Goal: Information Seeking & Learning: Learn about a topic

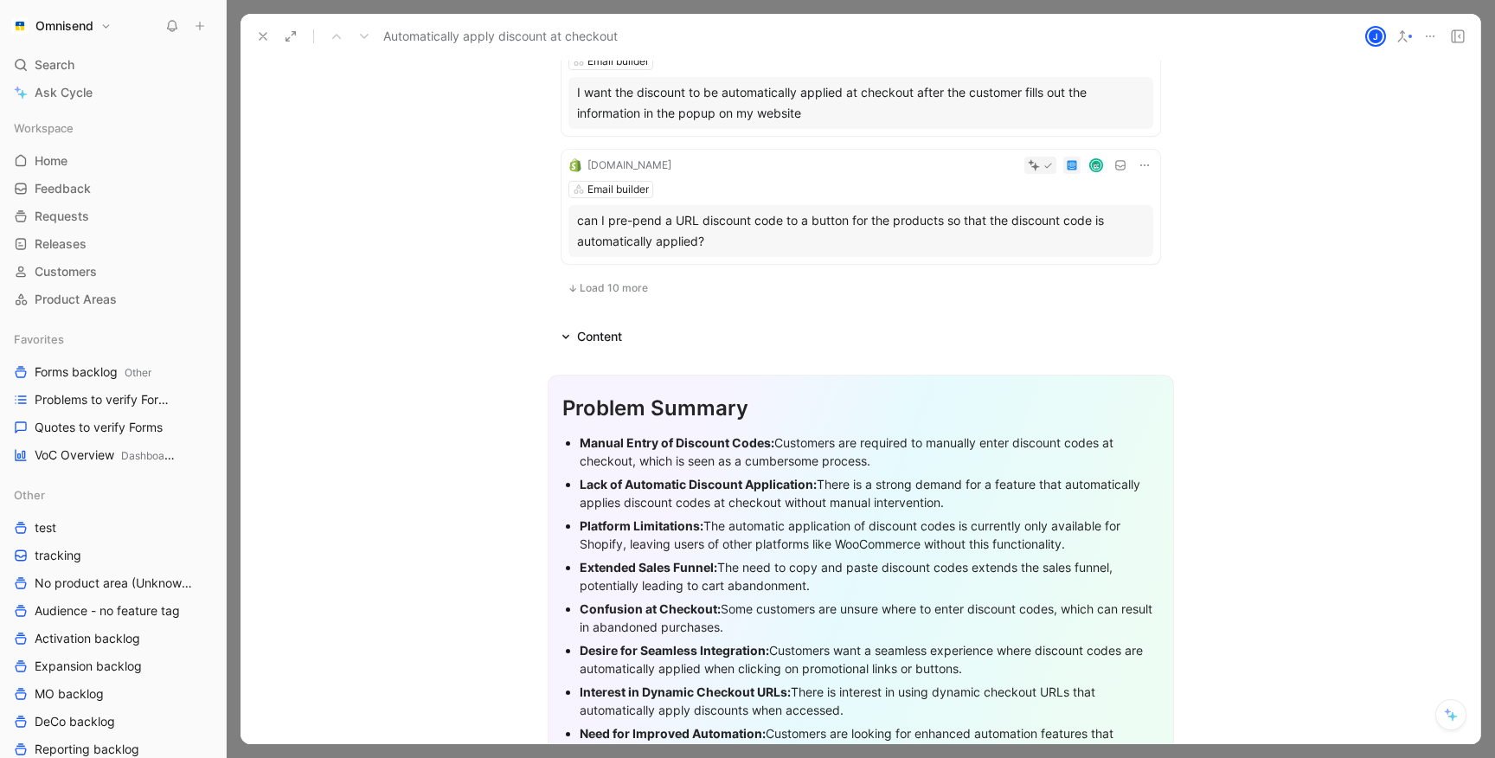
scroll to position [1196, 0]
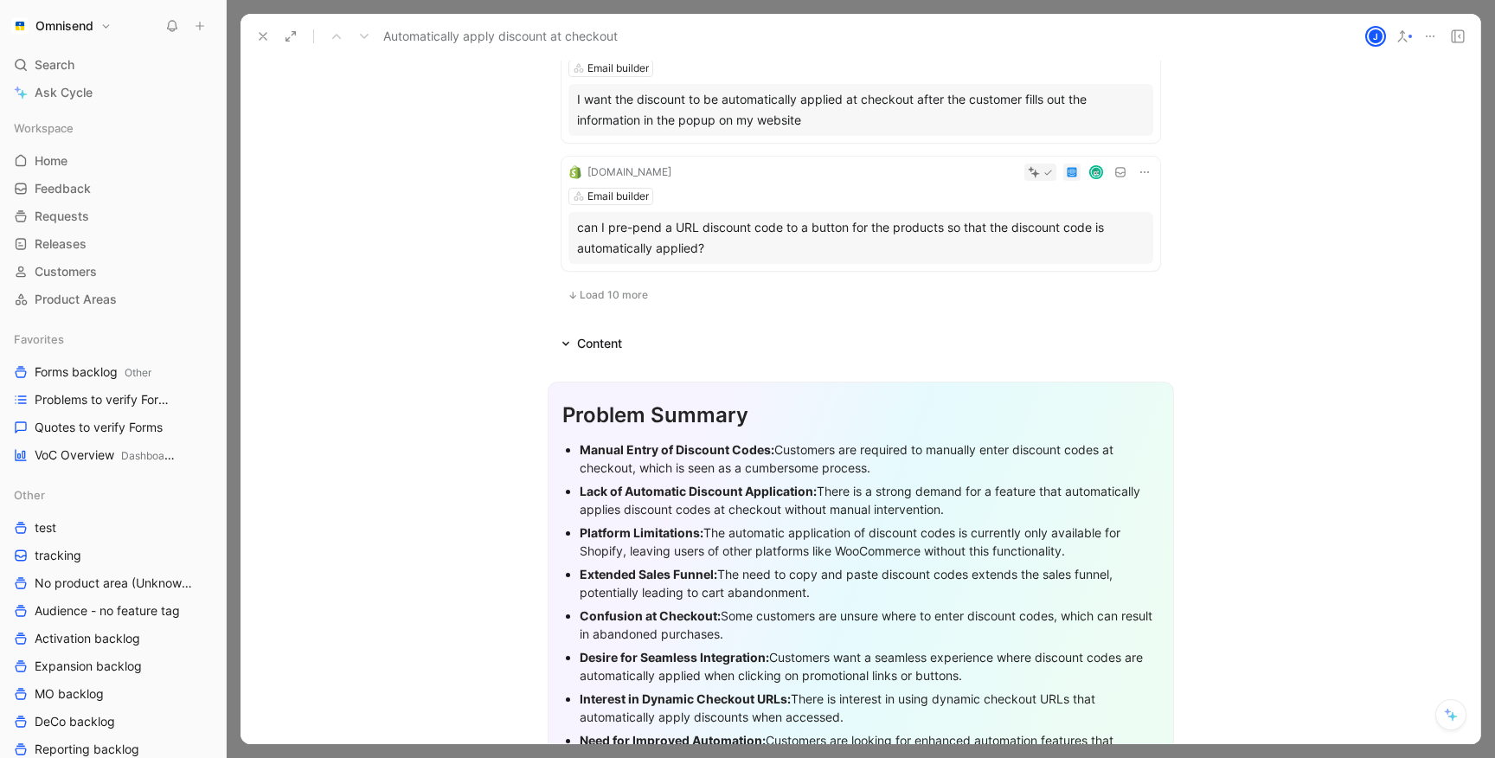
click at [596, 292] on span "Load 10 more" at bounding box center [614, 295] width 68 height 14
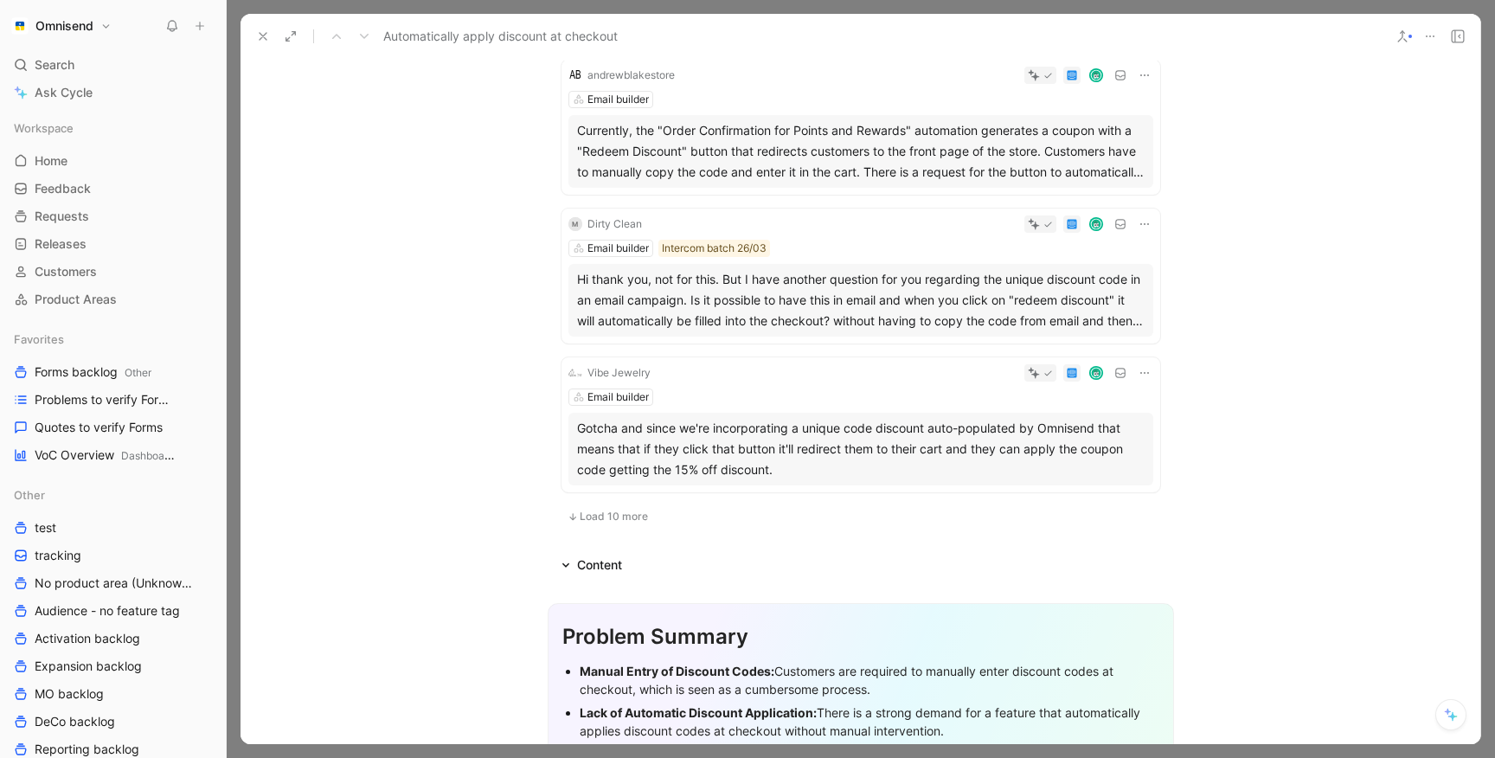
scroll to position [2003, 0]
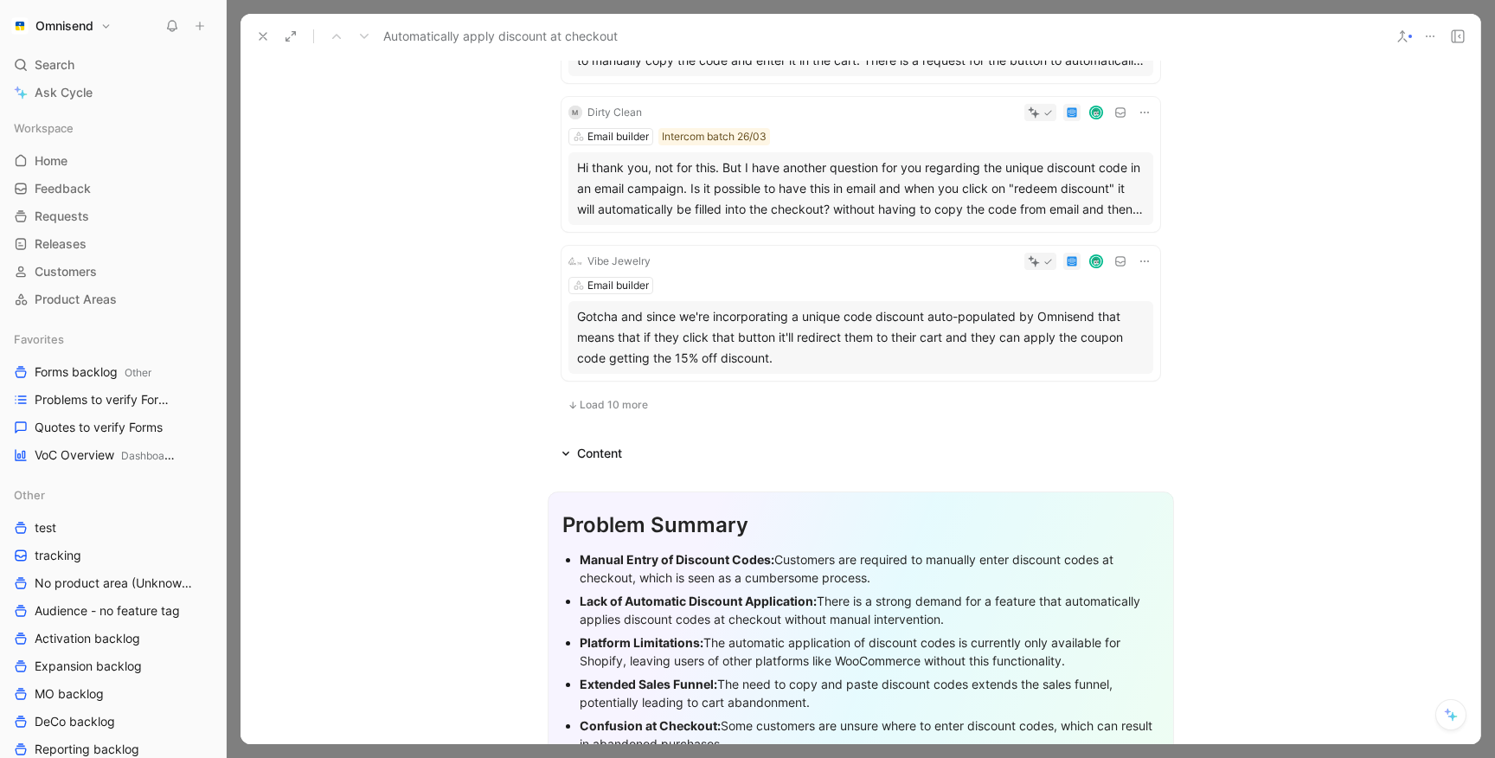
click at [608, 402] on span "Load 10 more" at bounding box center [614, 405] width 68 height 14
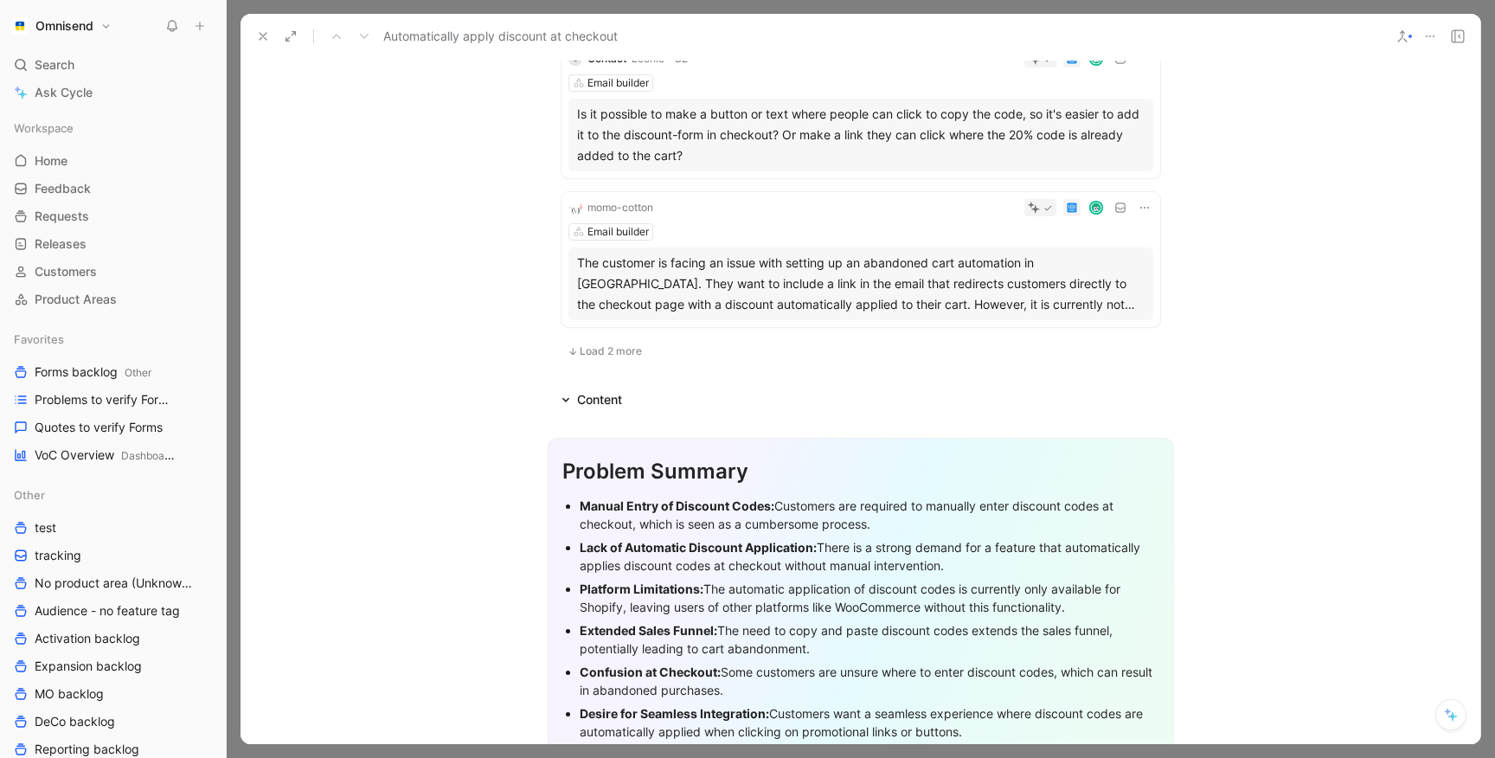
scroll to position [3454, 0]
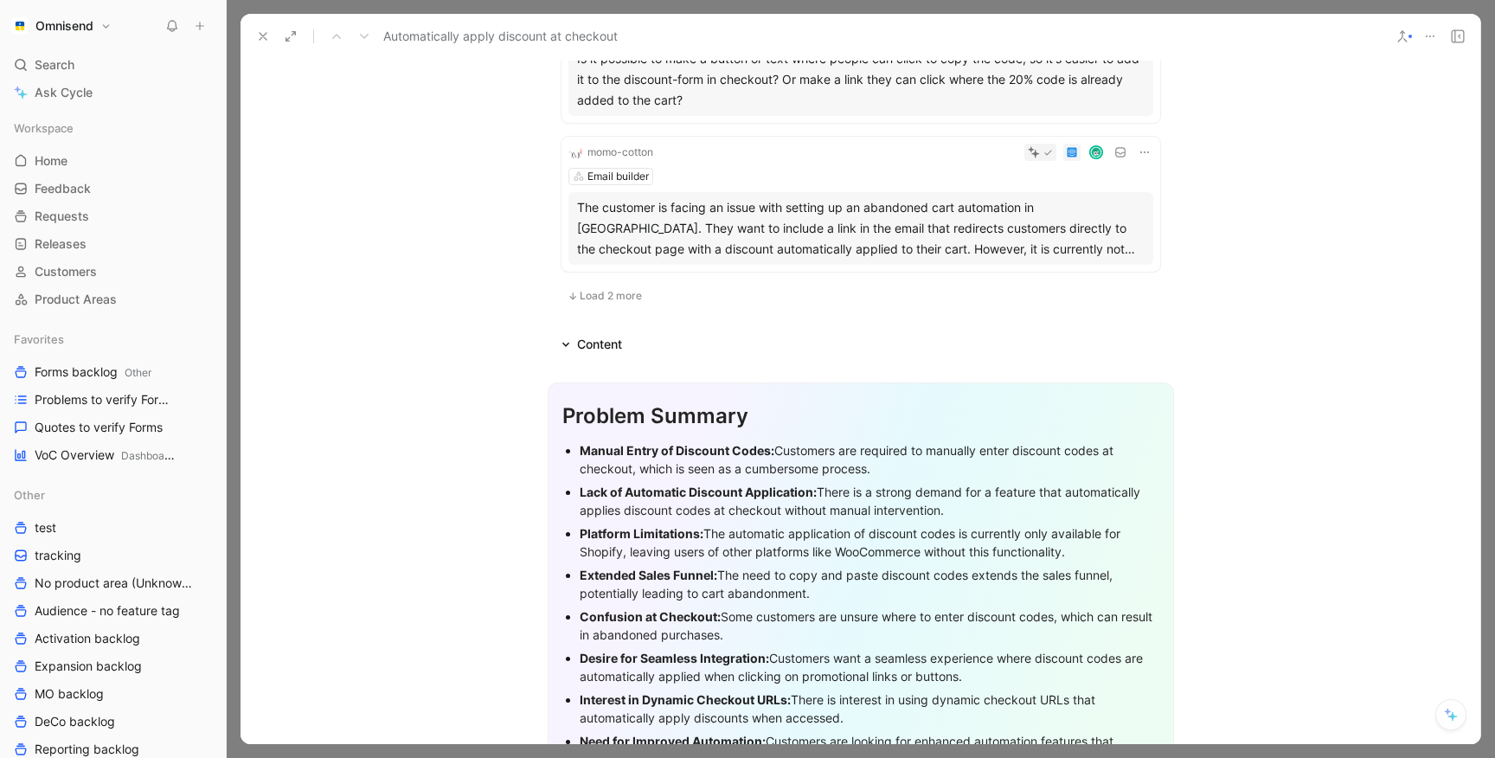
click at [619, 301] on span "Load 2 more" at bounding box center [611, 296] width 62 height 14
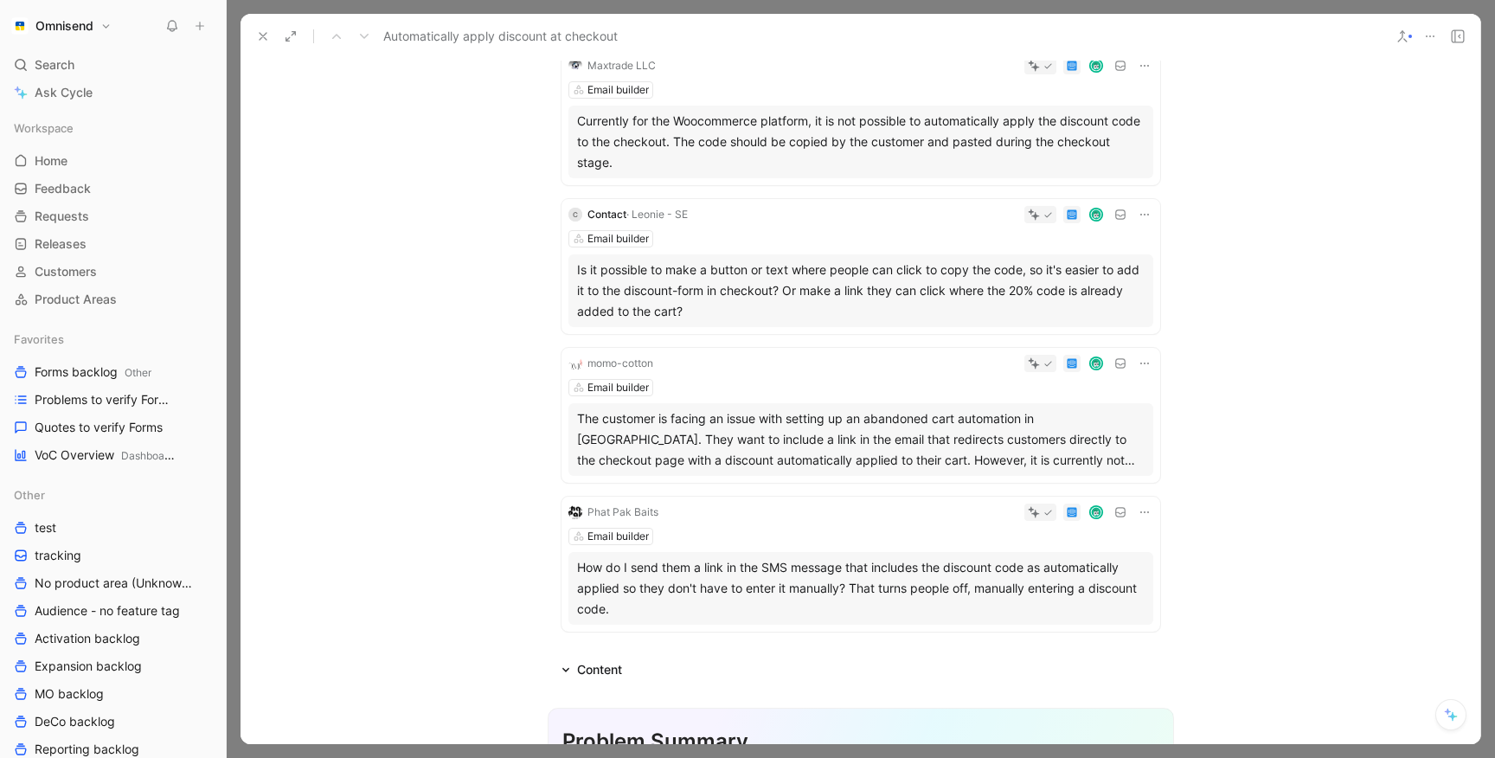
scroll to position [3230, 0]
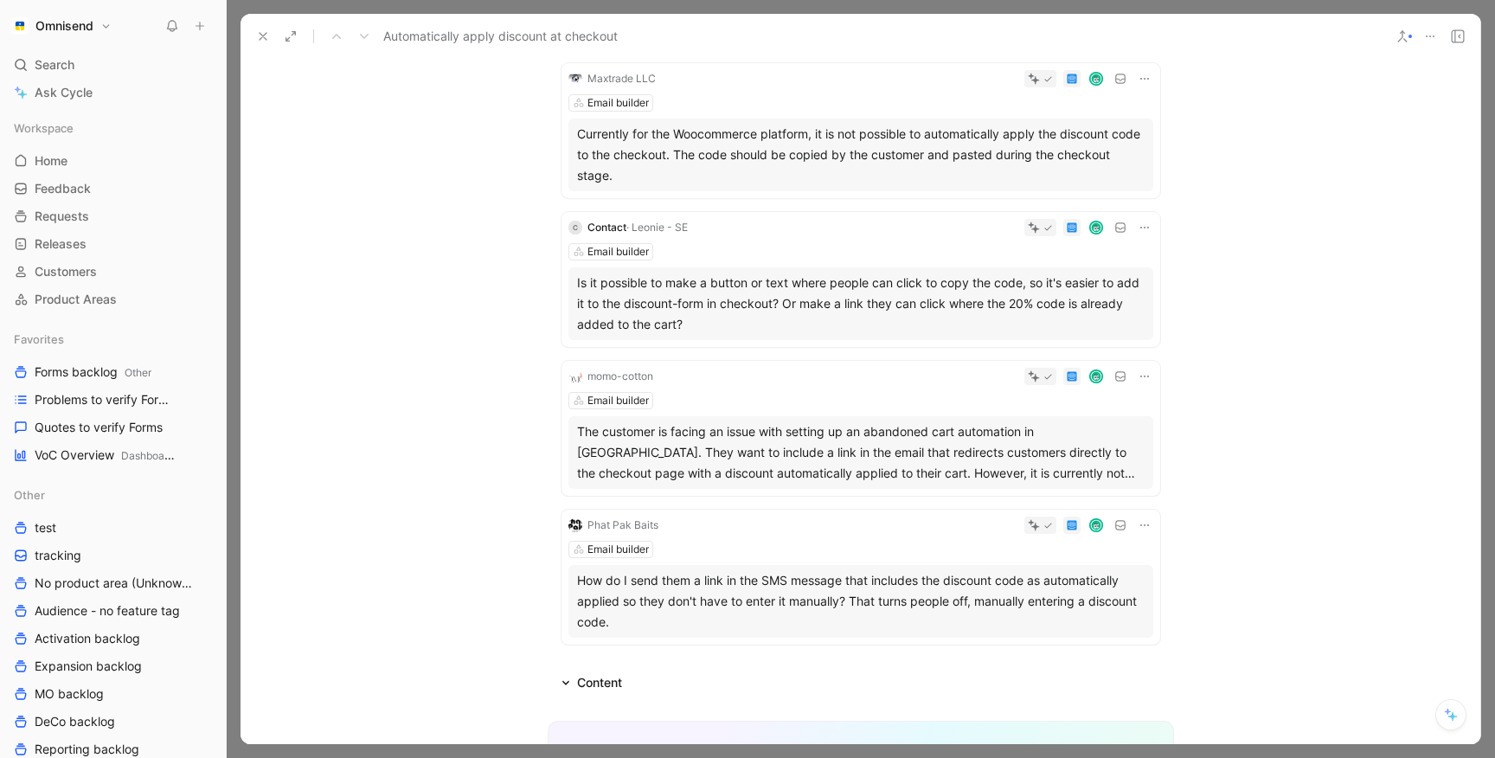
click at [727, 306] on div "Is it possible to make a button or text where people can click to copy the code…" at bounding box center [860, 303] width 567 height 62
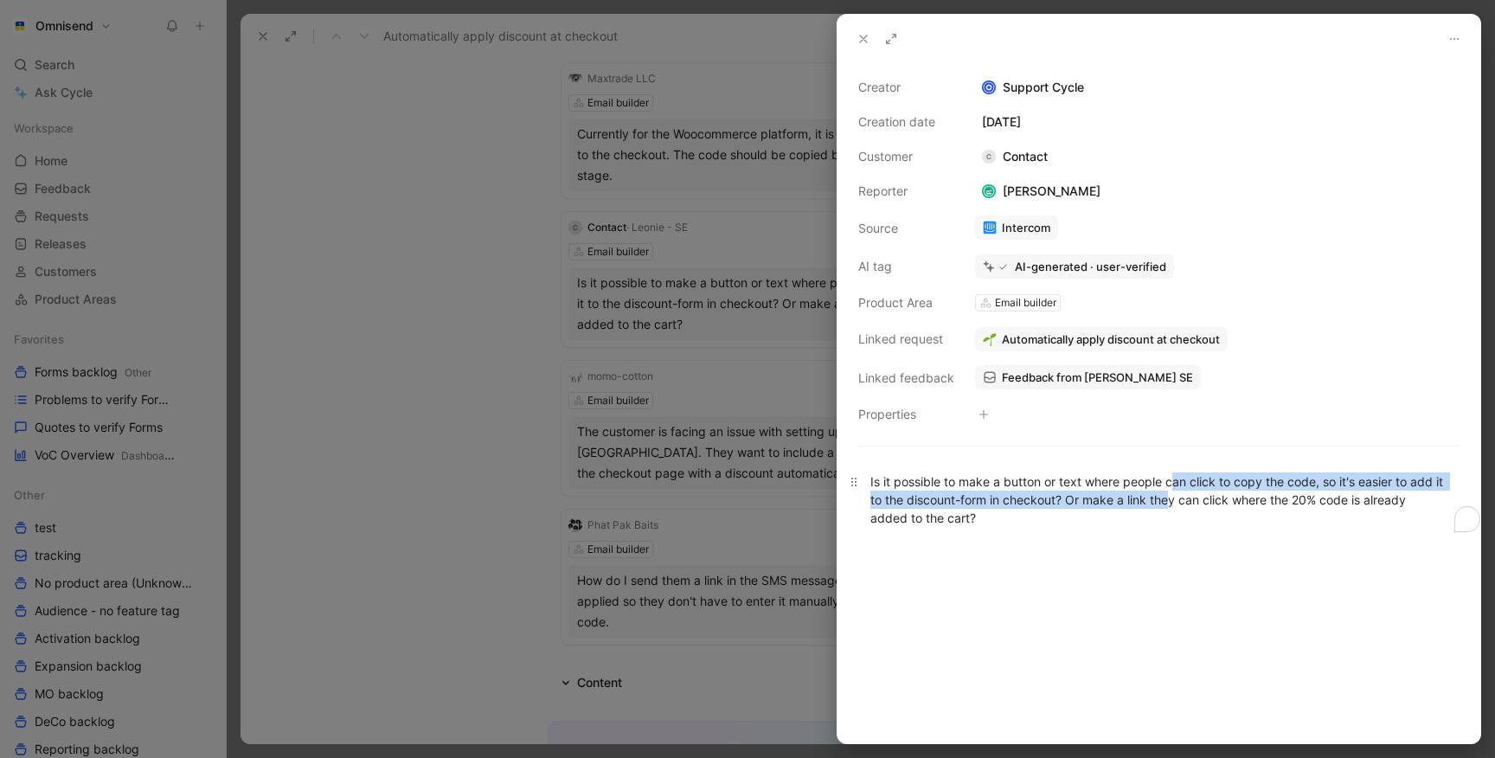
drag, startPoint x: 1173, startPoint y: 480, endPoint x: 1183, endPoint y: 498, distance: 20.9
click at [1183, 497] on div "Is it possible to make a button or text where people can click to copy the code…" at bounding box center [1158, 499] width 577 height 54
click at [1119, 337] on span "Automatically apply discount at checkout" at bounding box center [1111, 339] width 218 height 16
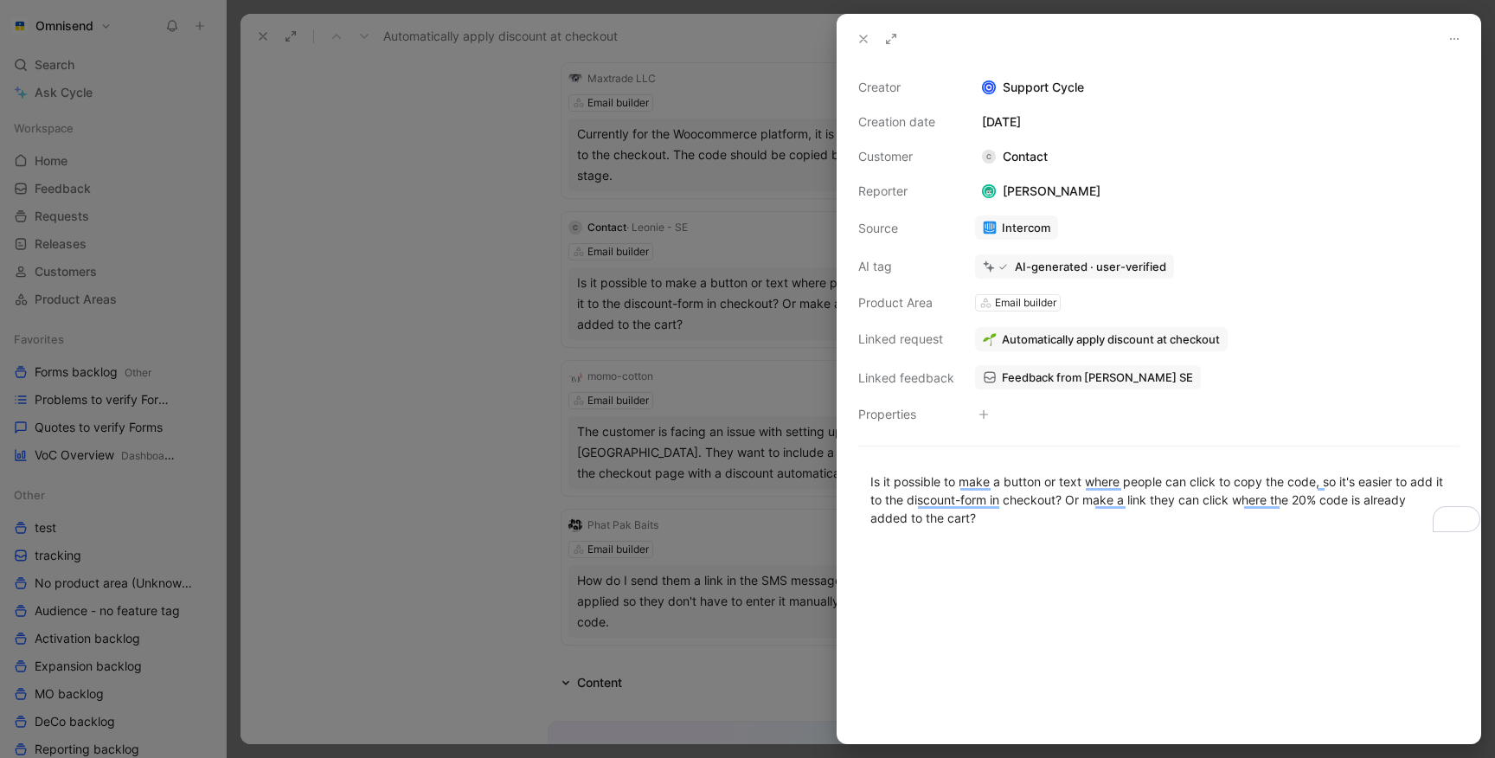
click at [1027, 379] on span "Feedback from Léonie Items SE" at bounding box center [1097, 377] width 191 height 16
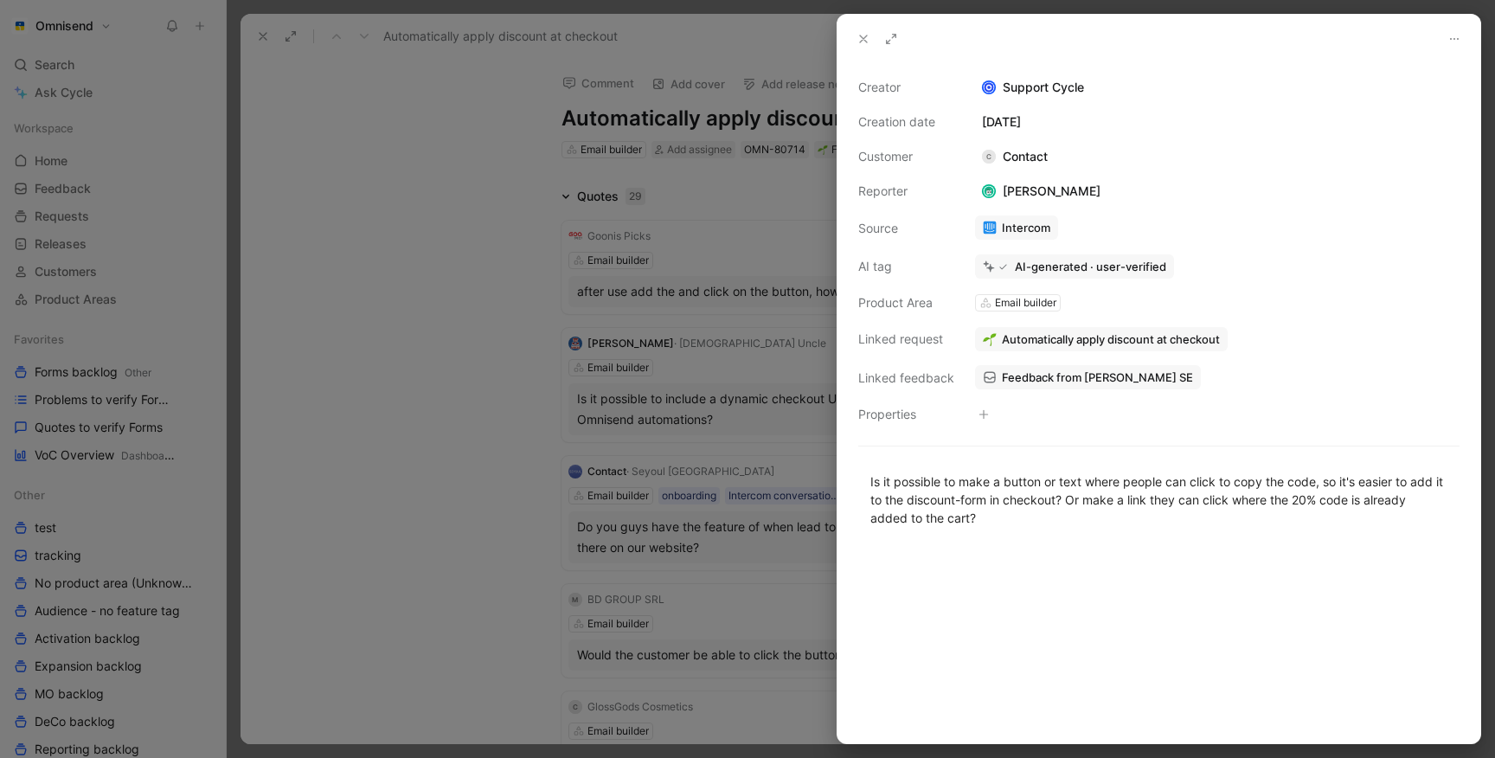
click at [349, 308] on div at bounding box center [747, 379] width 1495 height 758
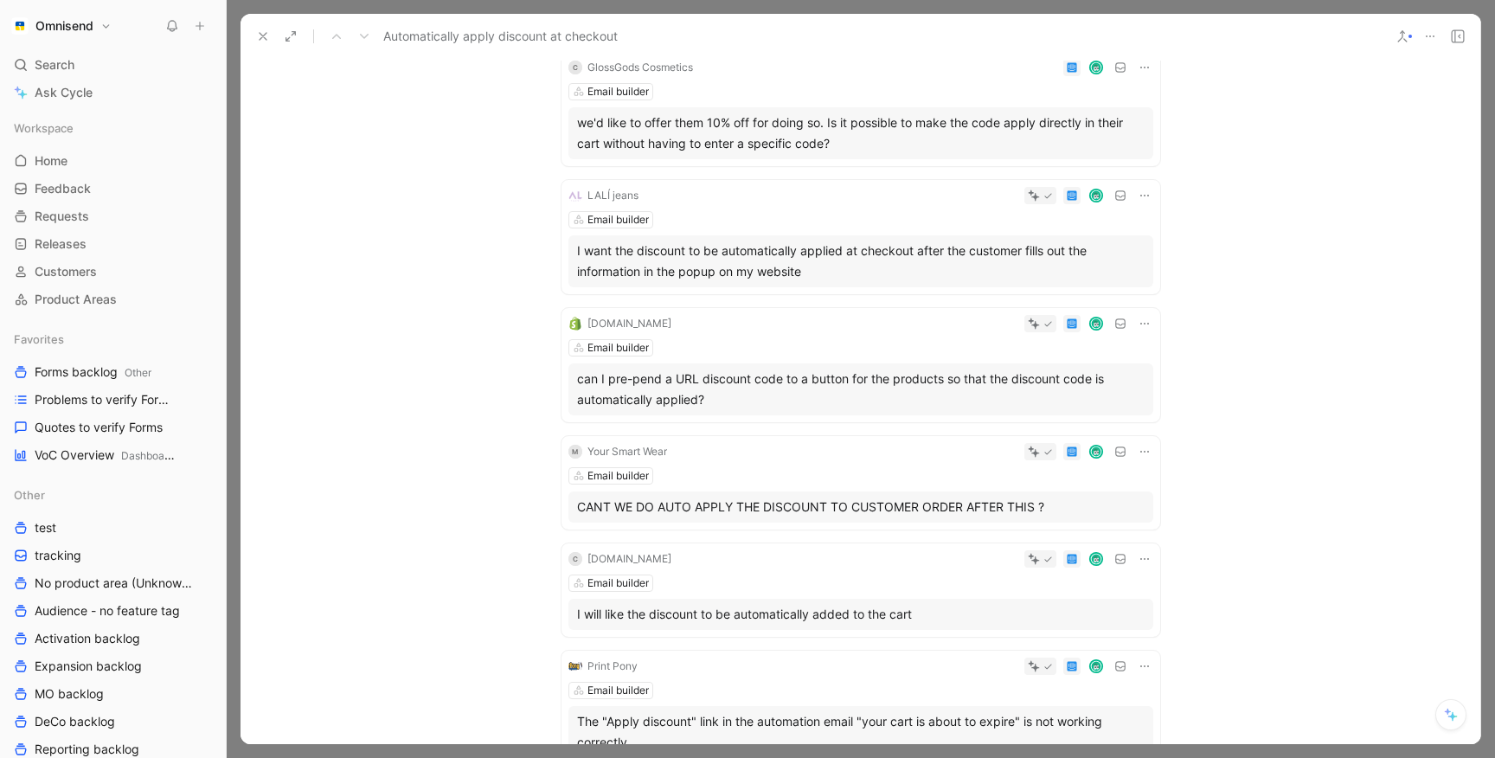
scroll to position [640, 0]
click at [742, 274] on div "I want the discount to be automatically applied at checkout after the customer …" at bounding box center [860, 261] width 567 height 42
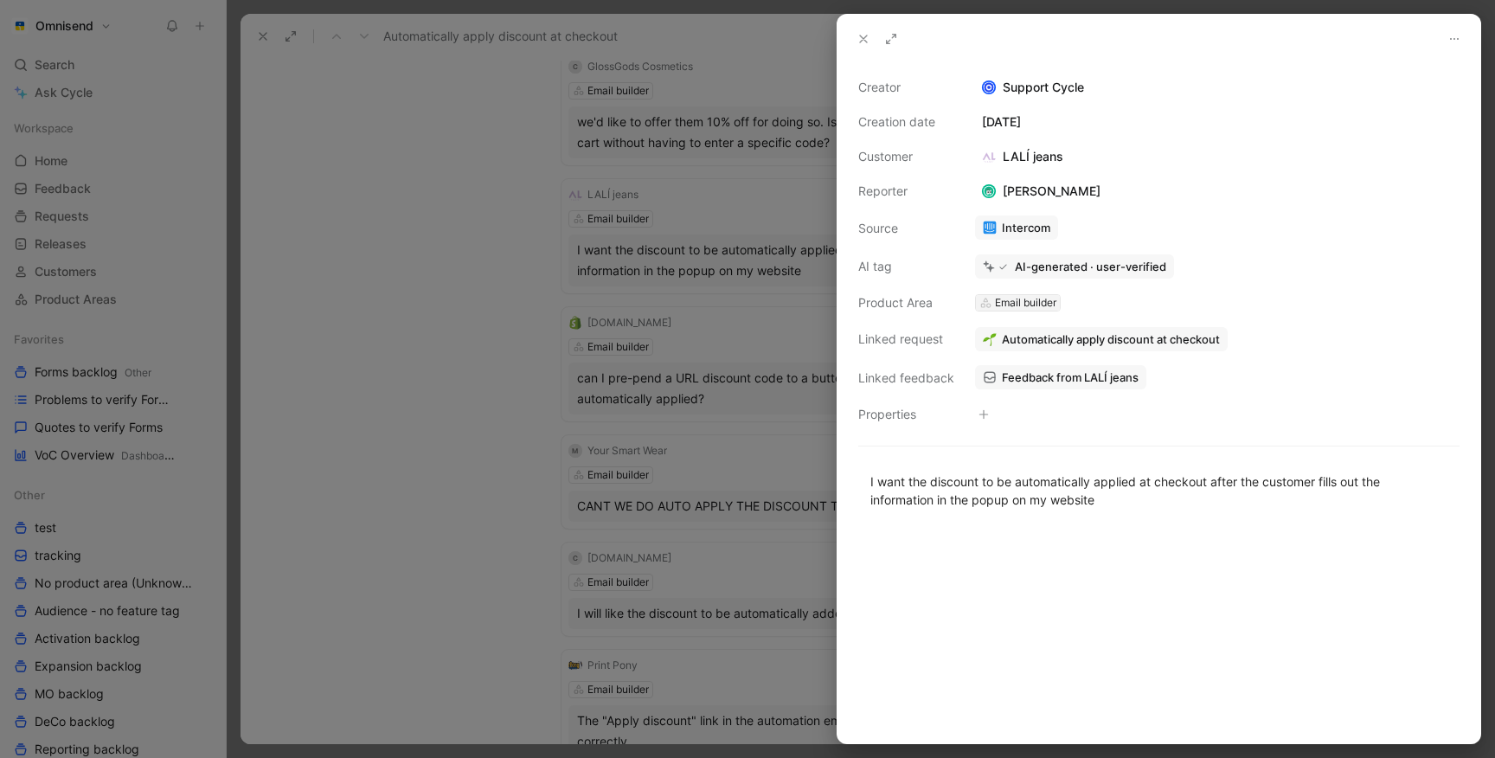
click at [1023, 305] on div "Email builder" at bounding box center [1025, 302] width 61 height 17
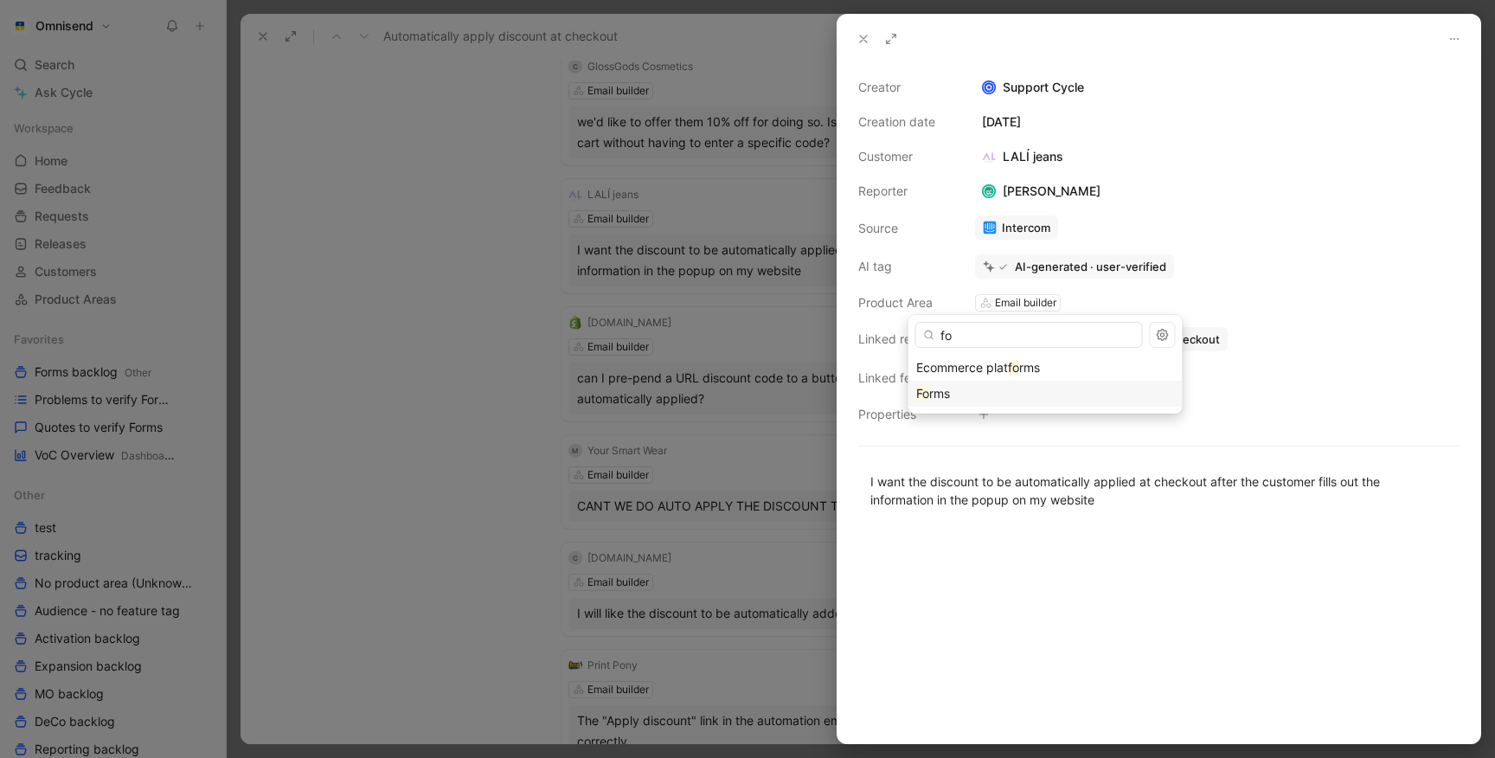
type input "fo"
click at [926, 393] on mark "Fo" at bounding box center [922, 393] width 13 height 15
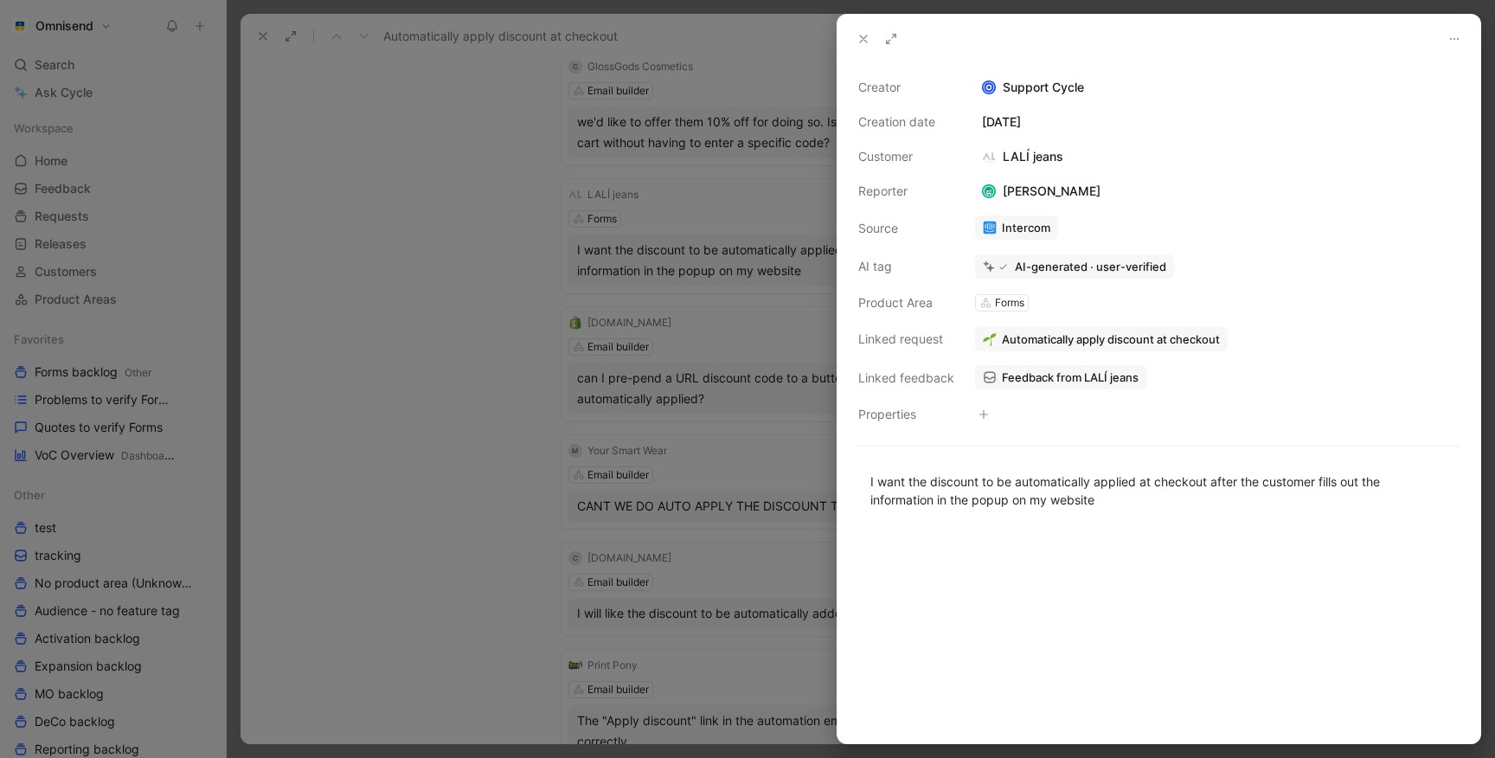
click at [1154, 331] on span "Automatically apply discount at checkout" at bounding box center [1111, 339] width 218 height 16
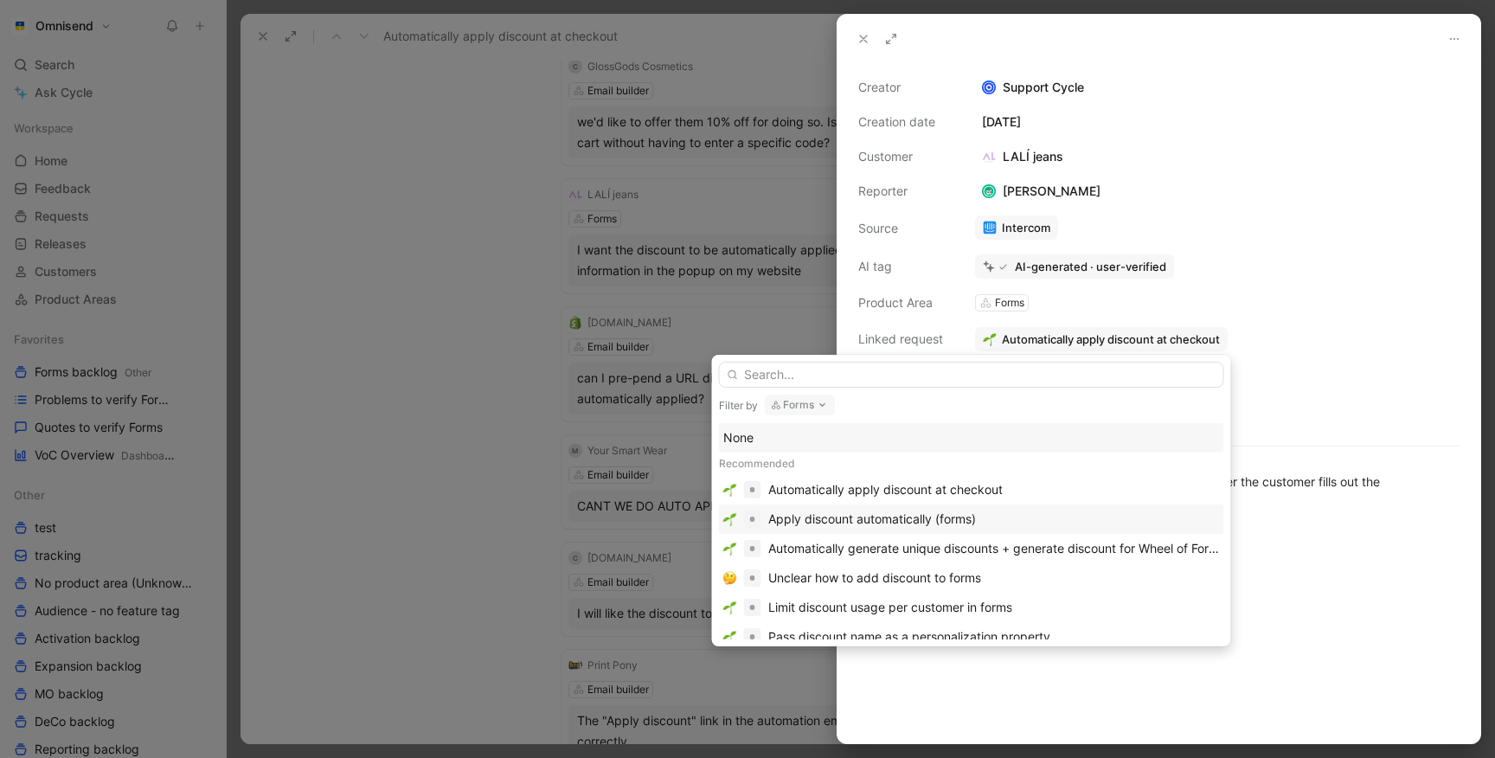
click at [928, 511] on div "Apply discount automatically (forms)" at bounding box center [872, 519] width 208 height 21
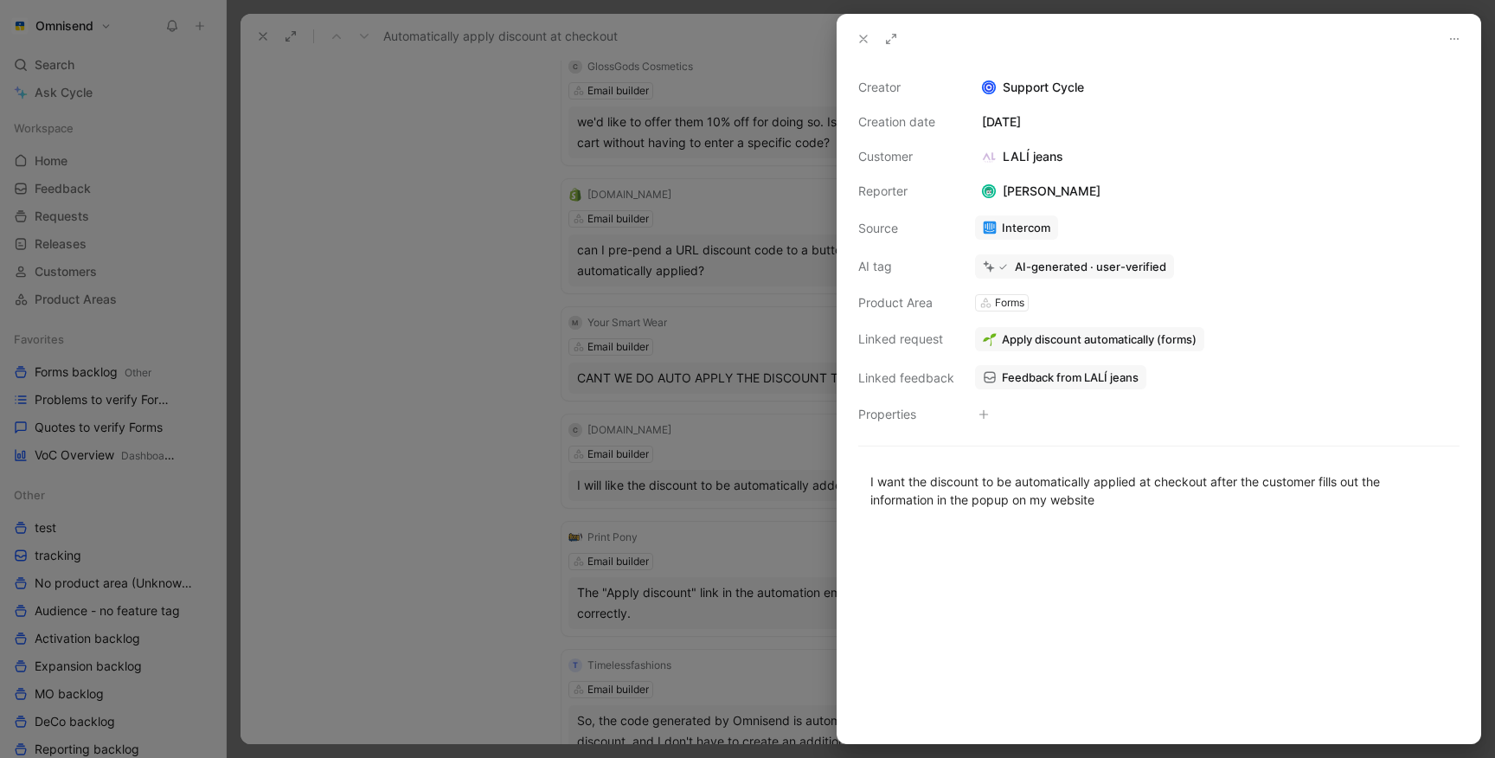
click at [491, 464] on div at bounding box center [747, 379] width 1495 height 758
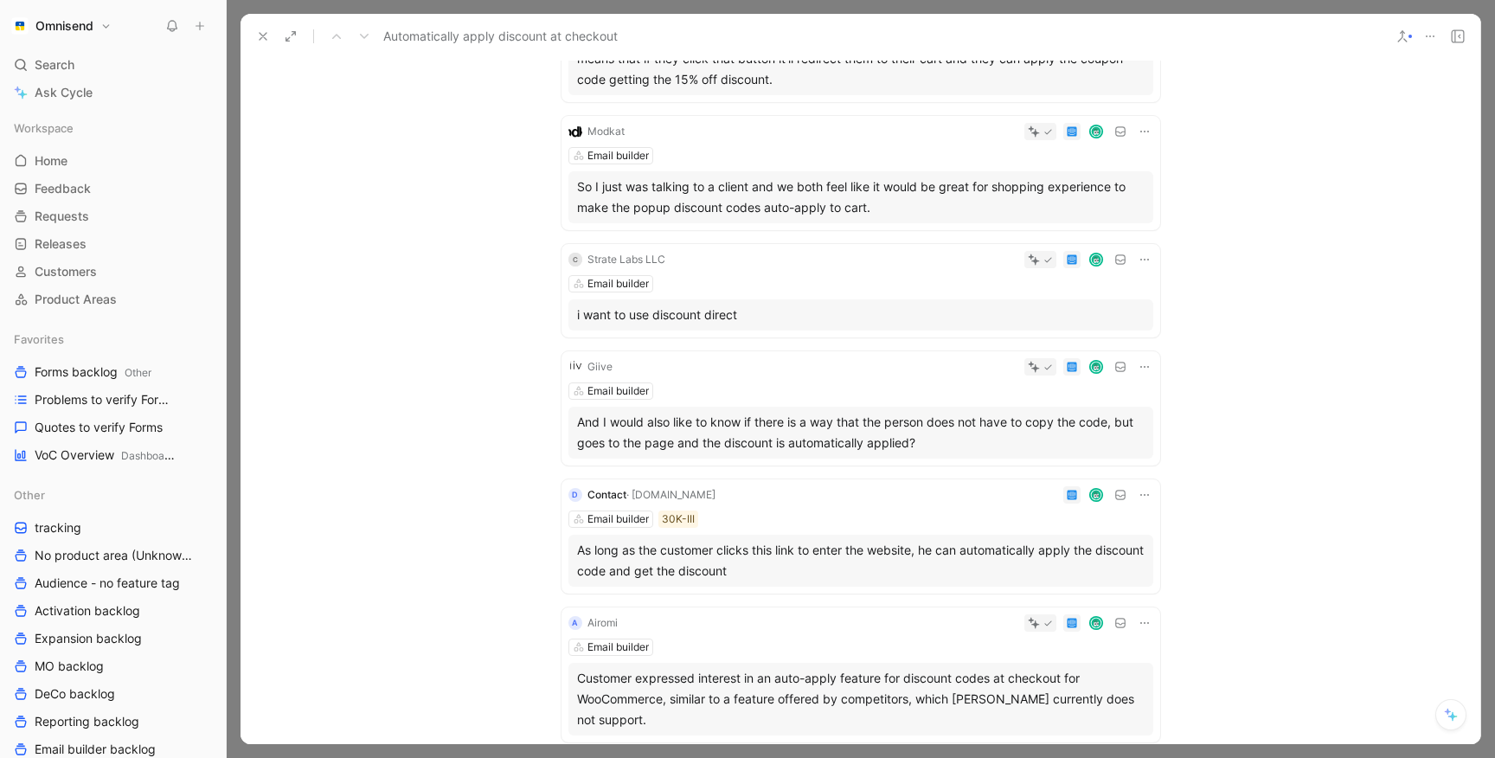
scroll to position [2156, 0]
click at [744, 196] on div "So I just was talking to a client and we both feel like it would be great for s…" at bounding box center [860, 195] width 567 height 42
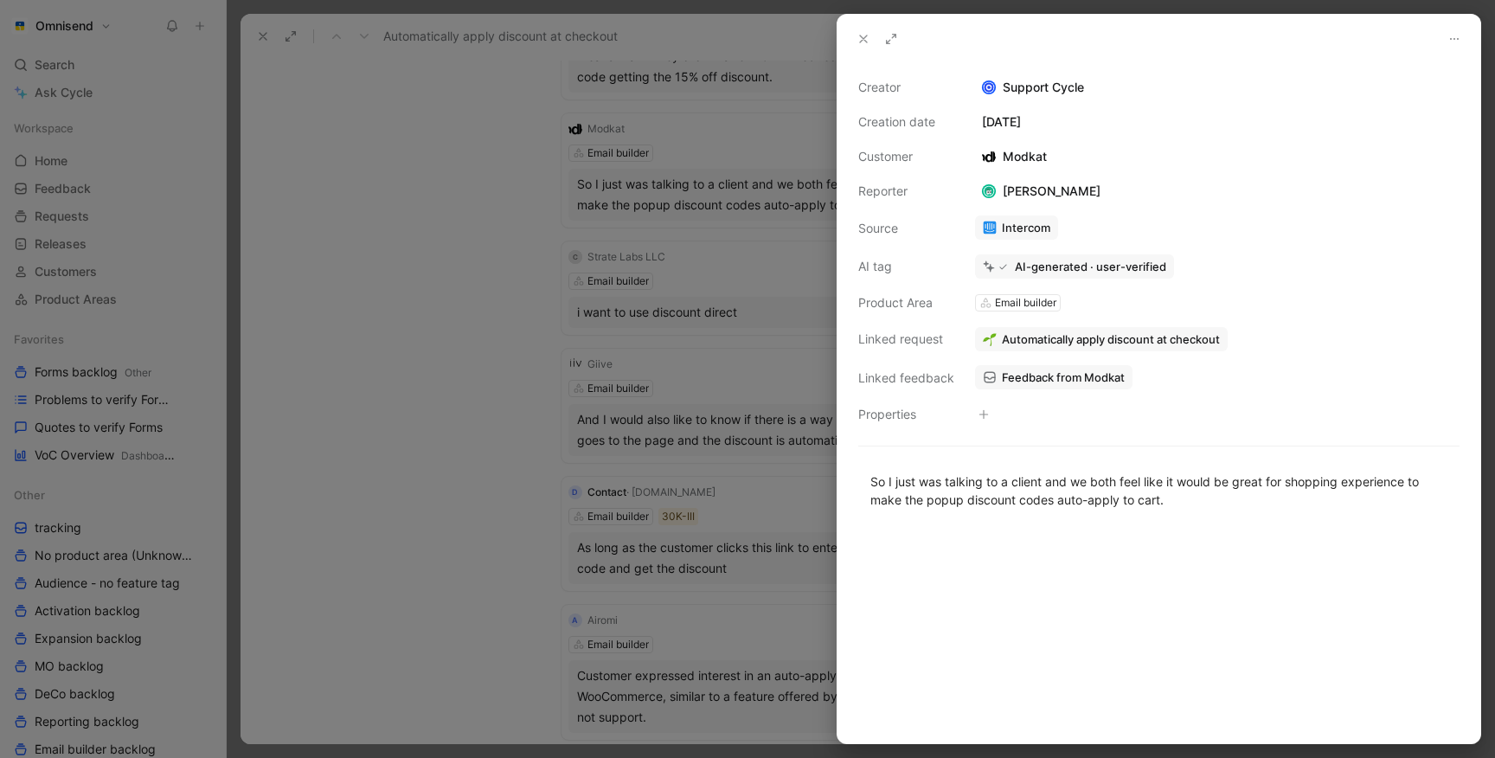
click at [1053, 336] on span "Automatically apply discount at checkout" at bounding box center [1111, 339] width 218 height 16
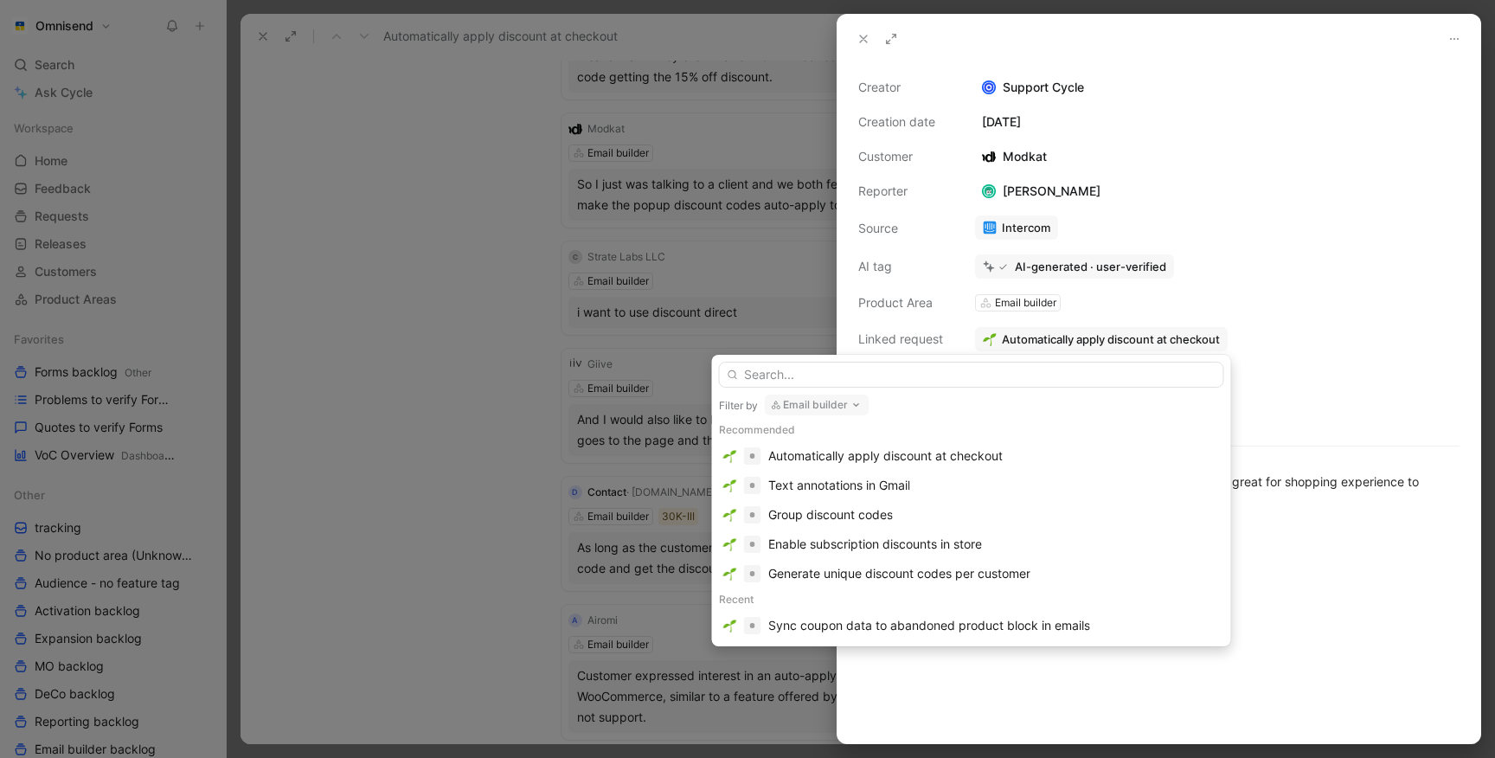
scroll to position [15, 0]
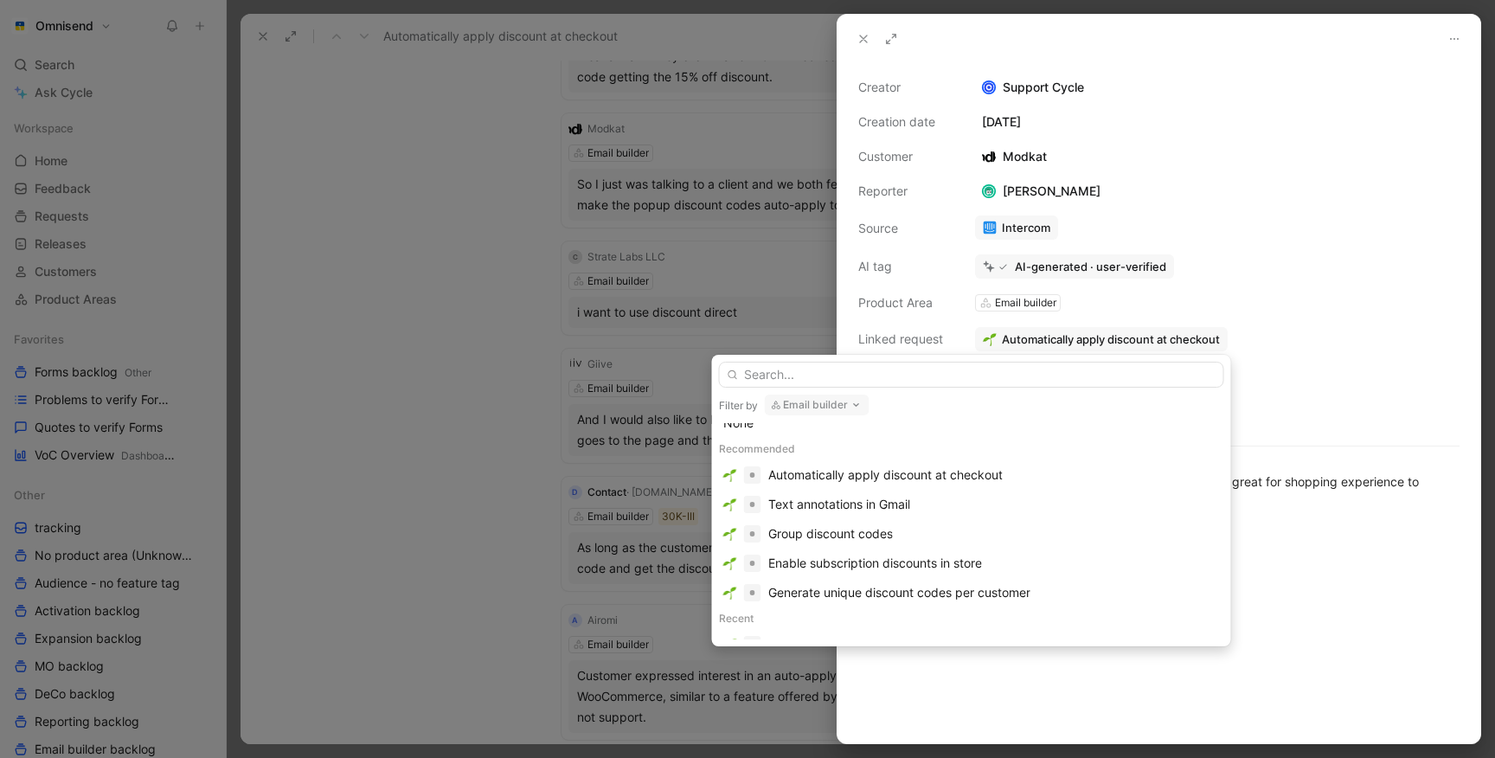
click at [817, 405] on button "Email builder" at bounding box center [817, 404] width 105 height 21
type input "for"
click at [805, 497] on span "ms" at bounding box center [799, 499] width 16 height 15
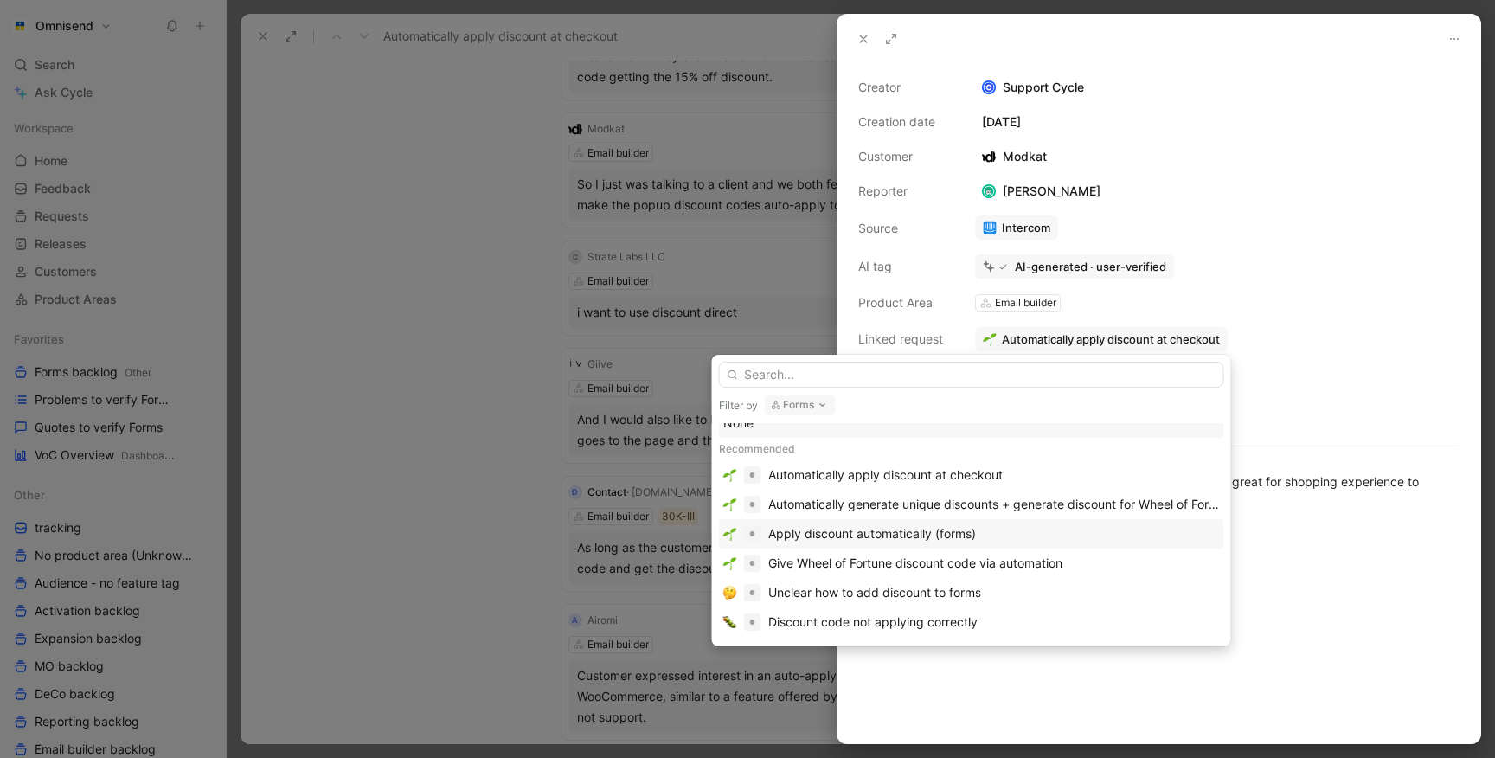
click at [840, 528] on div "Apply discount automatically (forms)" at bounding box center [872, 533] width 208 height 21
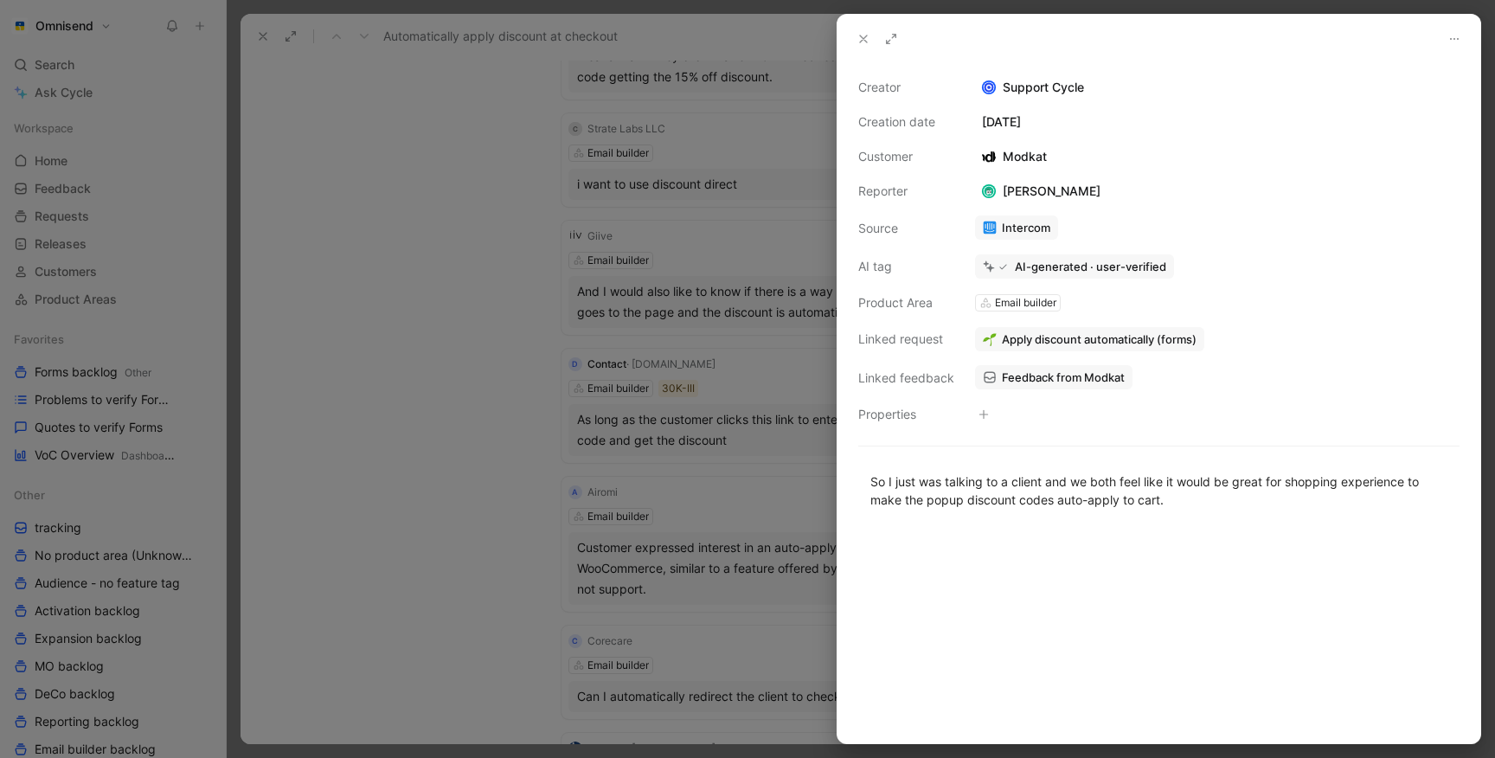
click at [461, 426] on div at bounding box center [747, 379] width 1495 height 758
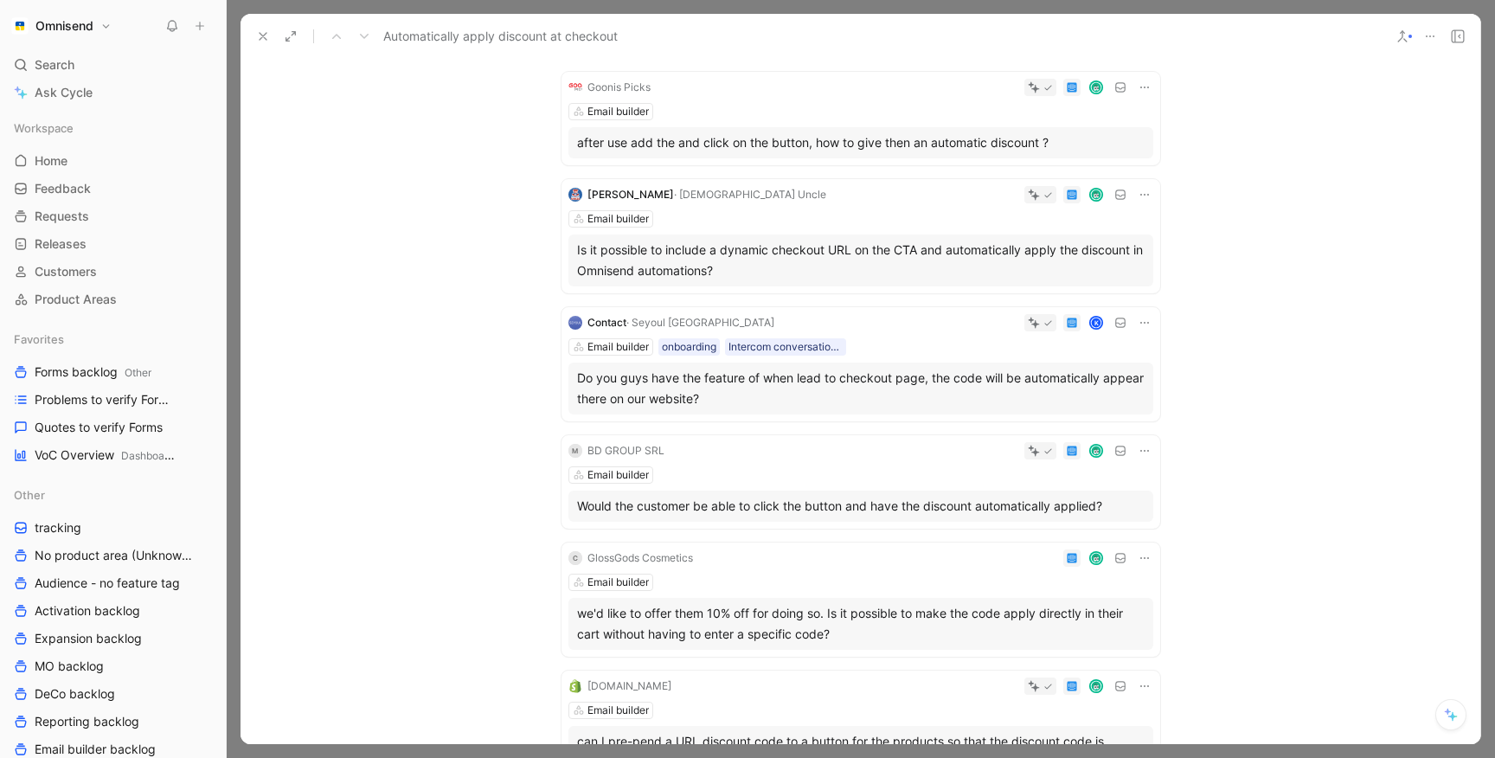
scroll to position [81, 0]
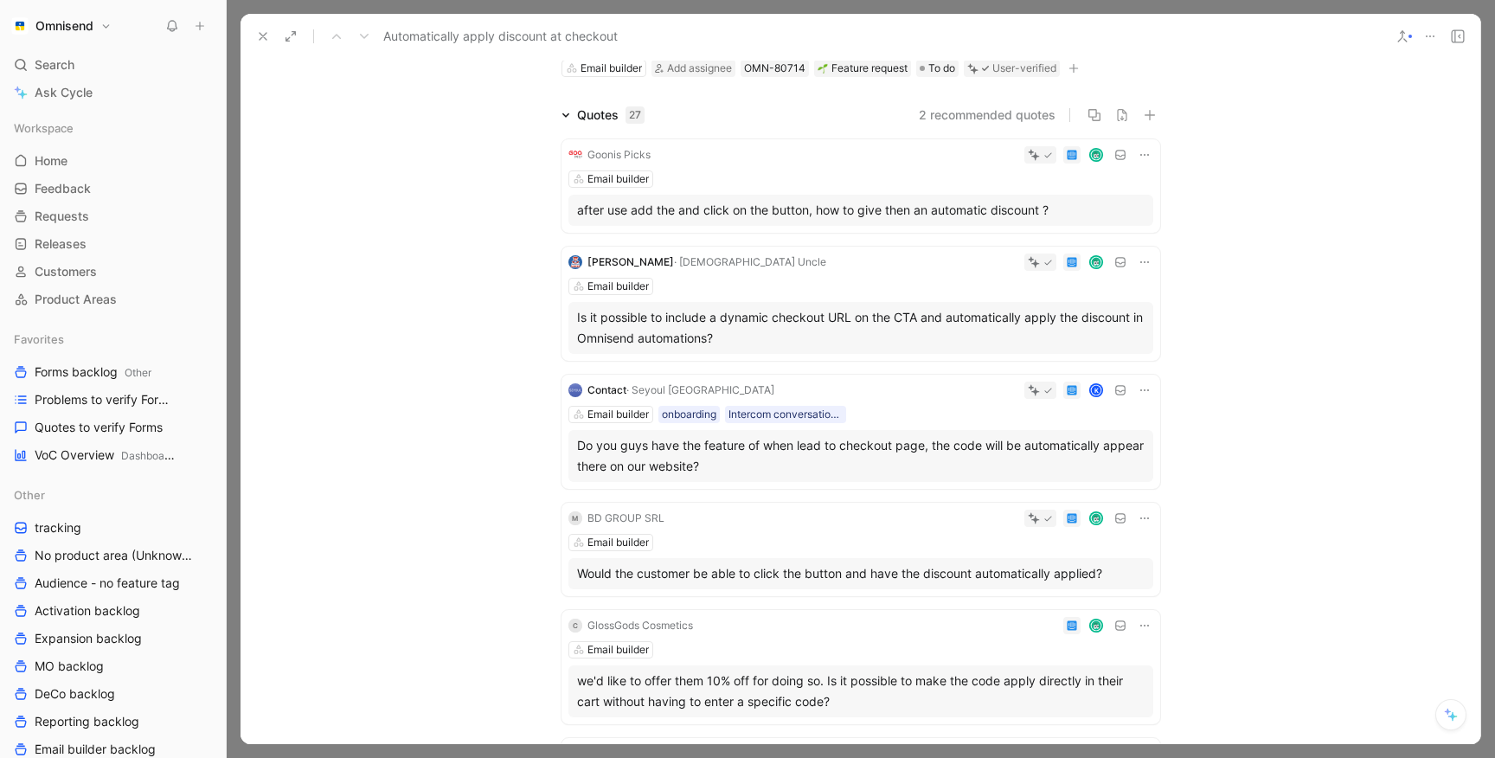
click at [783, 202] on div "after use add the and click on the button, how to give then an automatic discou…" at bounding box center [860, 210] width 567 height 21
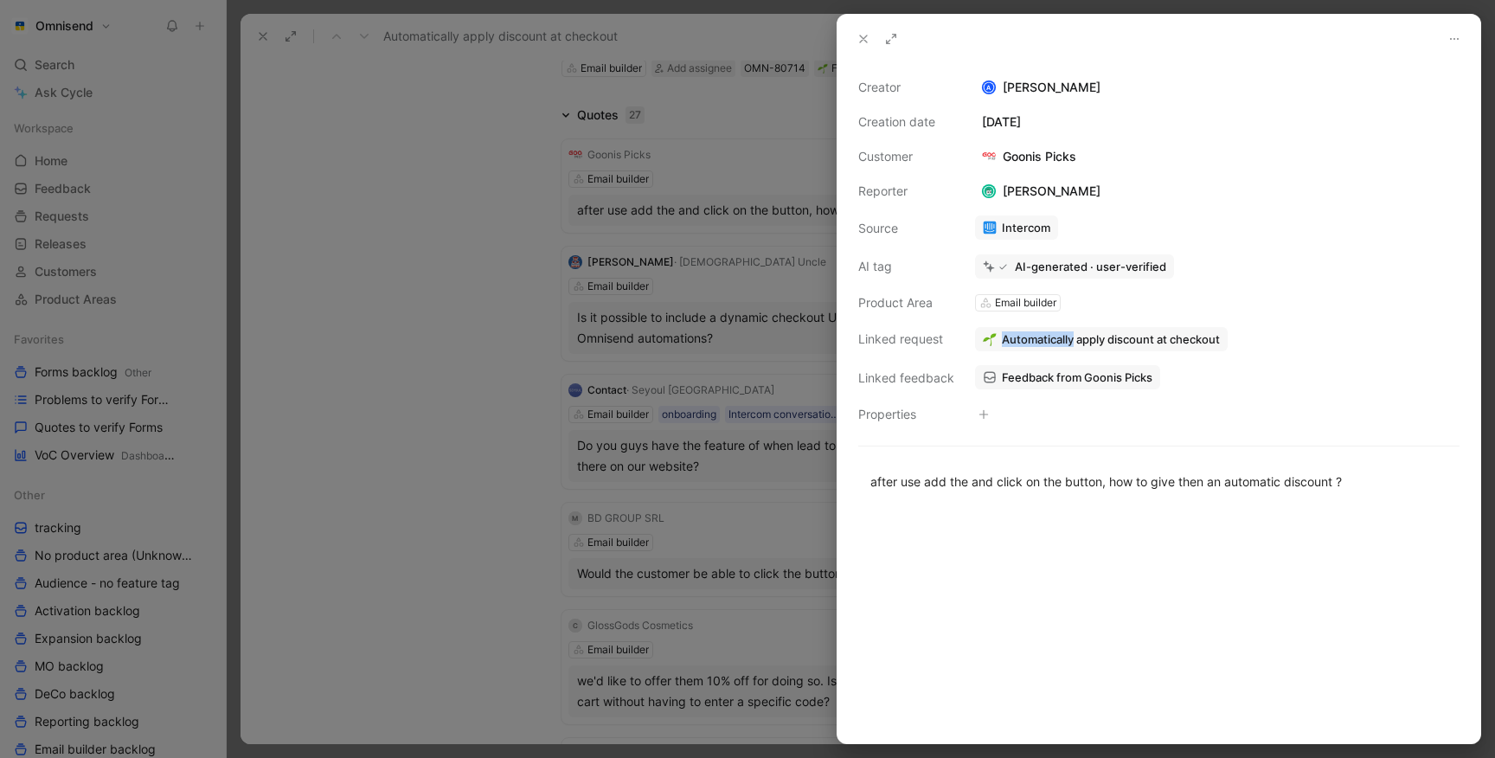
click at [1060, 377] on span "Feedback from Goonis Picks" at bounding box center [1077, 377] width 151 height 16
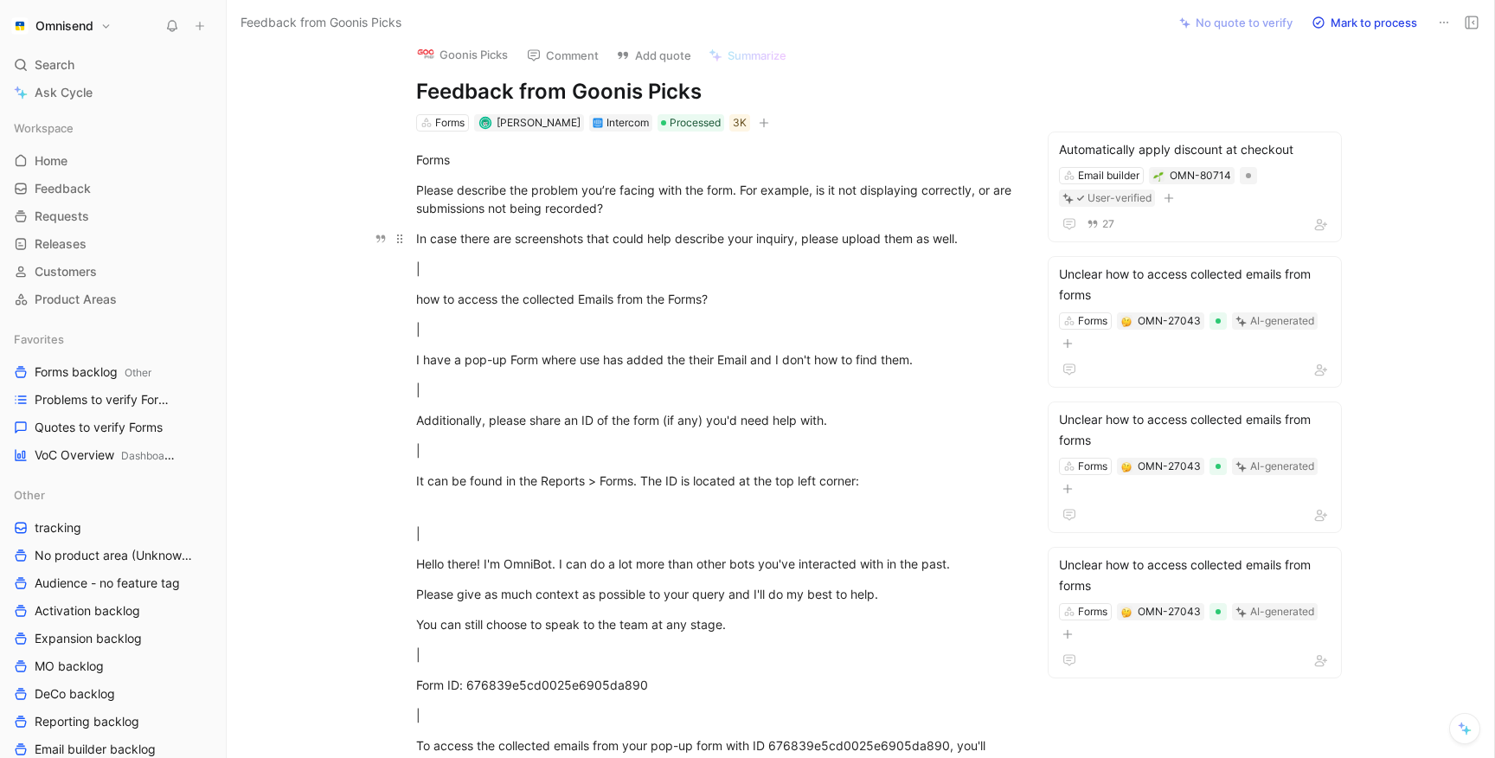
scroll to position [1301, 0]
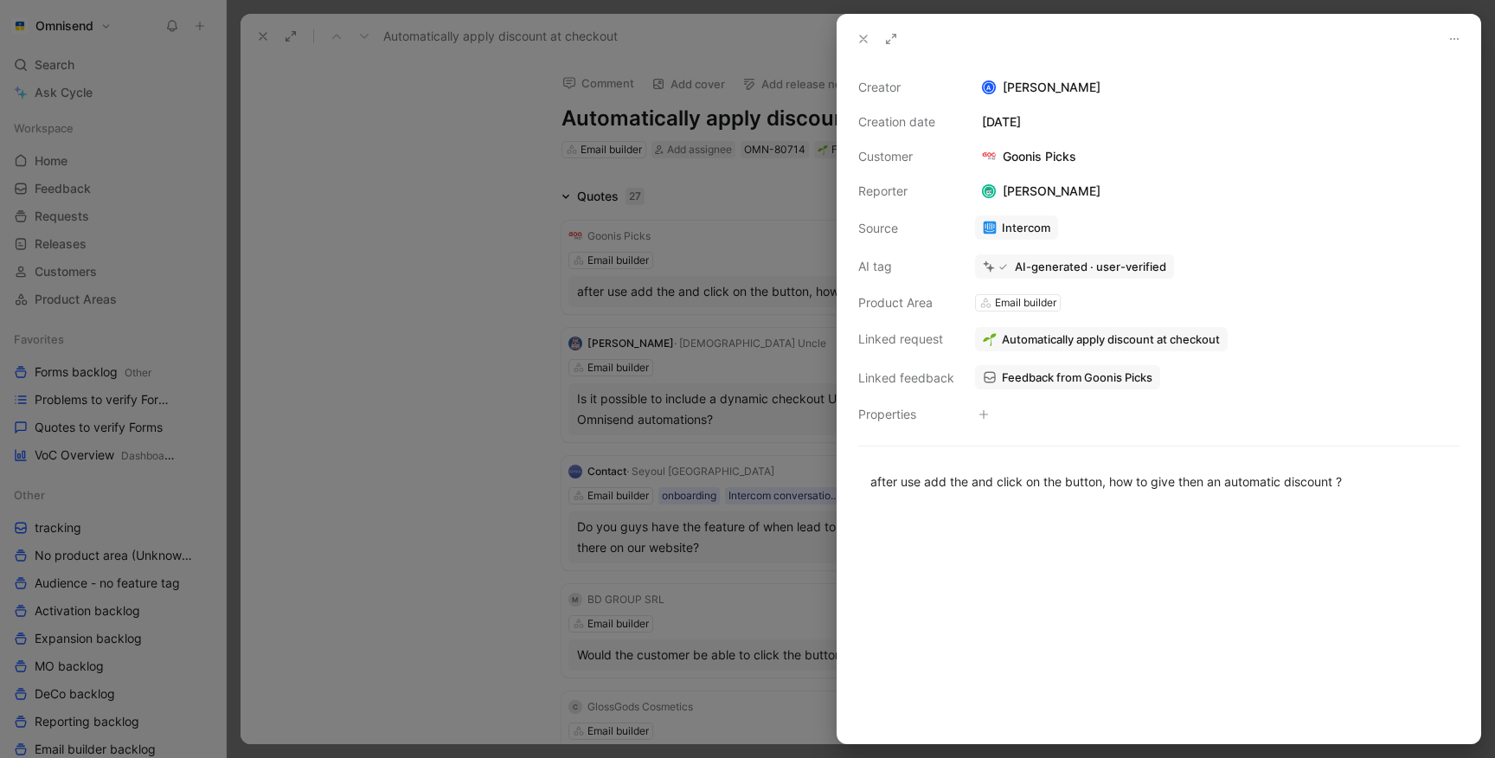
click at [638, 209] on div at bounding box center [747, 379] width 1495 height 758
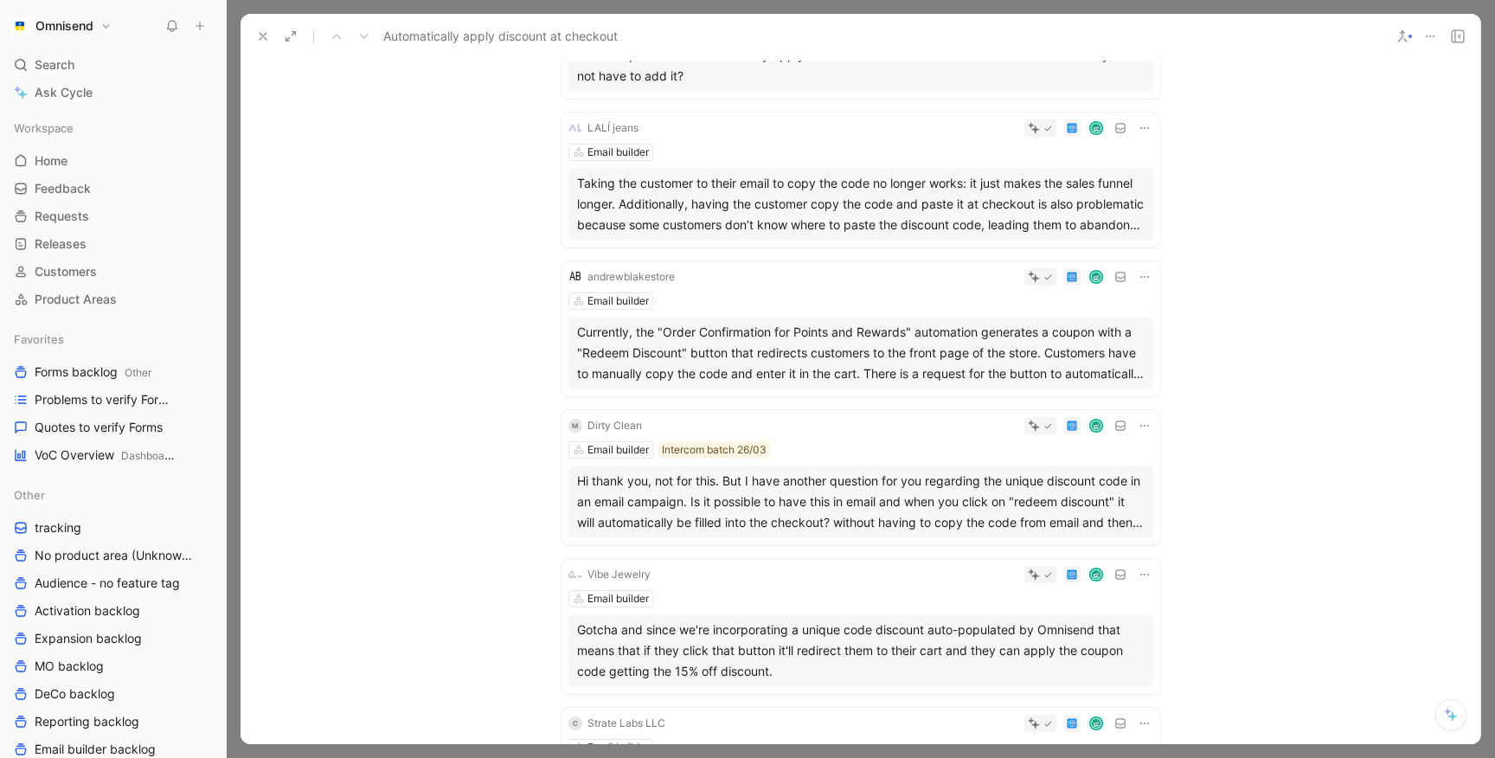
scroll to position [1563, 0]
click at [755, 152] on div "Email builder" at bounding box center [860, 150] width 585 height 17
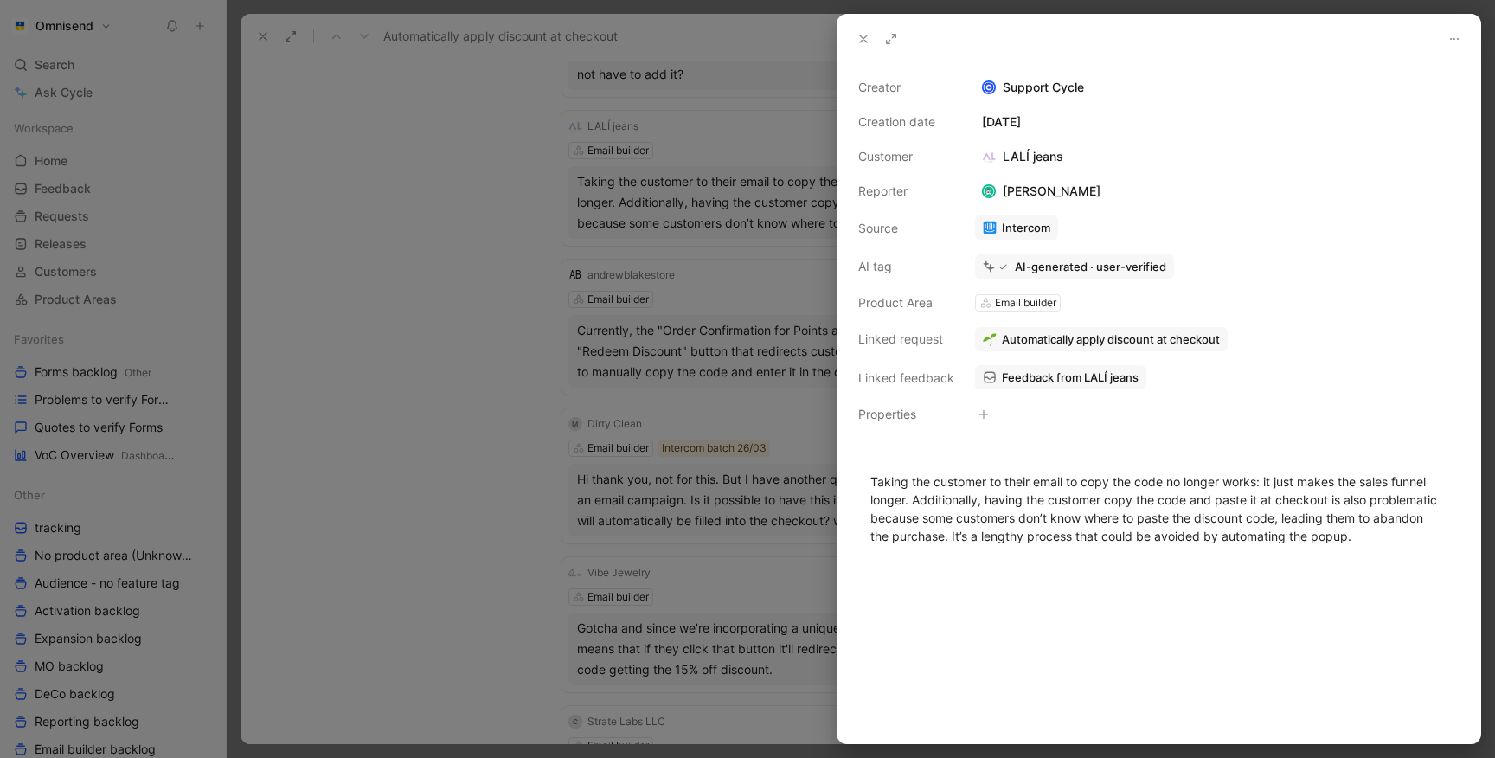
click at [407, 426] on div at bounding box center [747, 379] width 1495 height 758
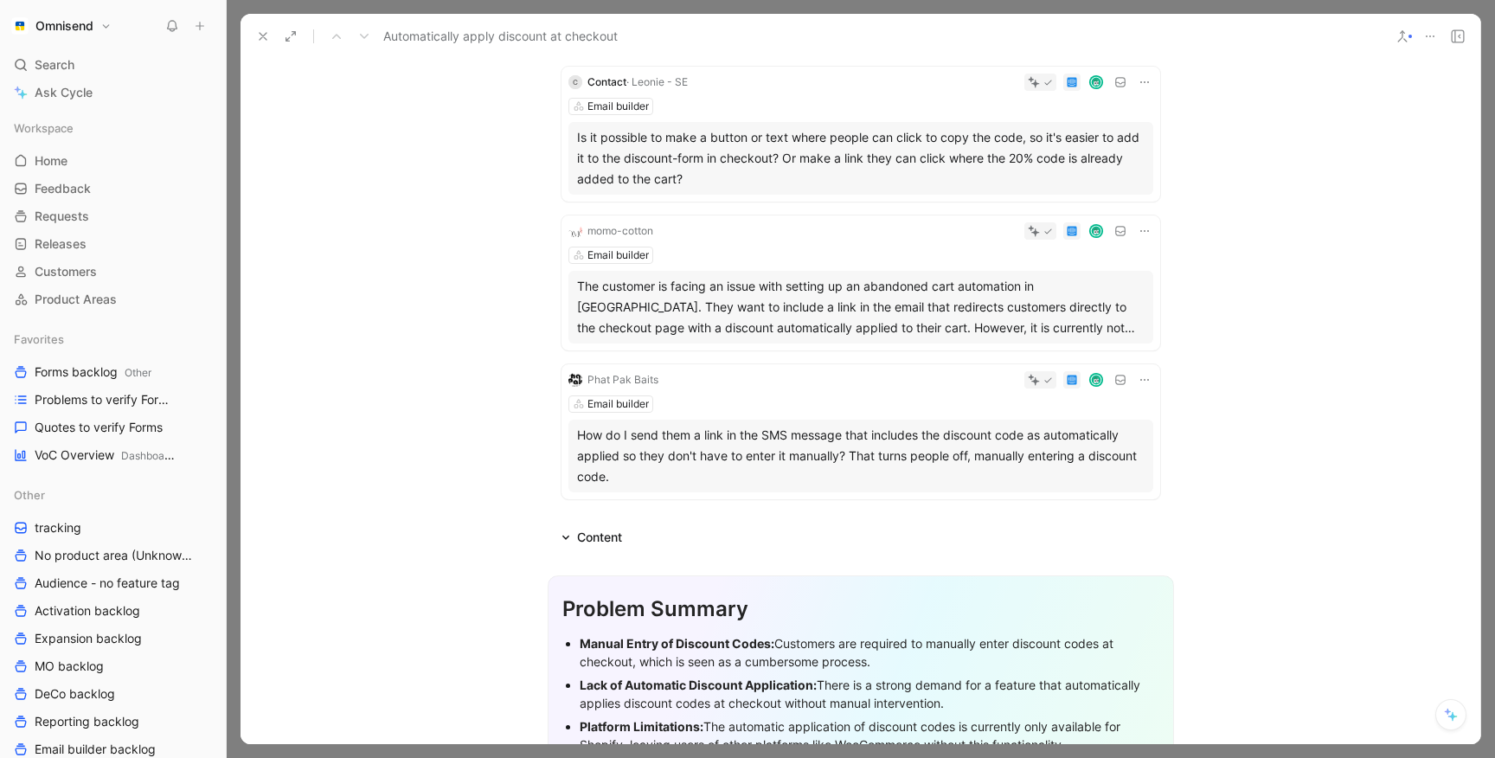
scroll to position [3122, 0]
click at [61, 407] on span "Problems to verify Forms" at bounding box center [104, 399] width 139 height 17
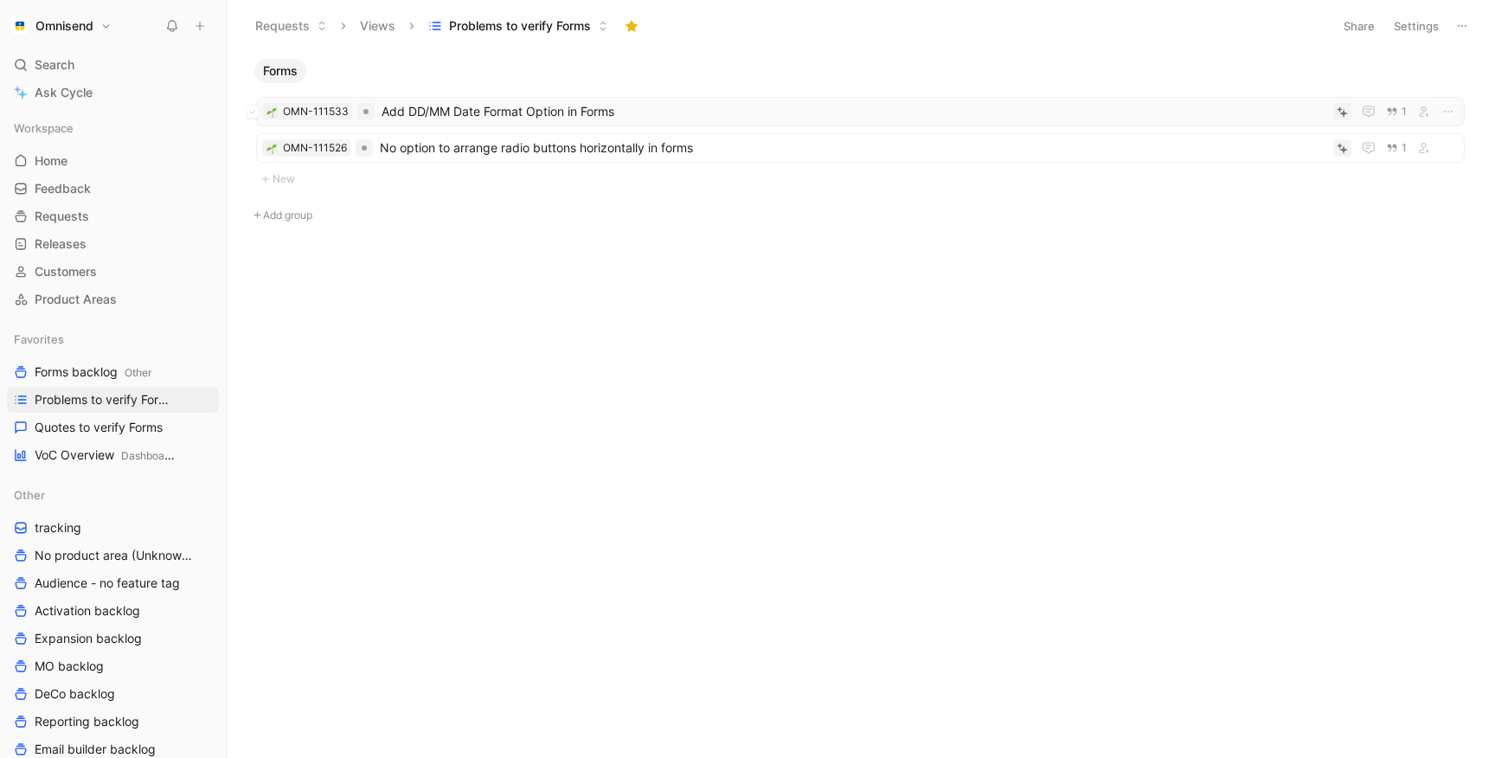
click at [461, 114] on span "Add DD/MM Date Format Option in Forms" at bounding box center [853, 111] width 945 height 21
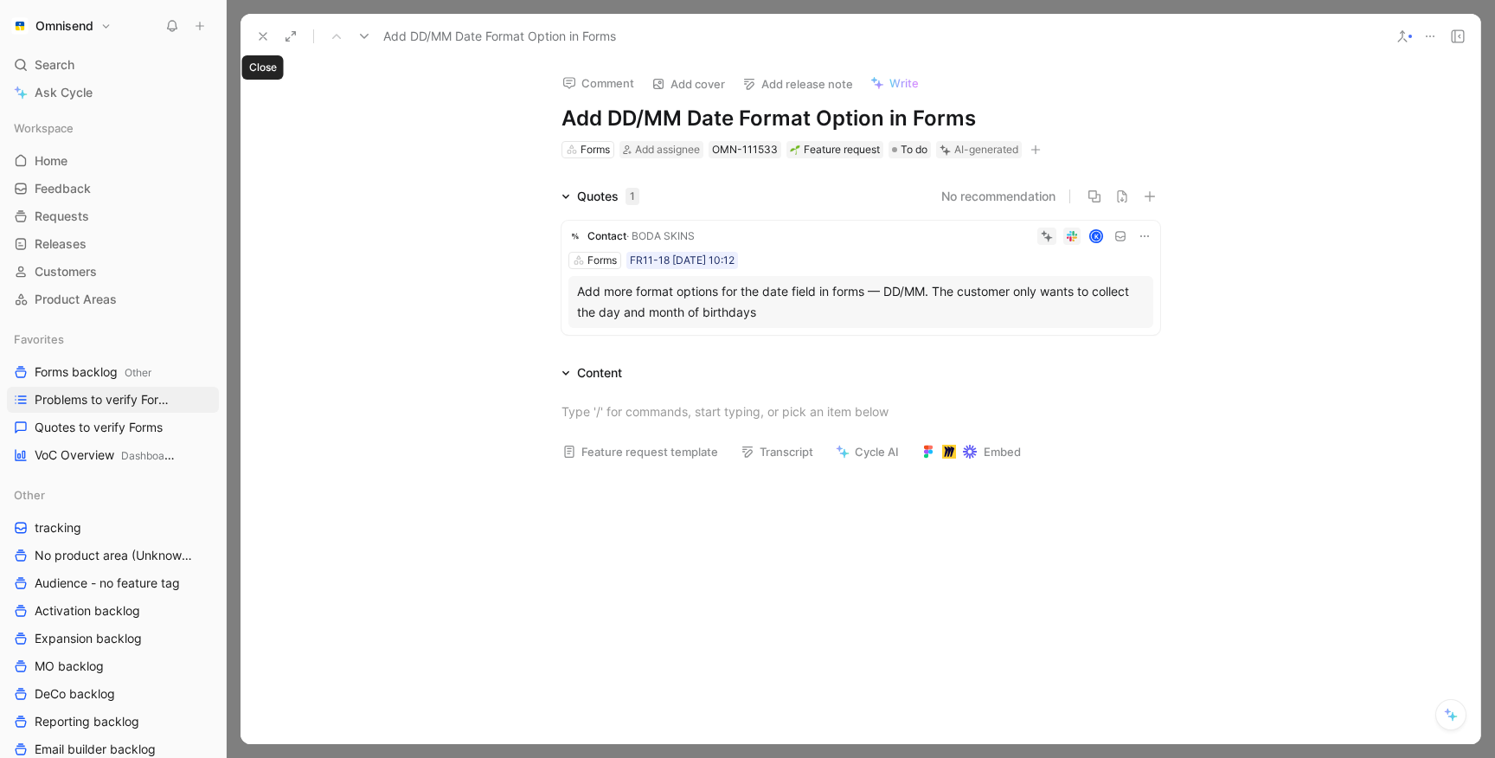
click at [259, 34] on icon at bounding box center [263, 36] width 14 height 14
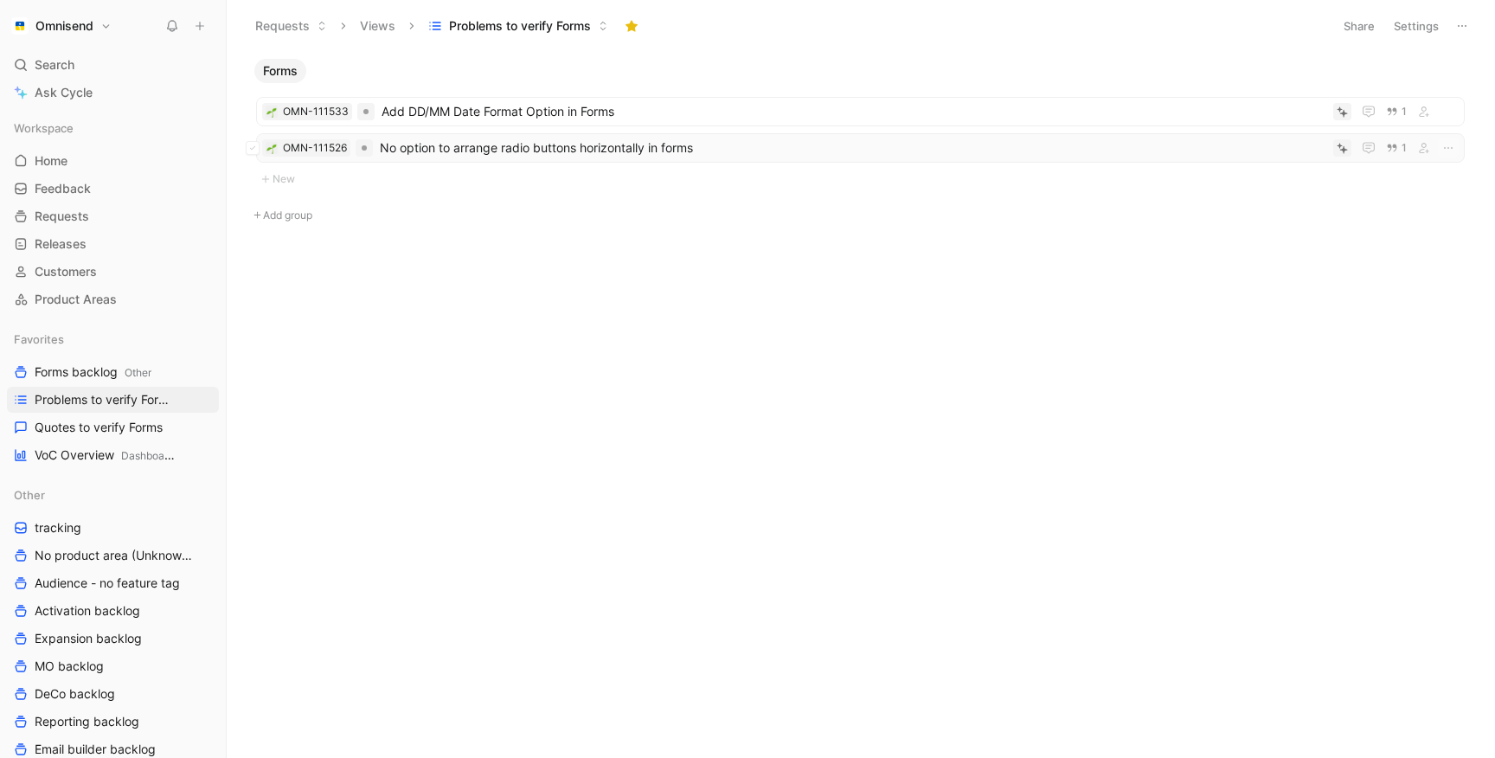
click at [540, 147] on span "No option to arrange radio buttons horizontally in forms" at bounding box center [853, 148] width 946 height 21
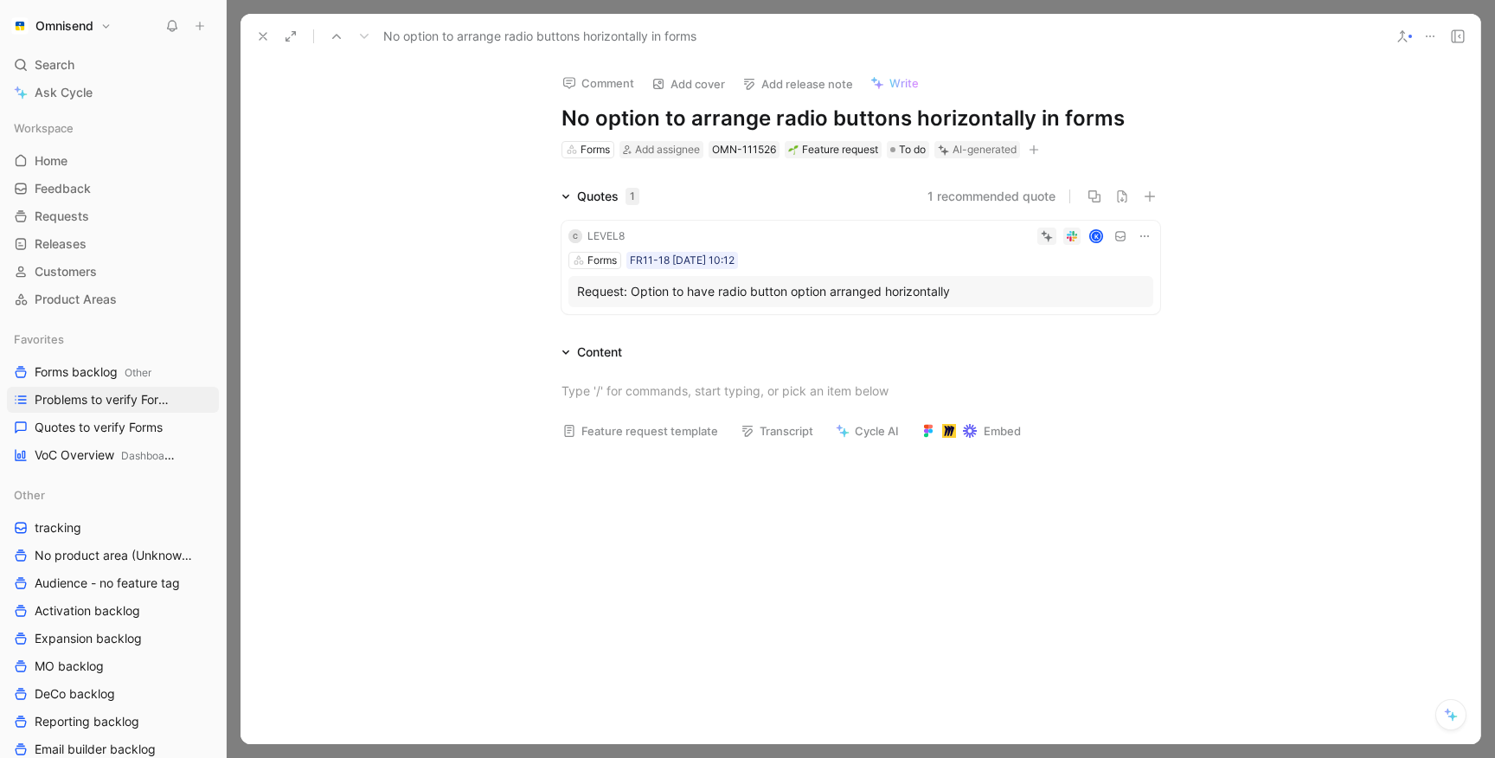
click at [251, 35] on button at bounding box center [263, 36] width 24 height 24
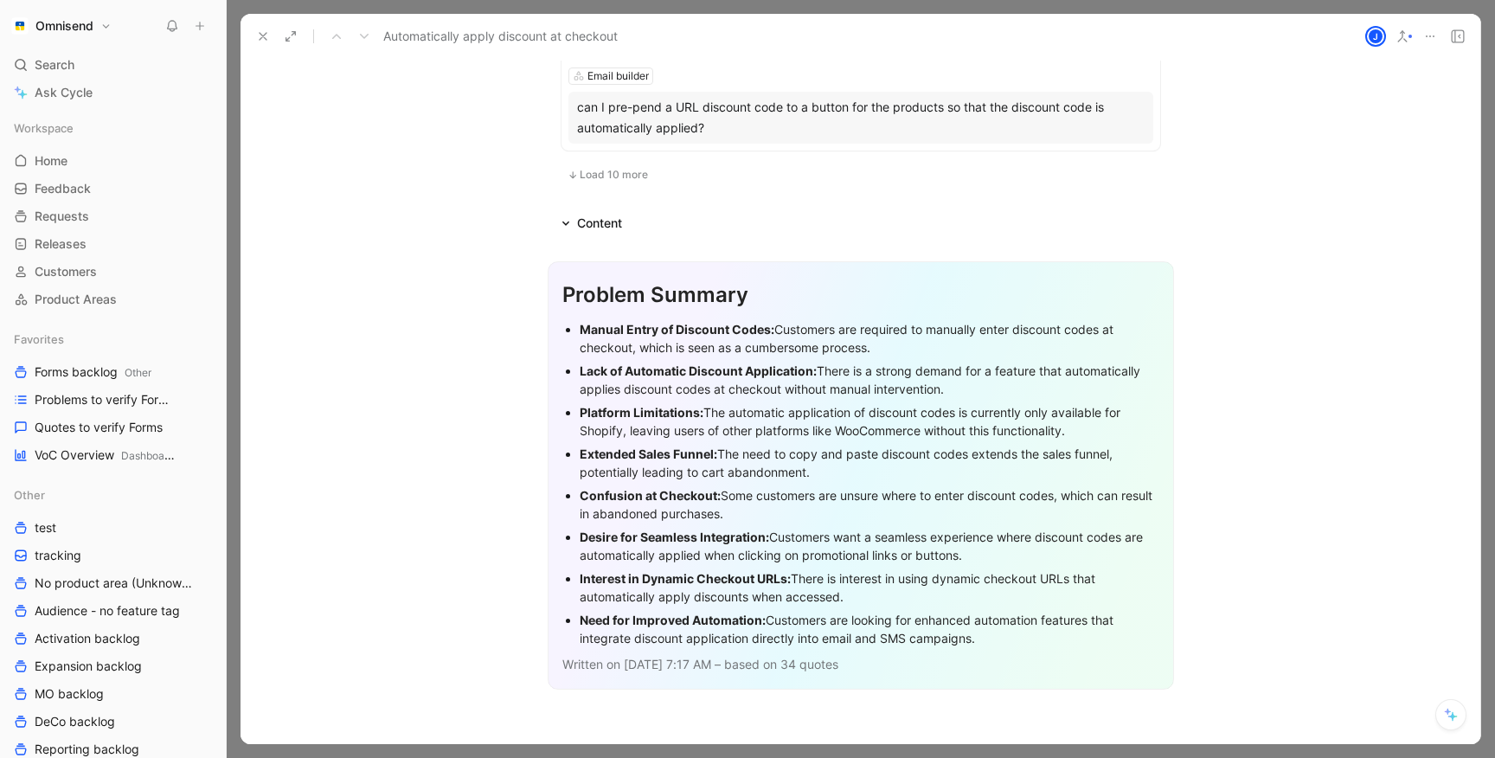
scroll to position [1117, 0]
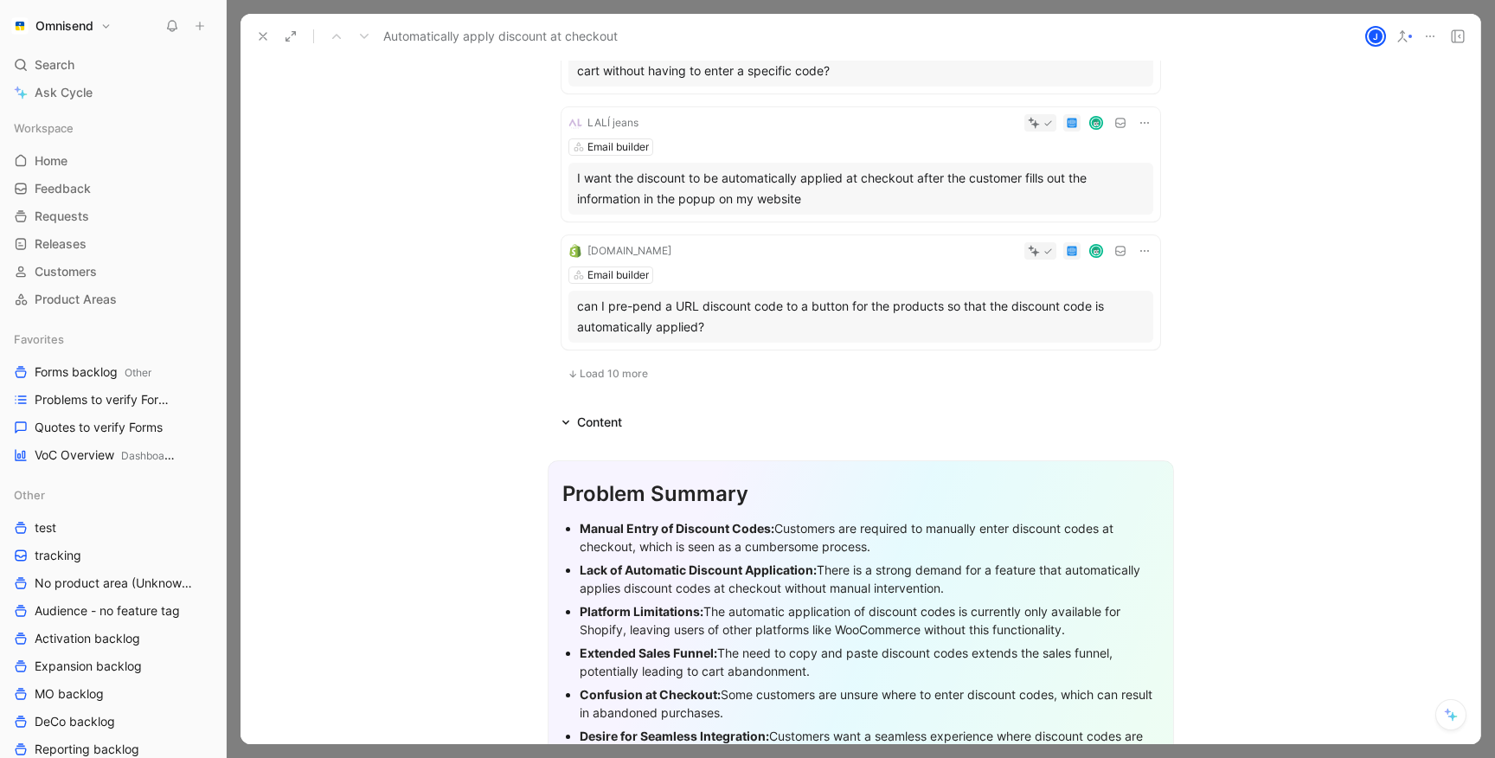
click at [612, 375] on span "Load 10 more" at bounding box center [614, 374] width 68 height 14
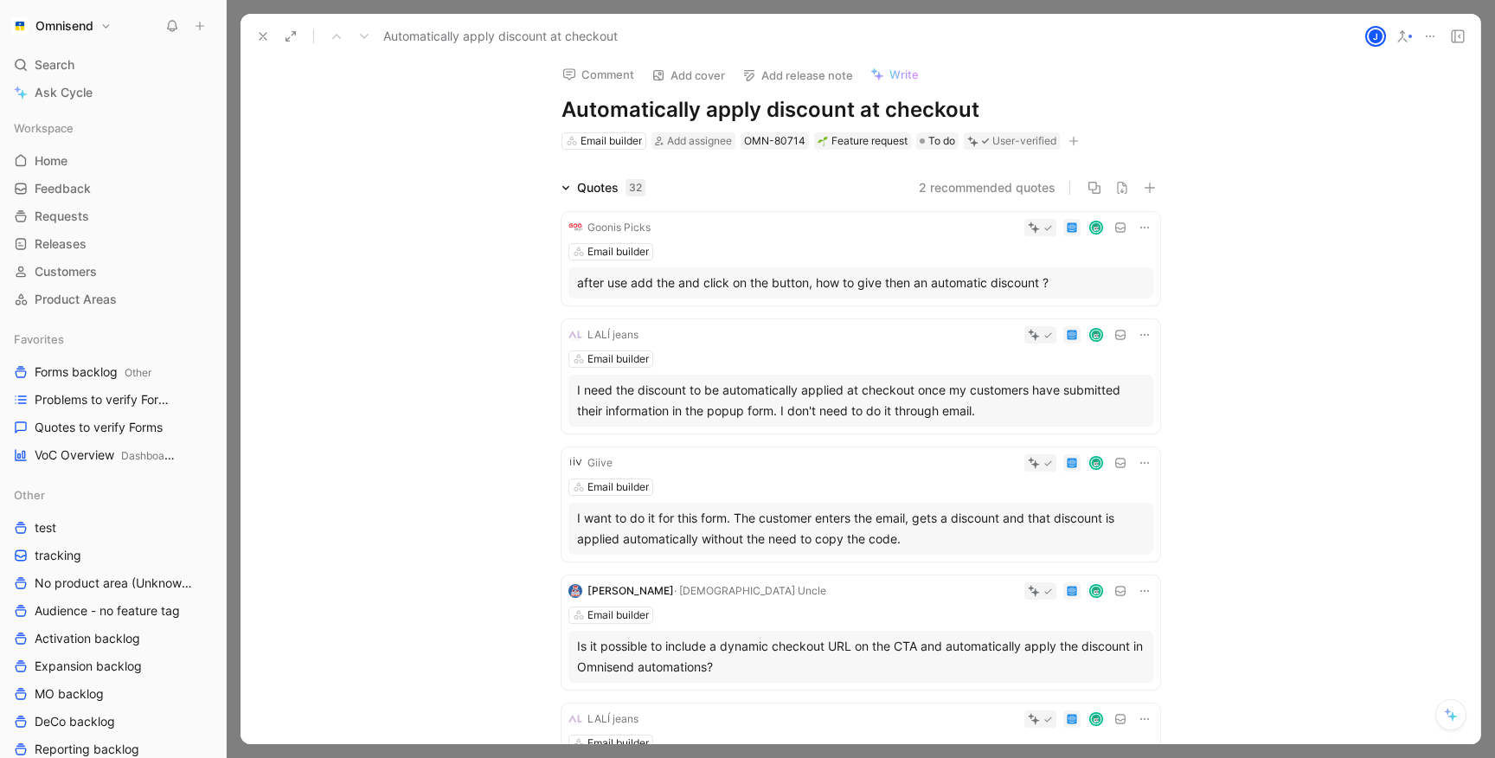
scroll to position [0, 0]
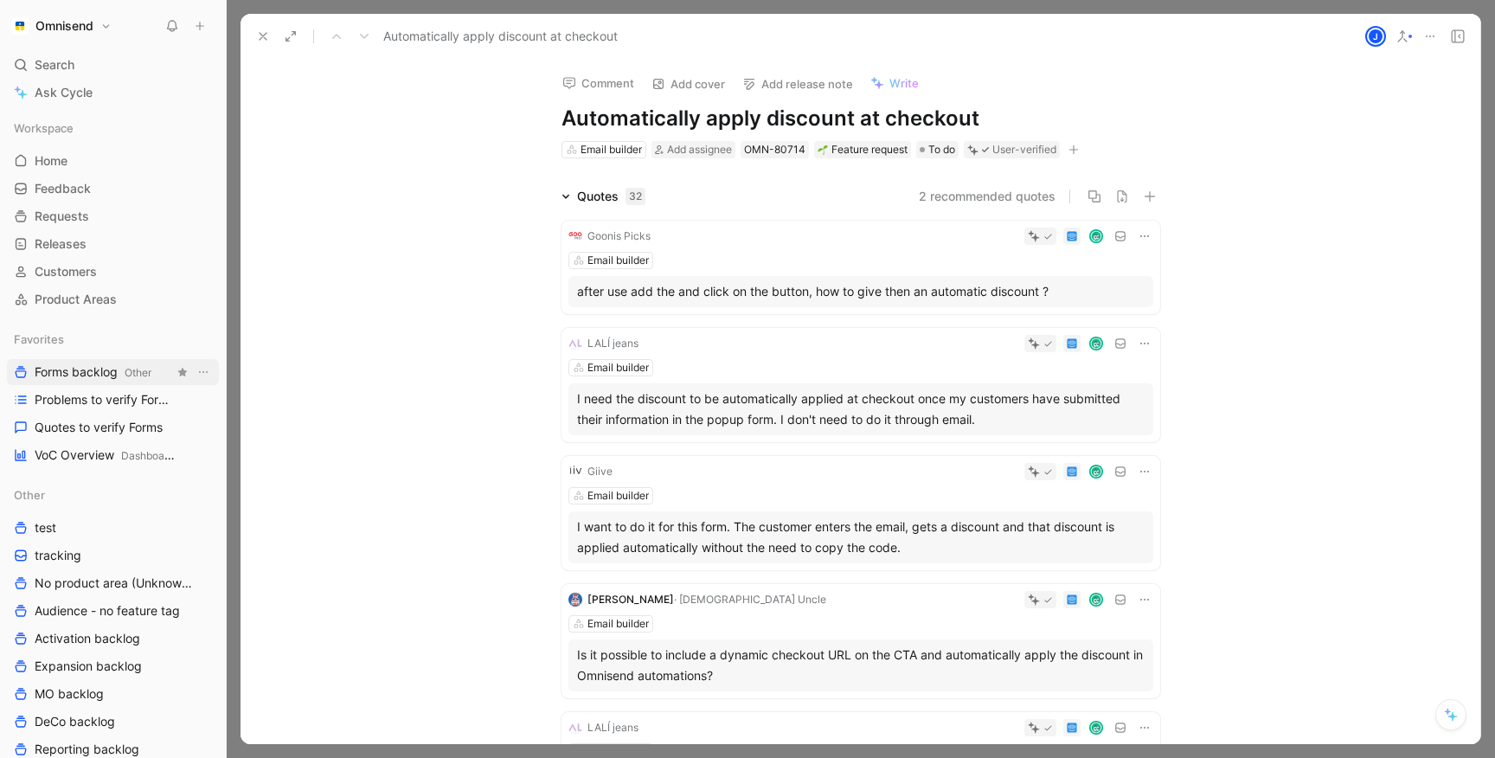
click at [91, 372] on span "Forms backlog Other" at bounding box center [93, 372] width 117 height 18
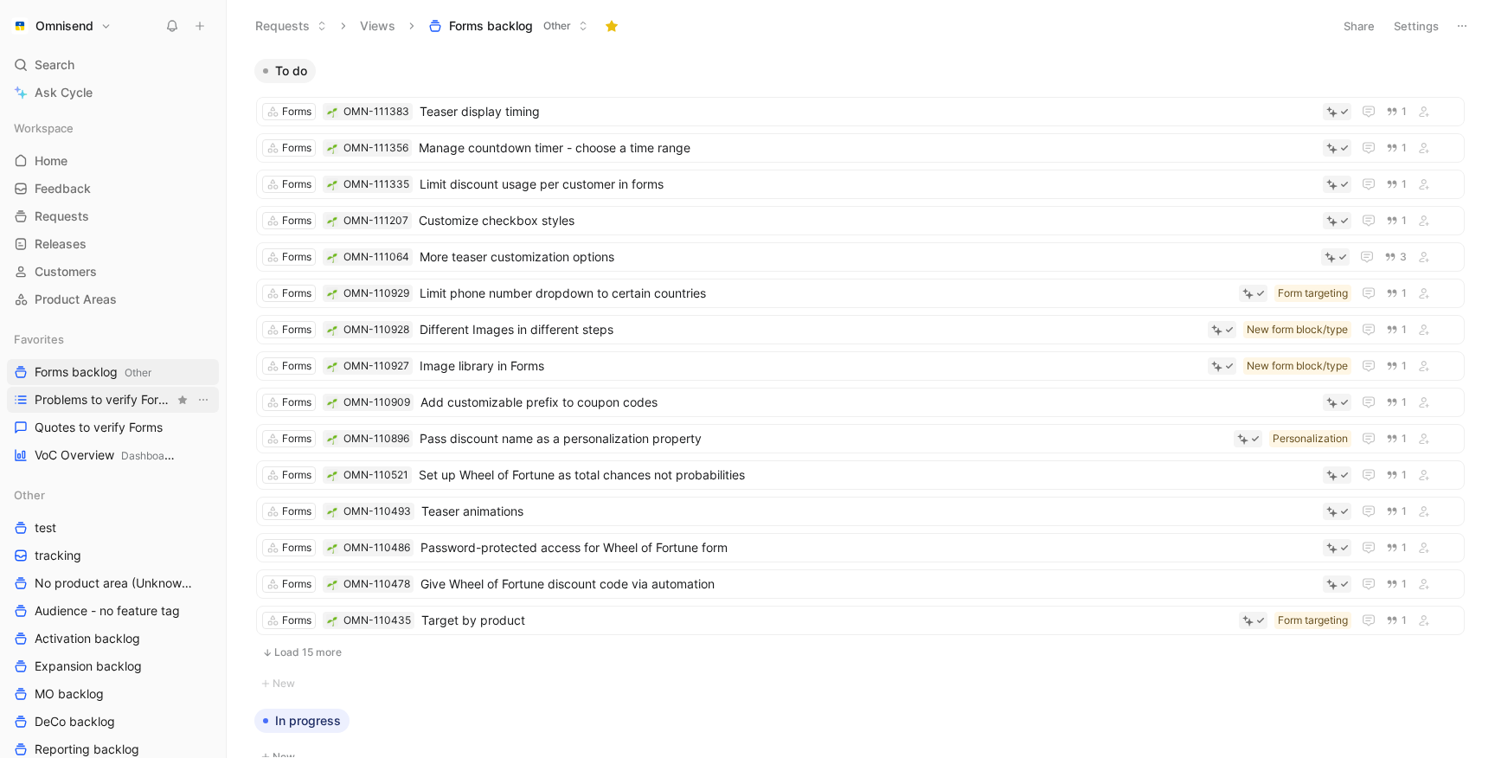
click at [57, 408] on link "Problems to verify Forms" at bounding box center [113, 400] width 212 height 26
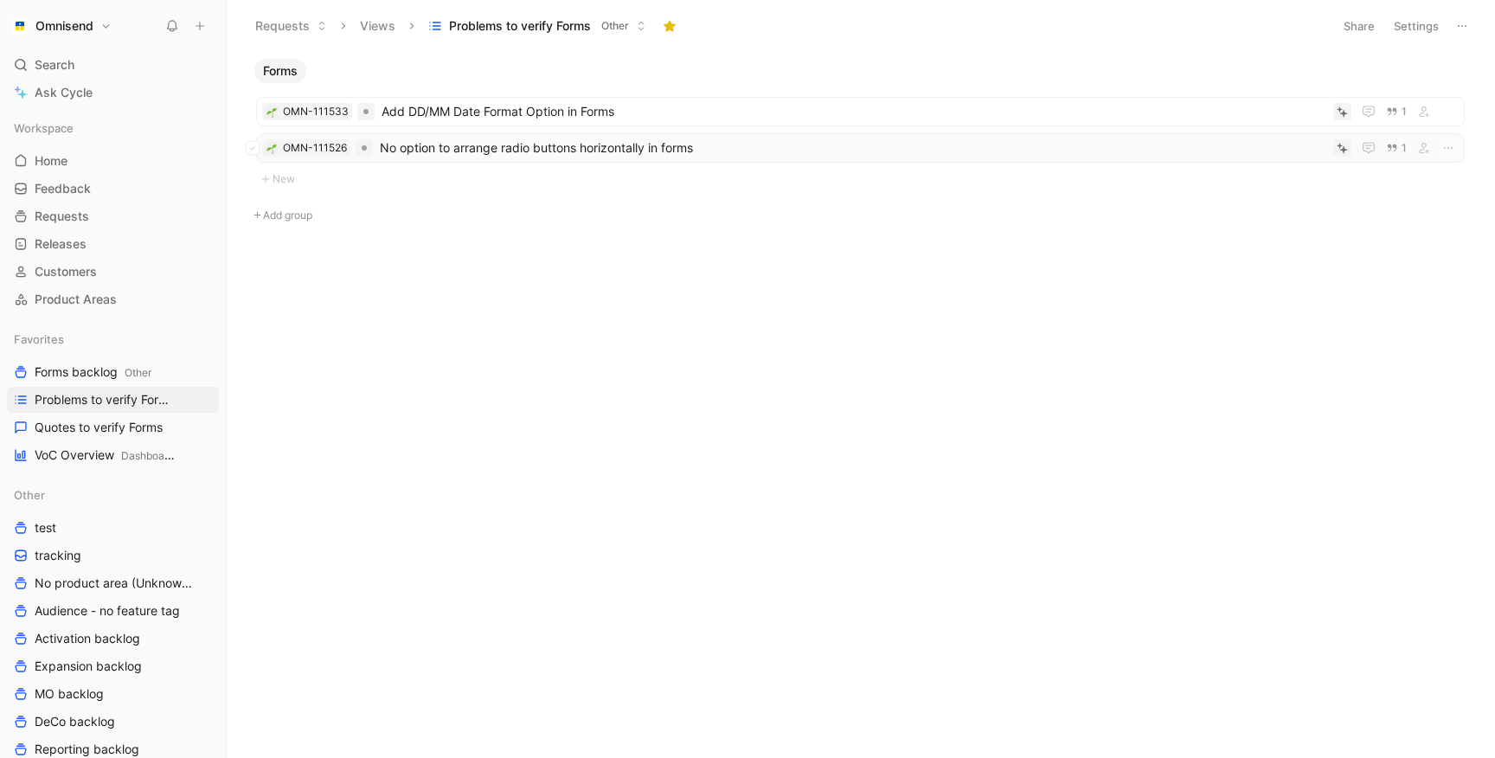
click at [633, 156] on span "No option to arrange radio buttons horizontally in forms" at bounding box center [853, 148] width 946 height 21
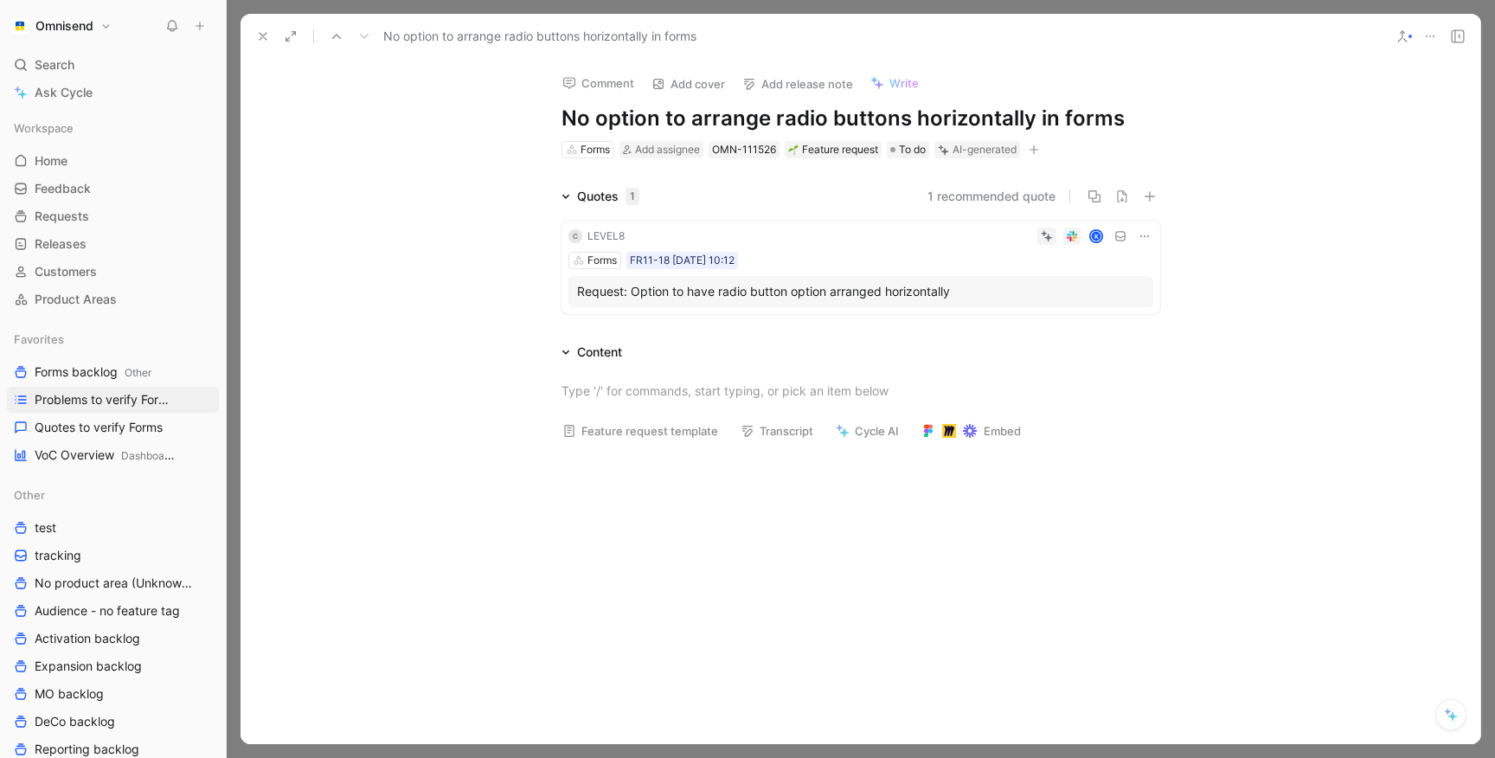
click at [262, 35] on use at bounding box center [263, 36] width 7 height 7
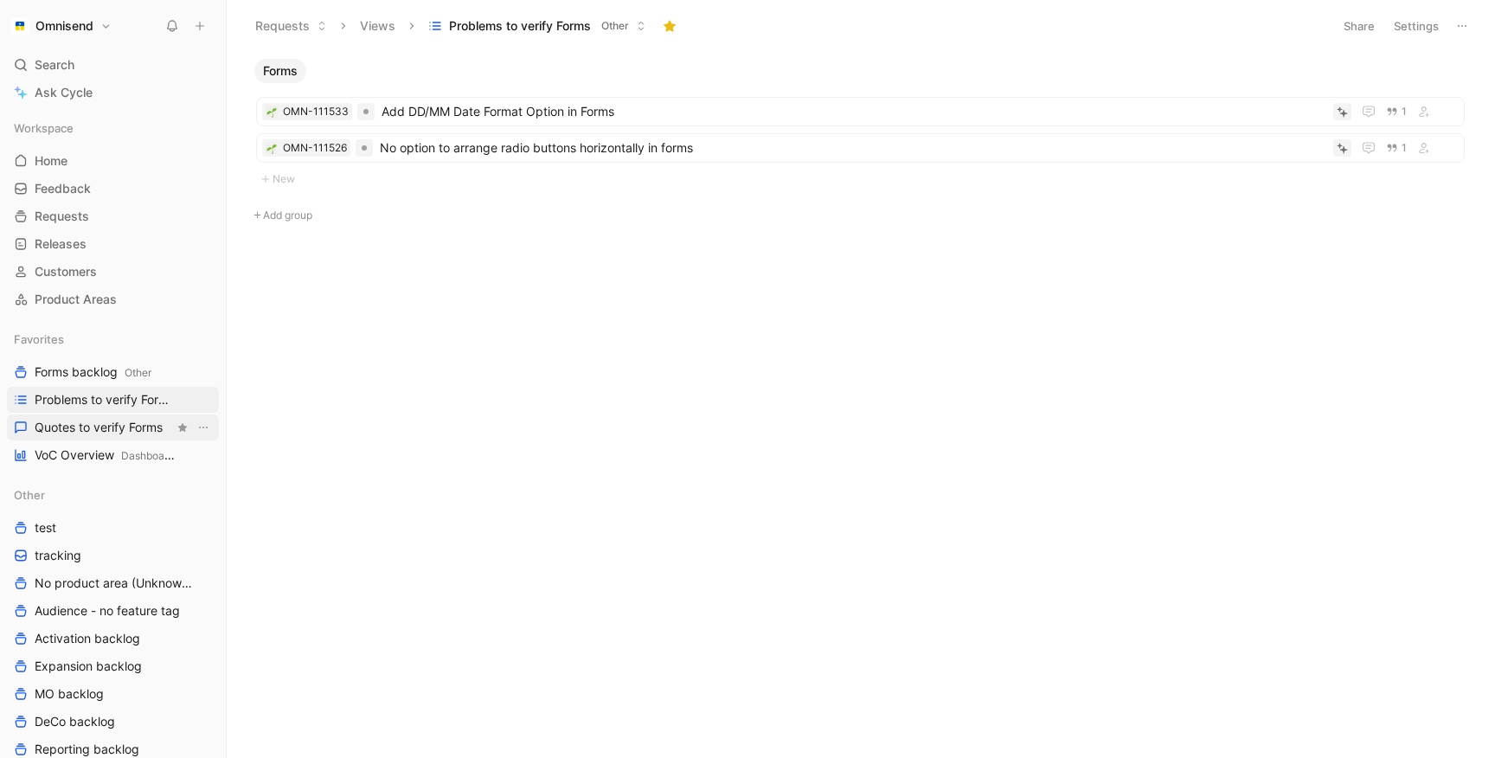
click at [88, 419] on span "Quotes to verify Forms" at bounding box center [99, 427] width 128 height 17
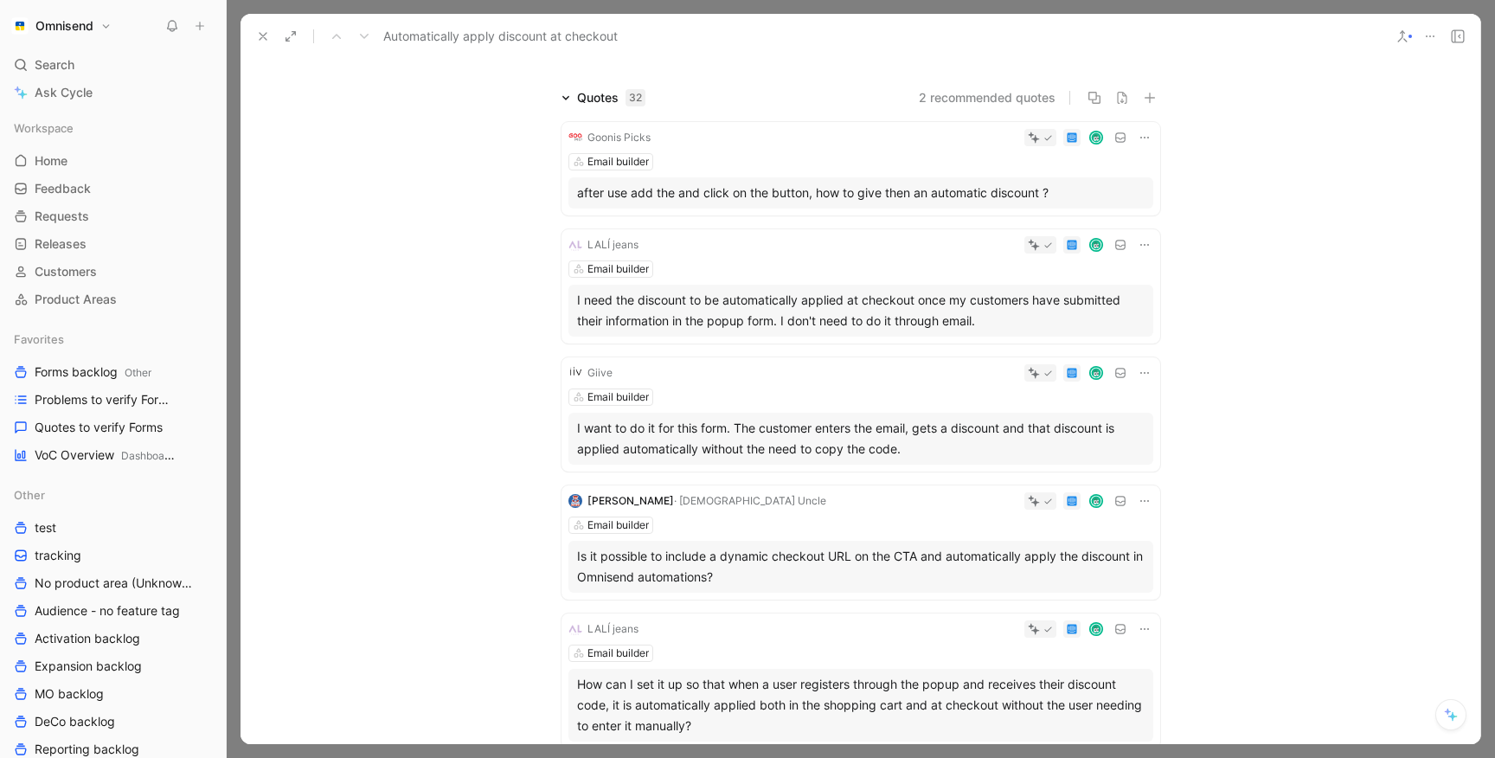
scroll to position [119, 0]
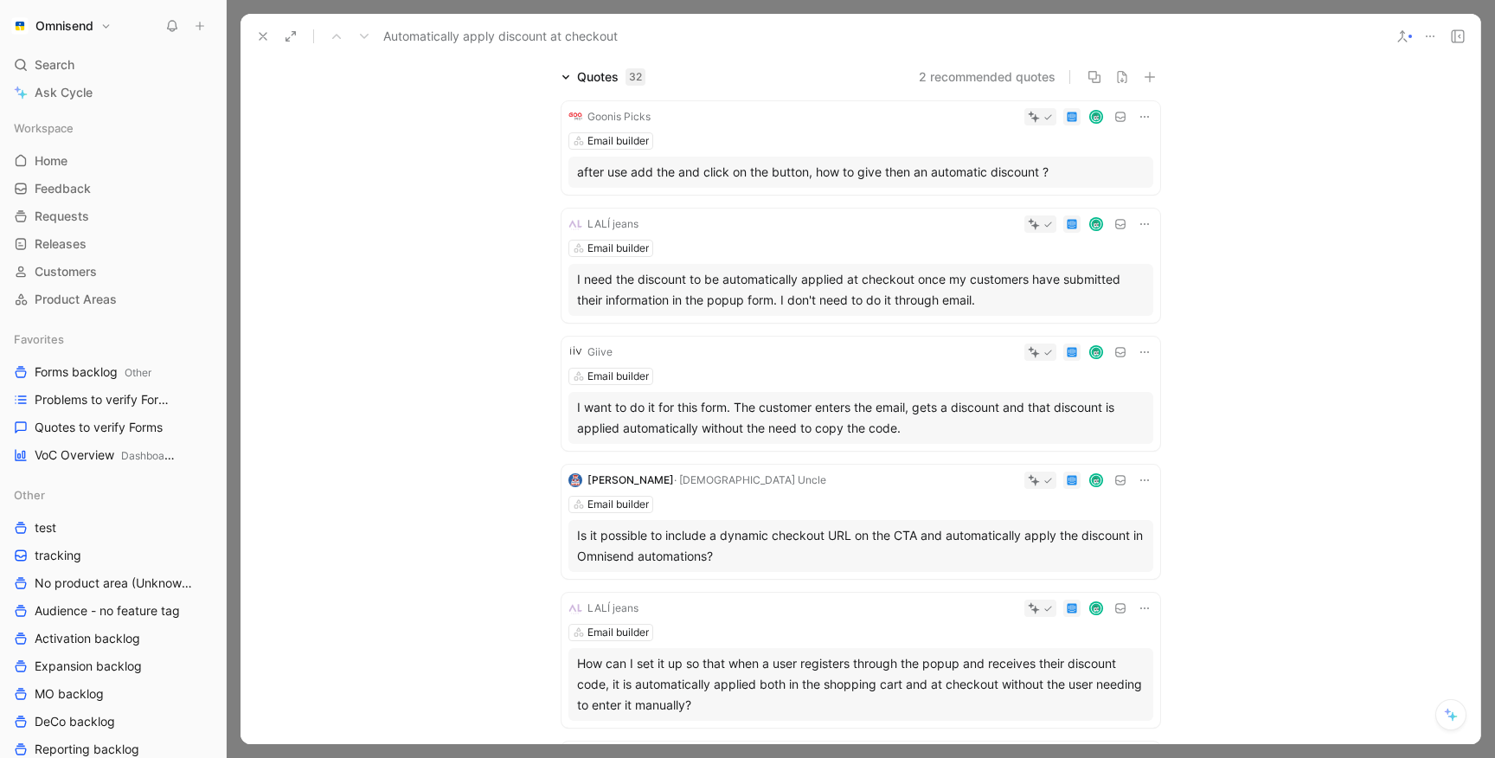
click at [787, 272] on div "I need the discount to be automatically applied at checkout once my customers h…" at bounding box center [860, 290] width 567 height 42
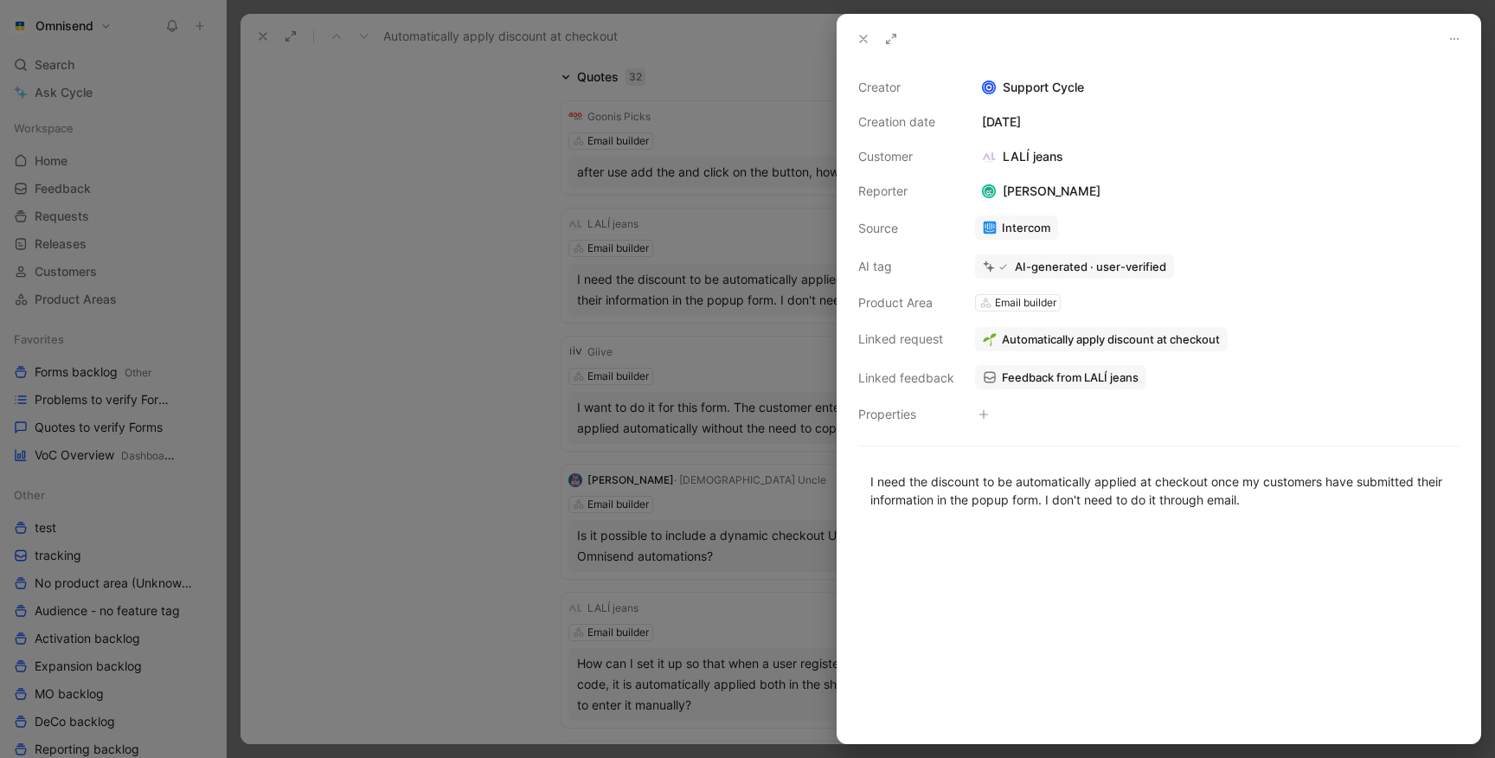
click at [1041, 346] on span "Automatically apply discount at checkout" at bounding box center [1111, 339] width 218 height 16
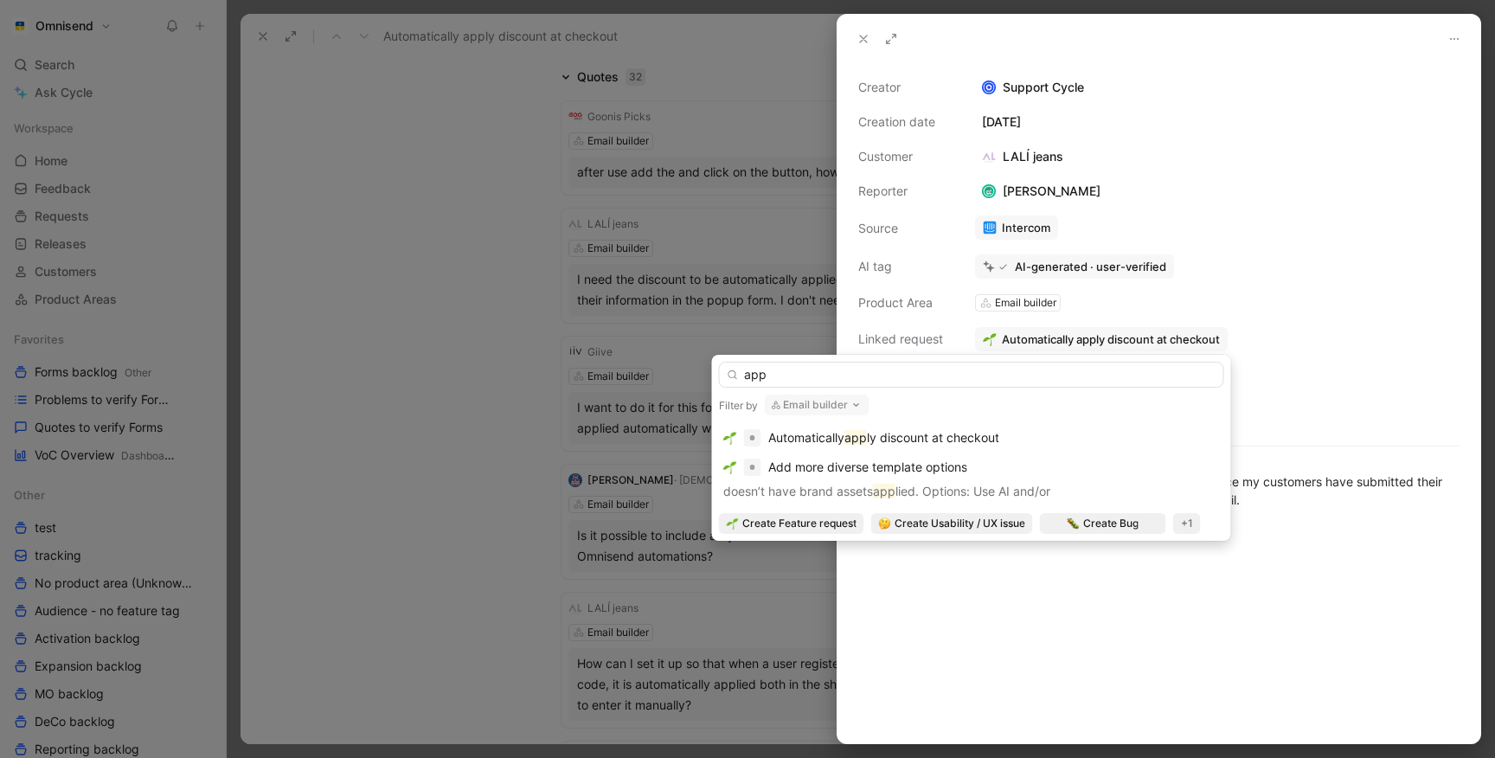
type input "app"
click at [806, 410] on button "Email builder" at bounding box center [817, 404] width 105 height 21
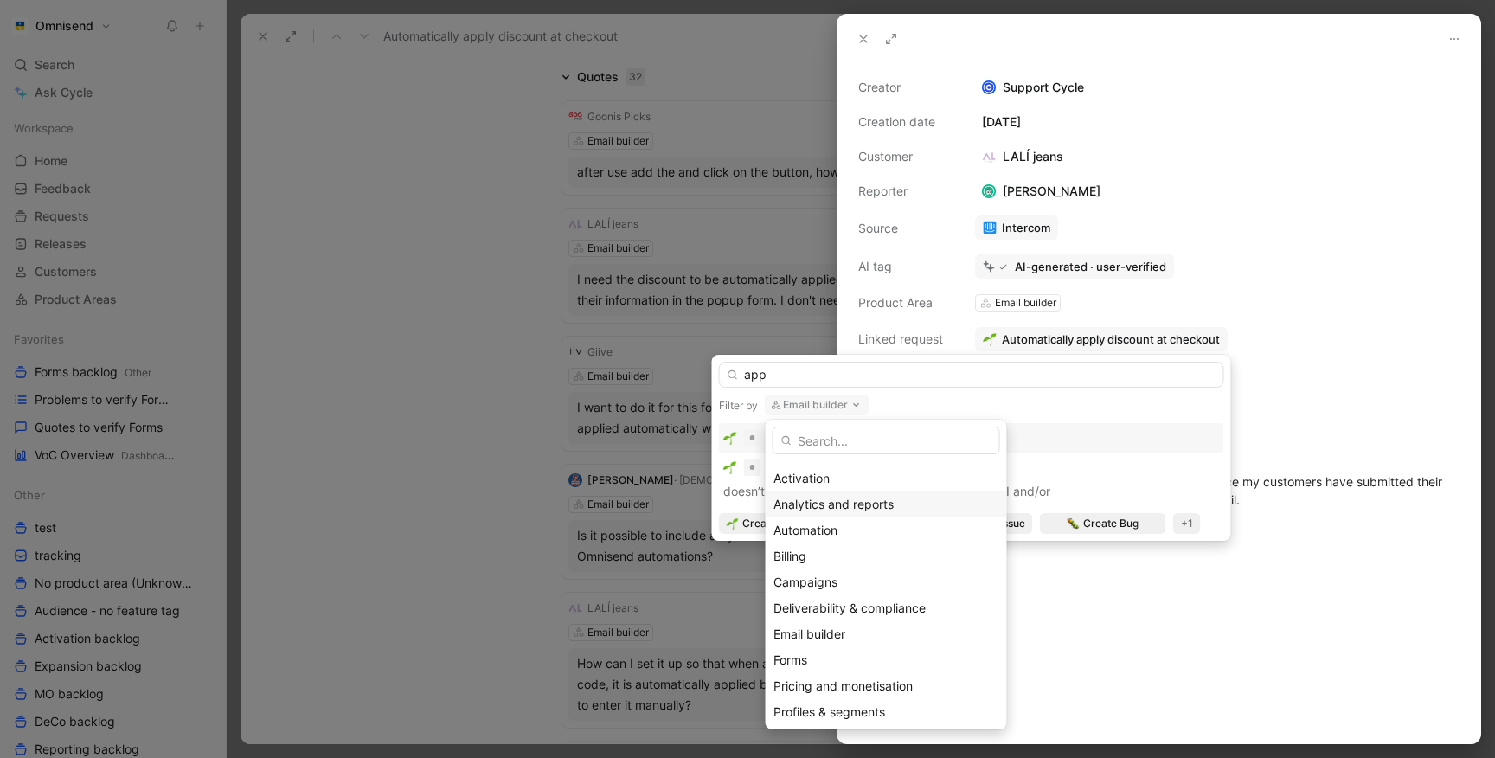
scroll to position [138, 0]
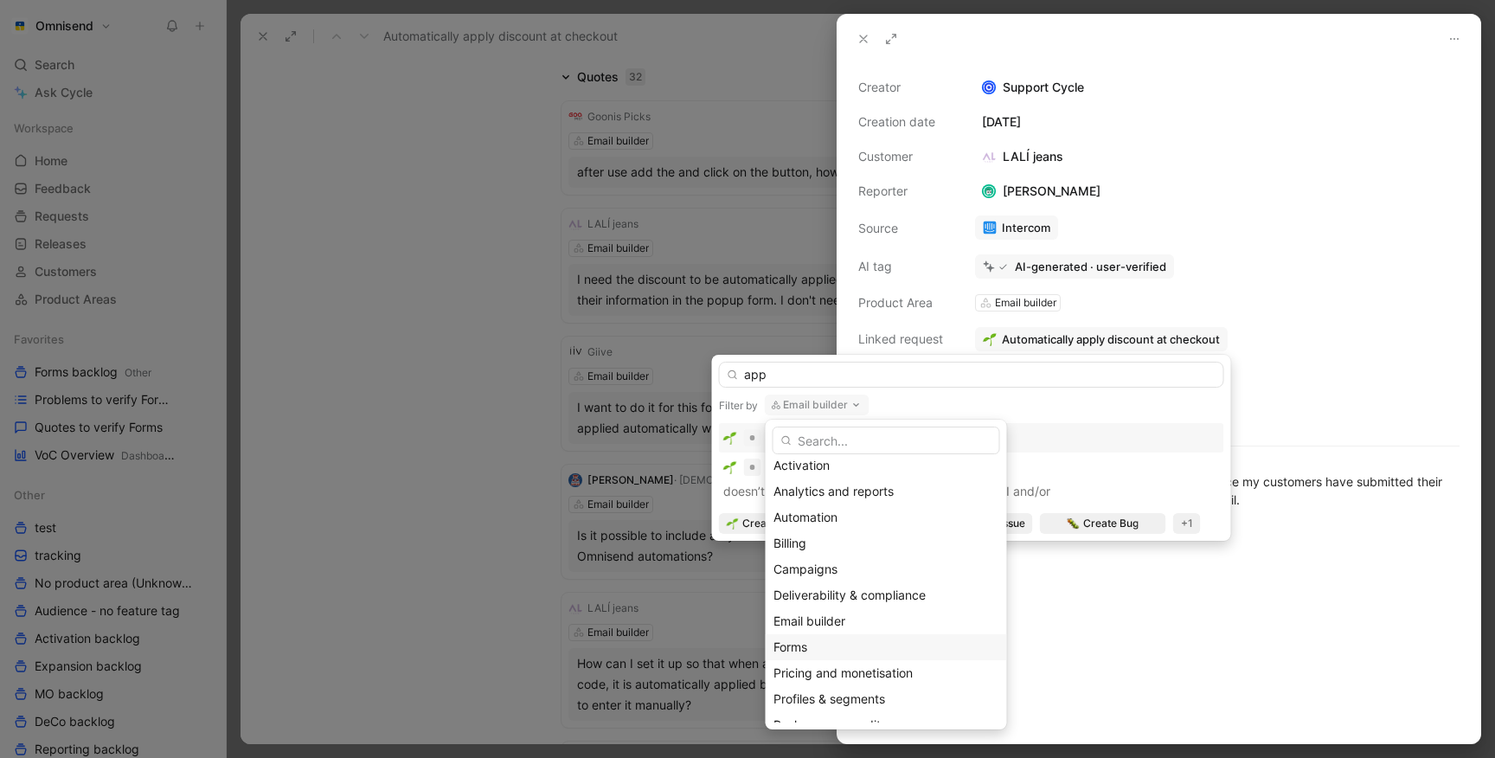
click at [805, 641] on span "Forms" at bounding box center [790, 646] width 34 height 15
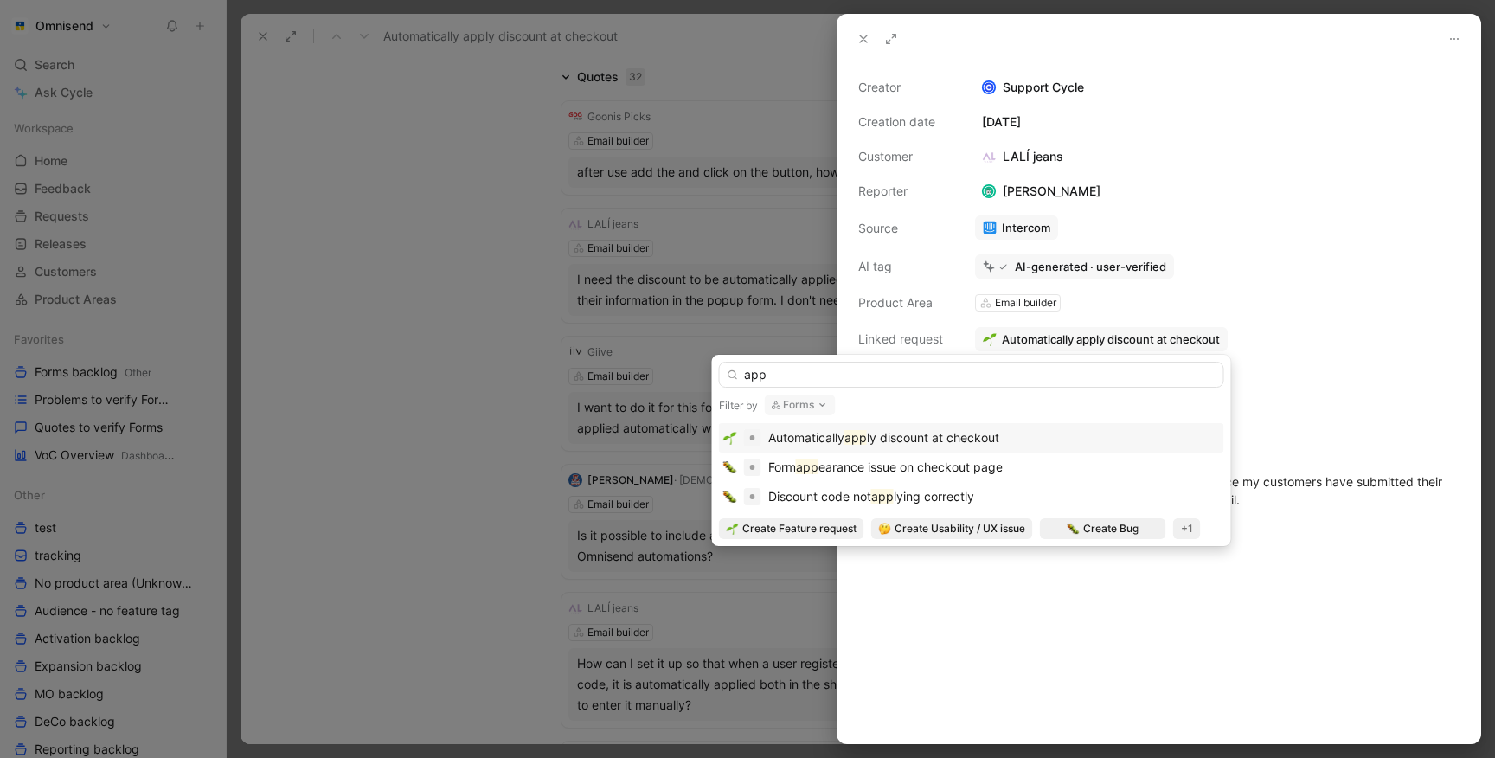
click at [943, 438] on span "ly discount at checkout" at bounding box center [933, 437] width 132 height 15
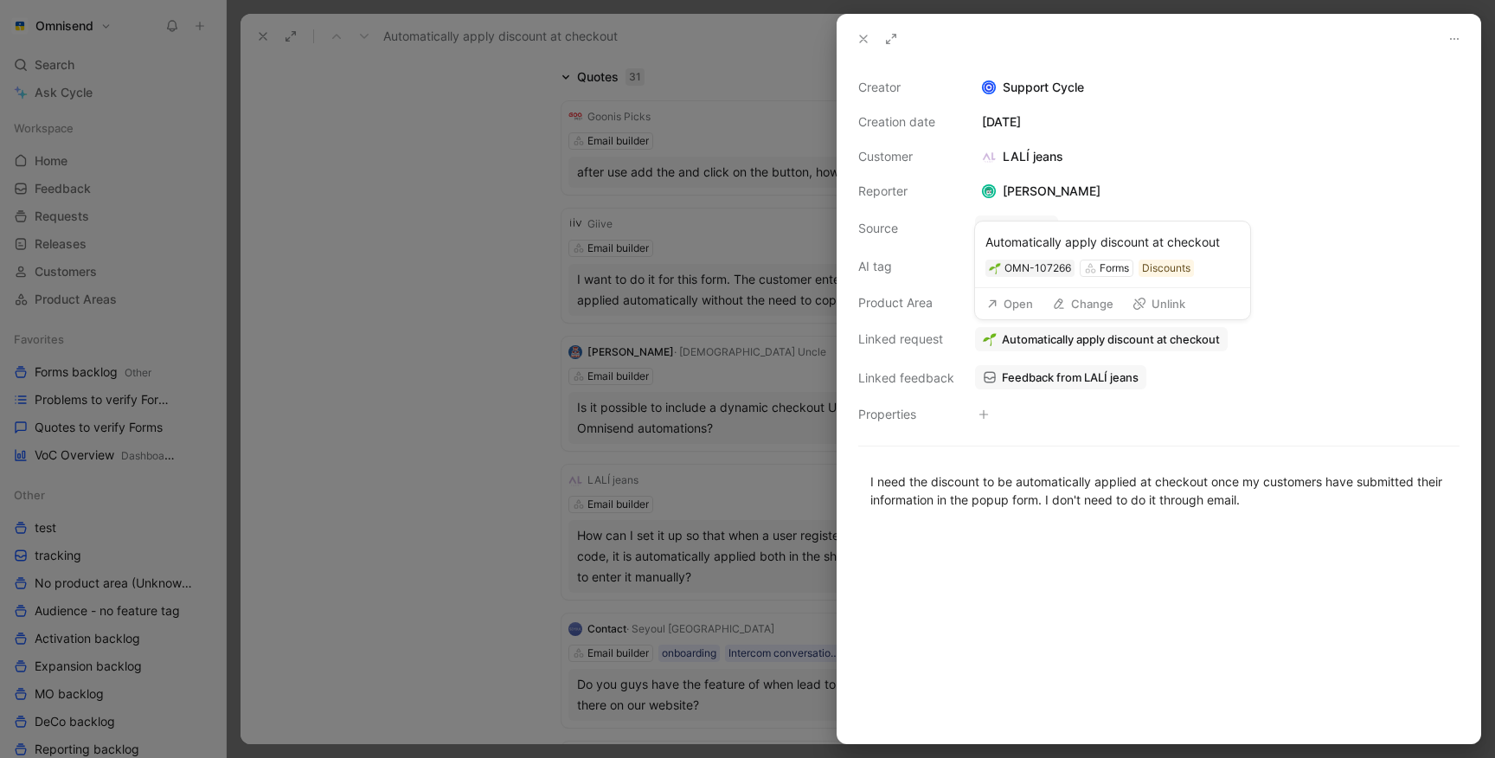
click at [1096, 242] on div "Automatically apply discount at checkout" at bounding box center [1112, 242] width 254 height 21
click at [379, 349] on div at bounding box center [747, 379] width 1495 height 758
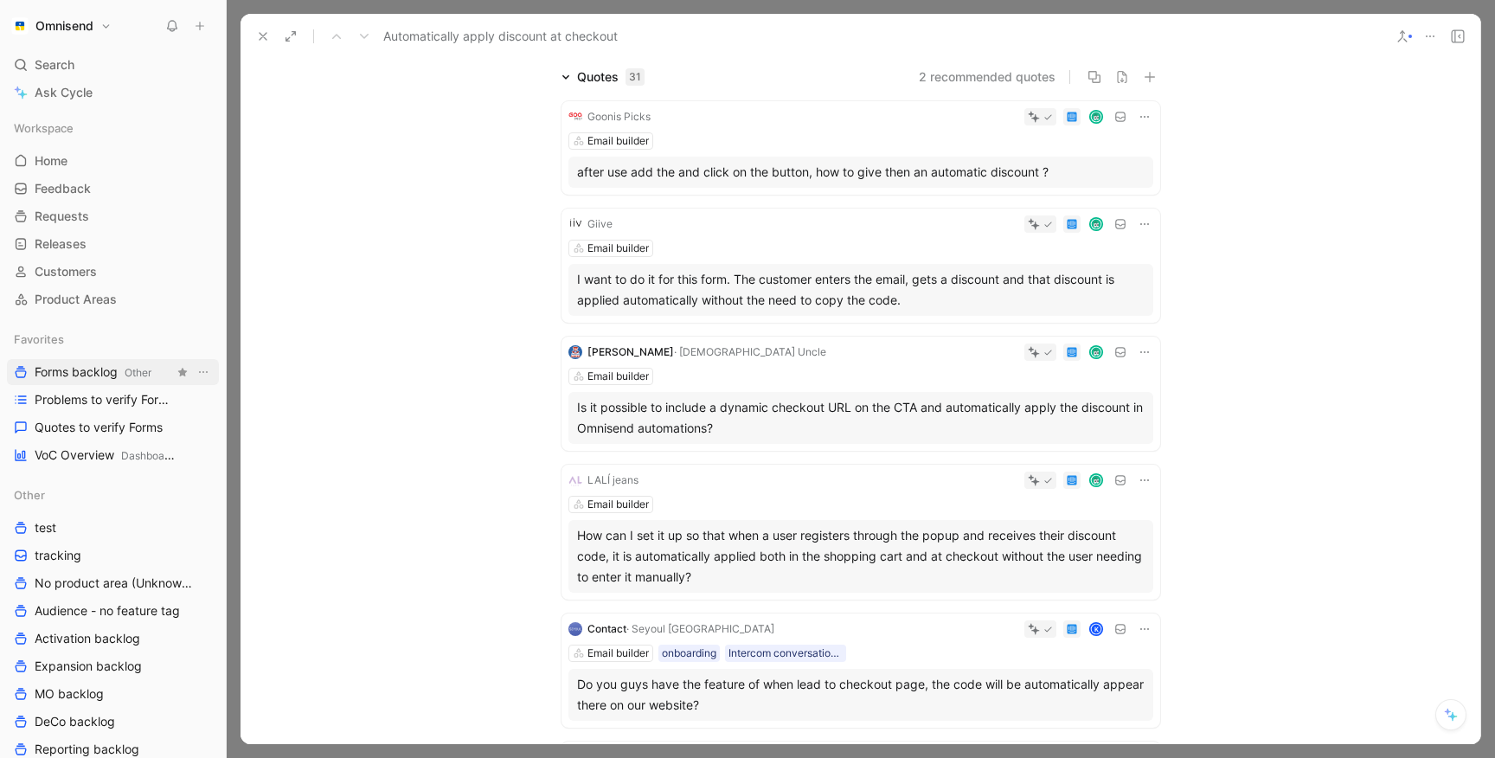
click at [107, 375] on span "Forms backlog Other" at bounding box center [93, 372] width 117 height 18
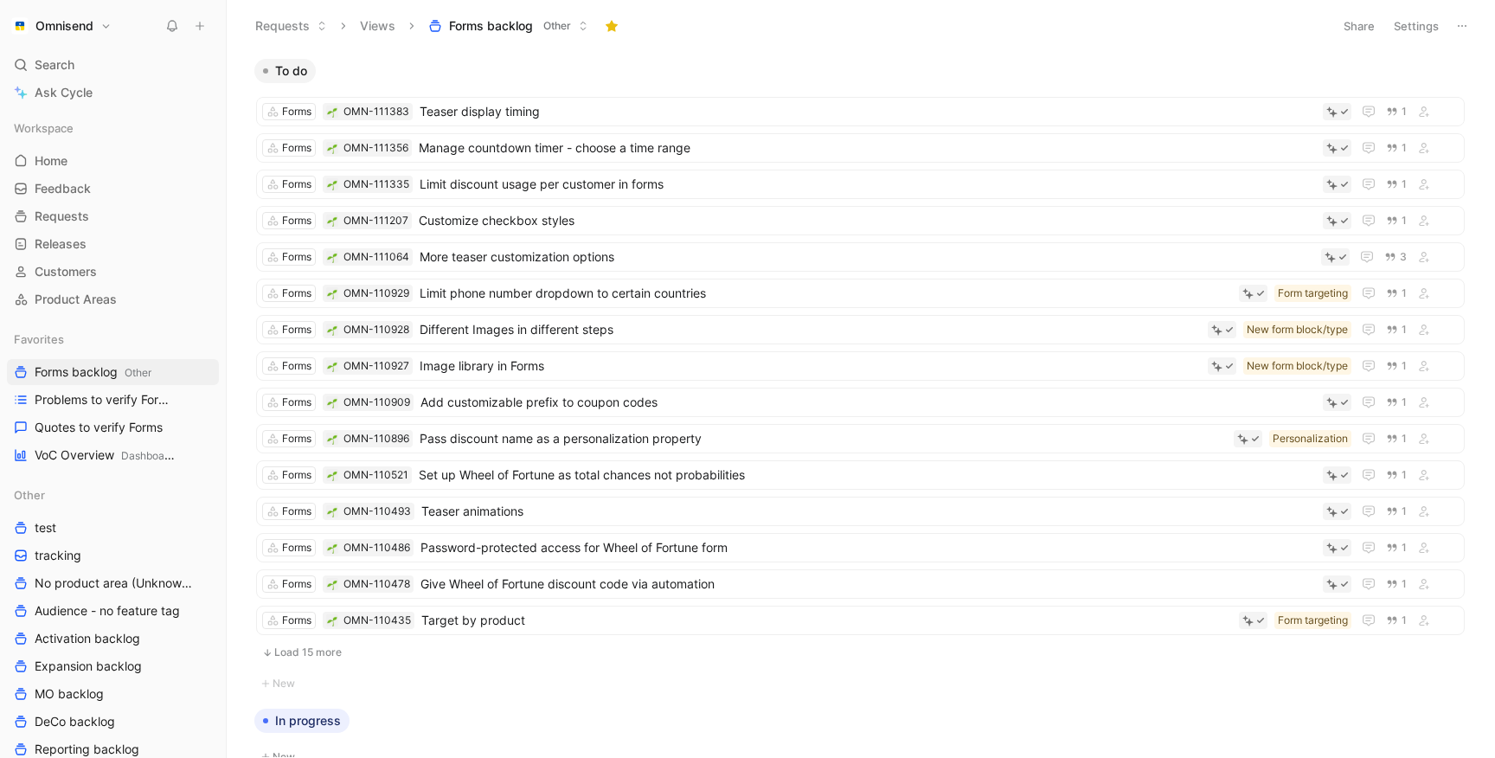
click at [330, 655] on button "Load 15 more" at bounding box center [860, 652] width 1209 height 21
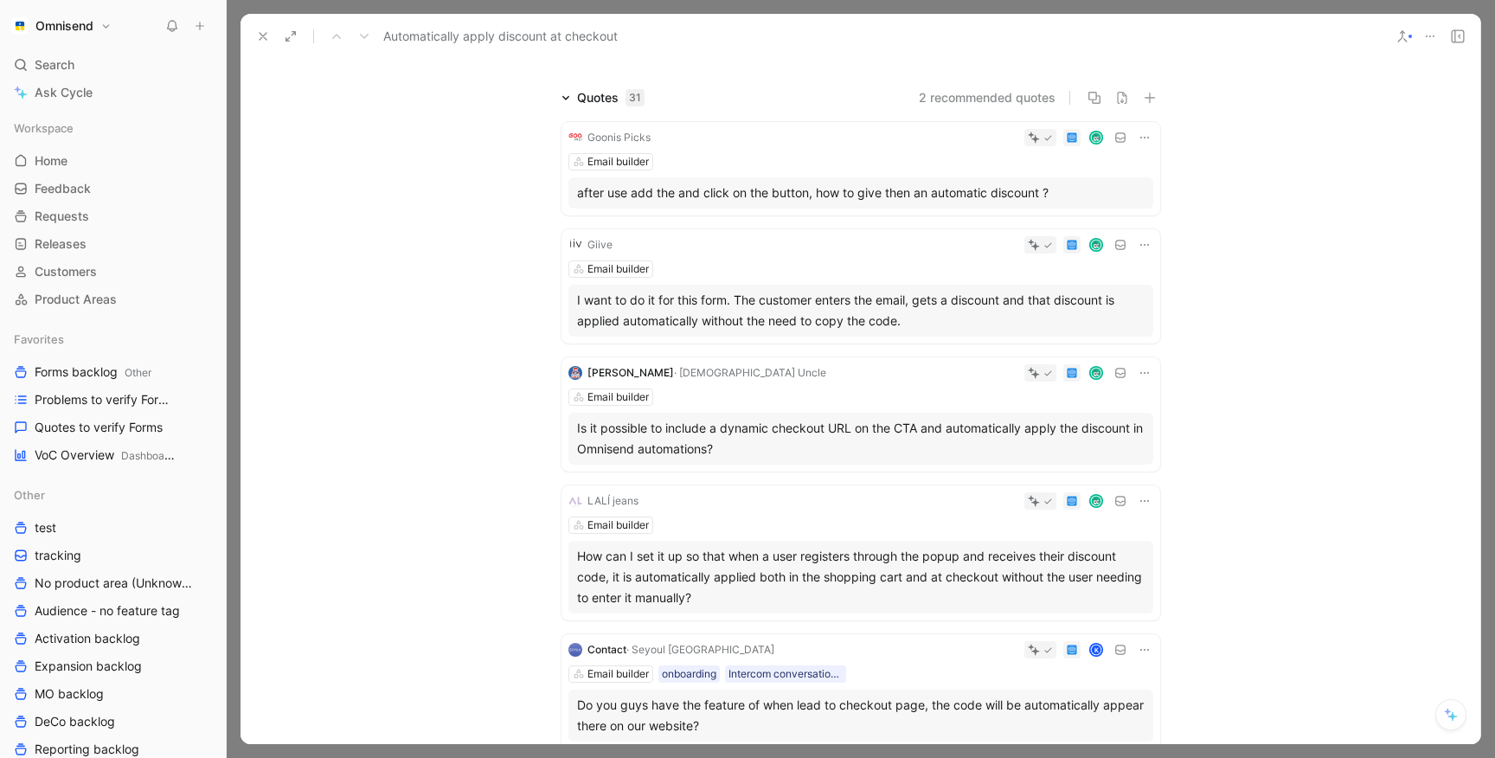
scroll to position [114, 0]
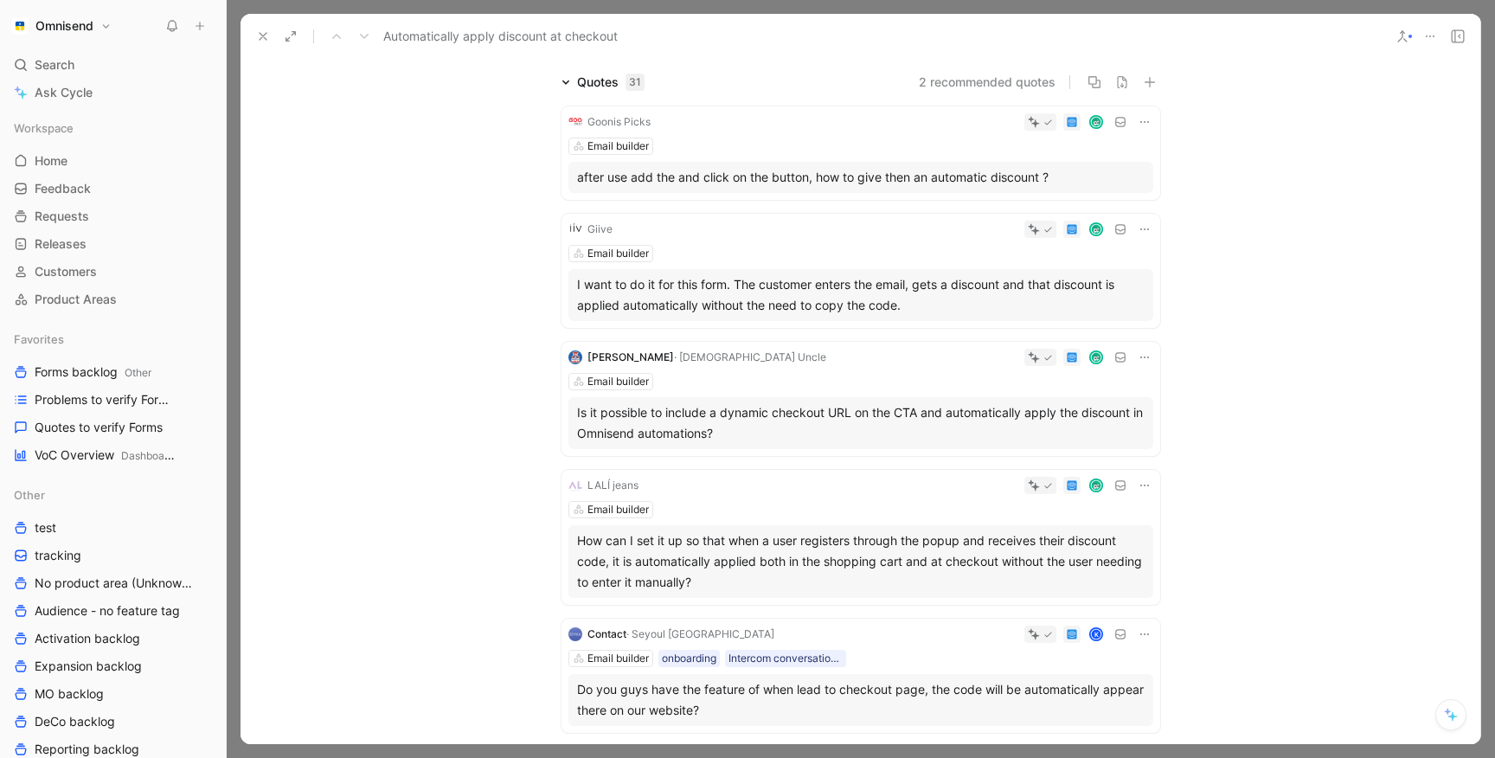
click at [791, 250] on div "Email builder" at bounding box center [860, 253] width 585 height 17
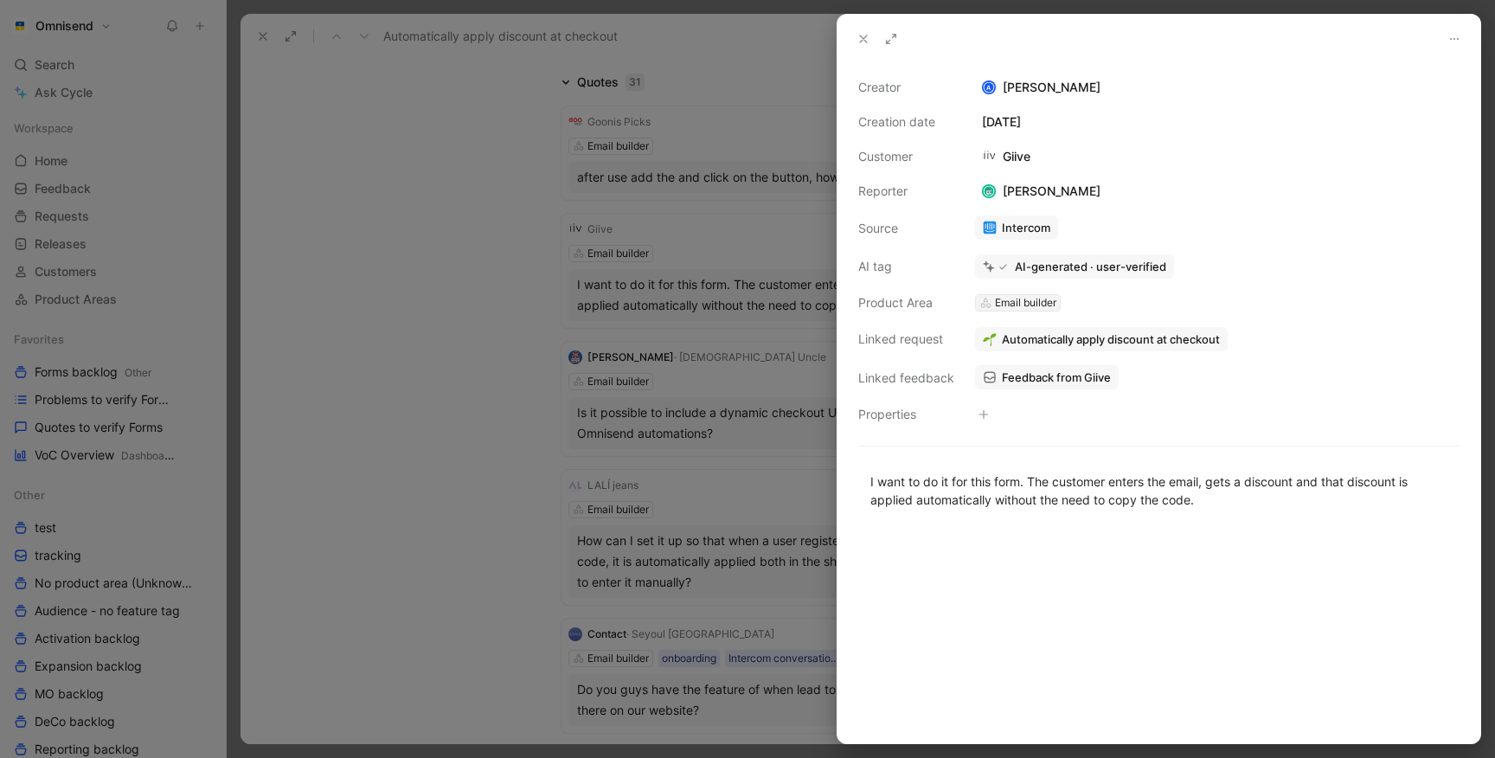
click at [1010, 304] on div "Email builder" at bounding box center [1025, 302] width 61 height 17
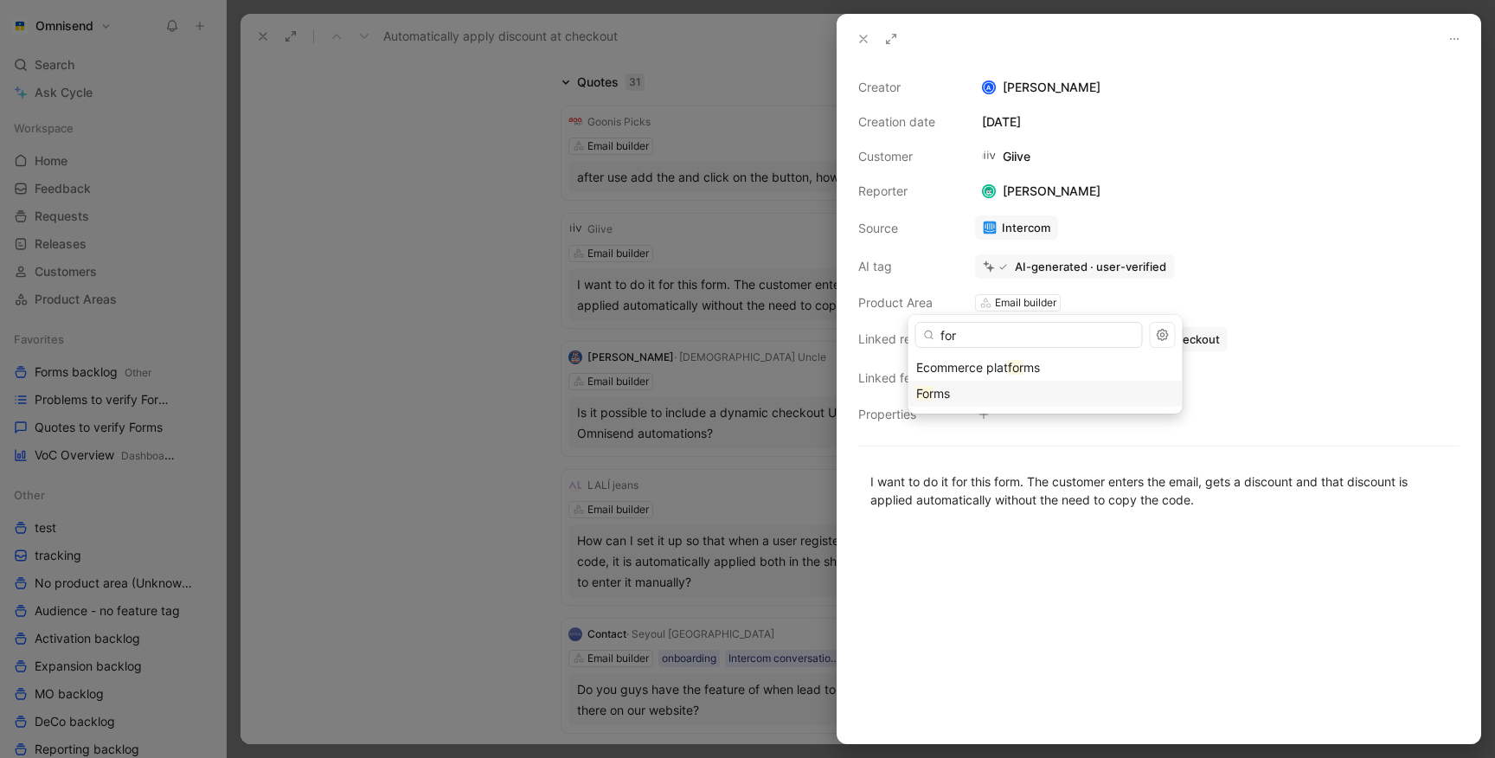
type input "for"
click at [948, 401] on span "ms" at bounding box center [941, 393] width 16 height 15
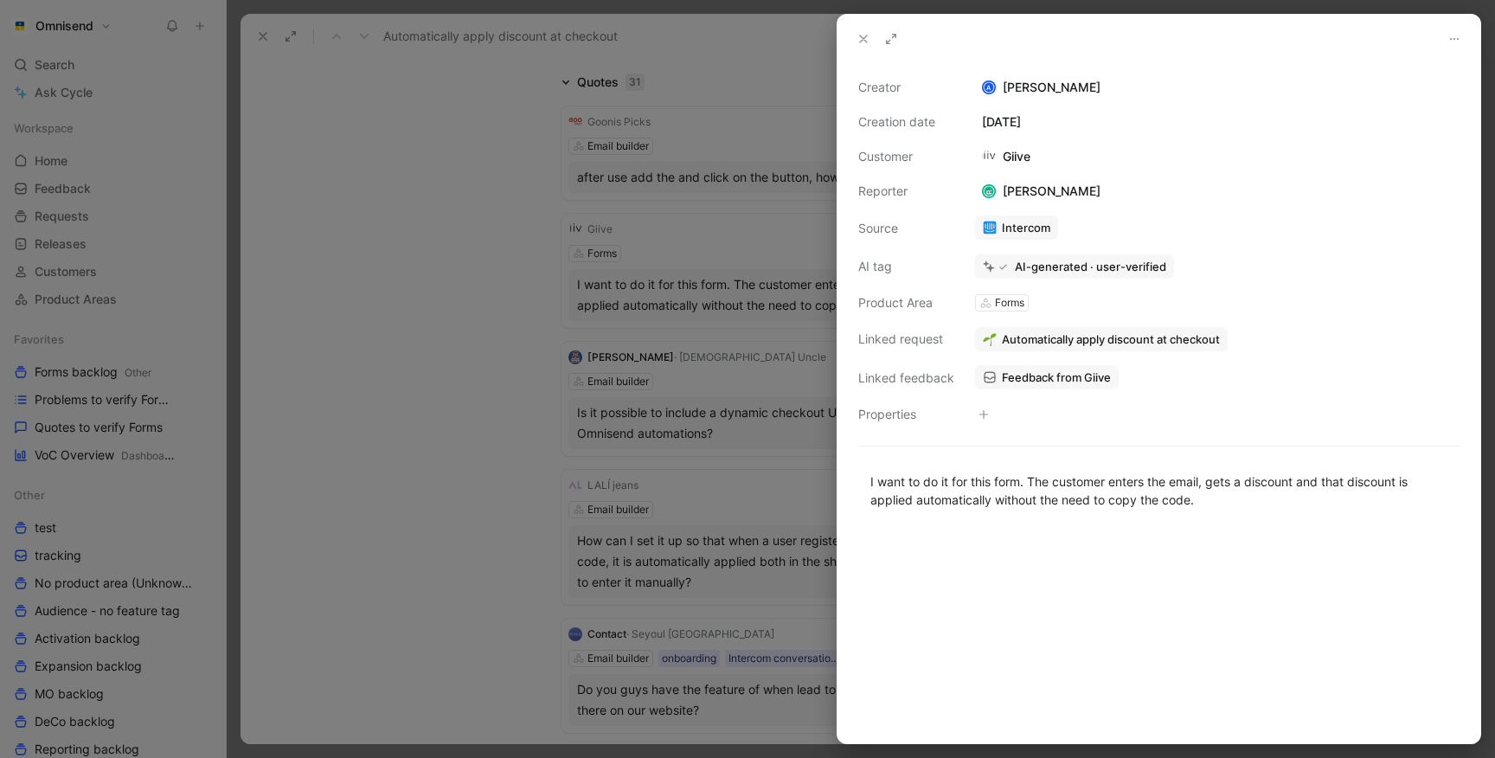
click at [1191, 340] on span "Automatically apply discount at checkout" at bounding box center [1111, 339] width 218 height 16
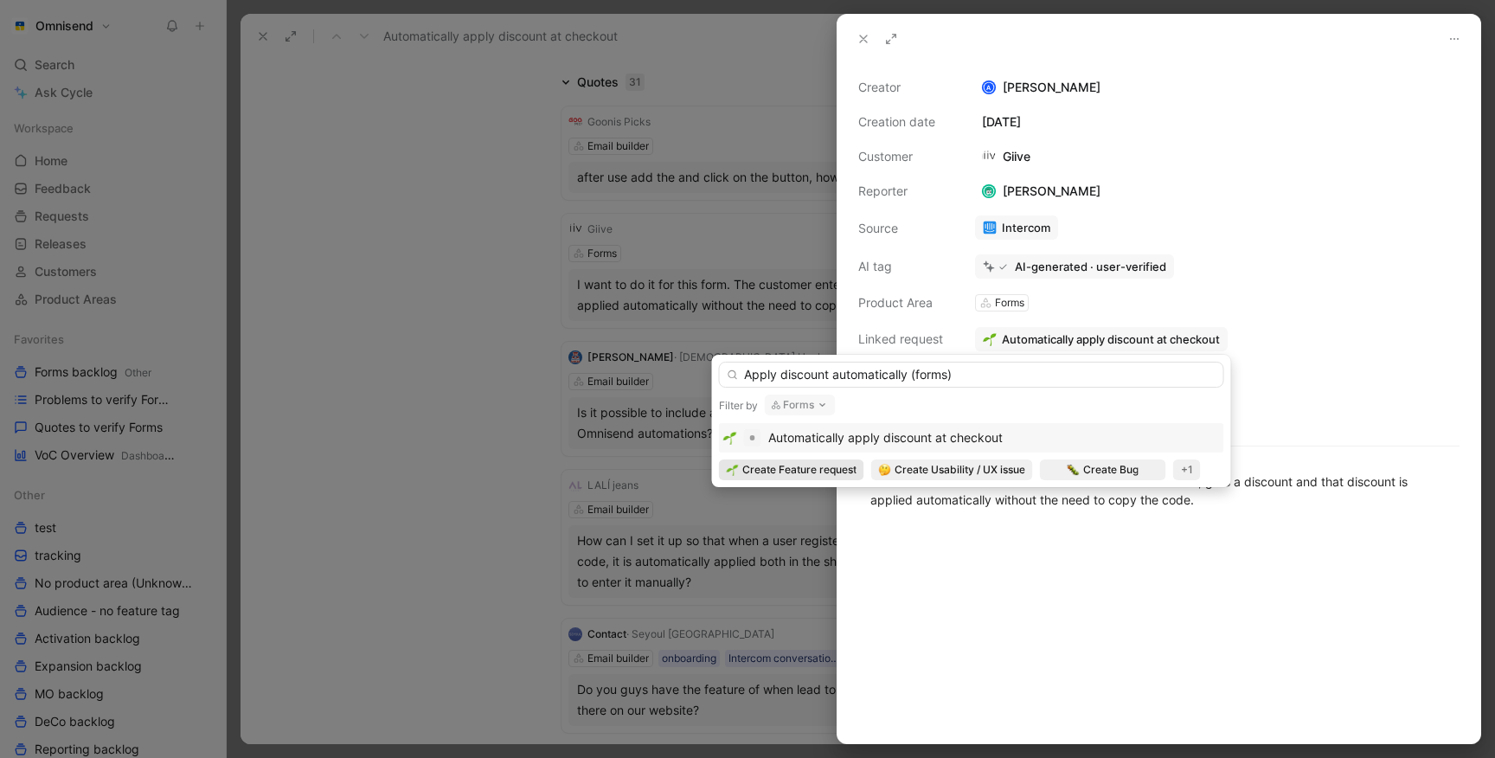
type input "Apply discount automatically (forms)"
click at [779, 463] on span "Create Feature request" at bounding box center [799, 469] width 114 height 17
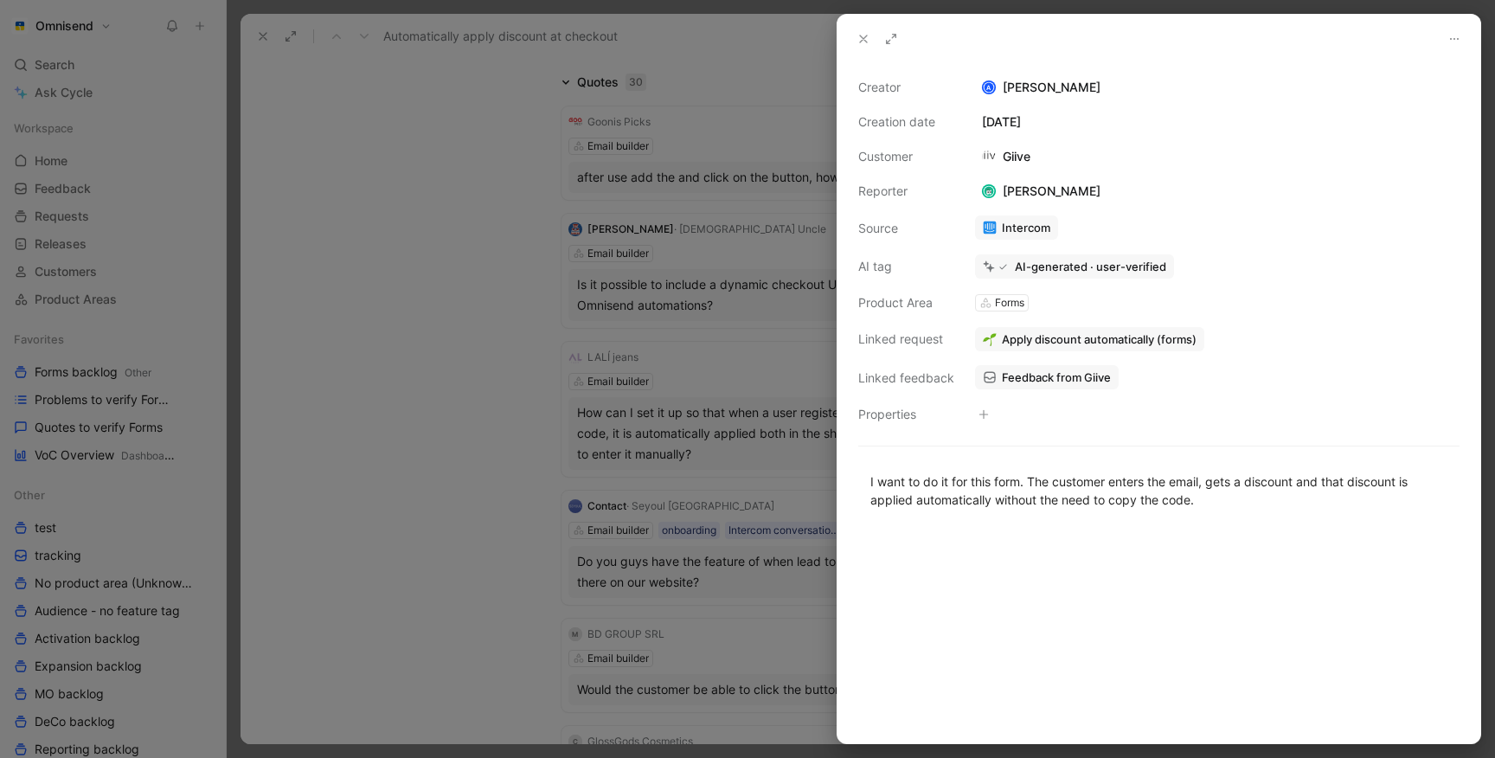
click at [503, 365] on div at bounding box center [747, 379] width 1495 height 758
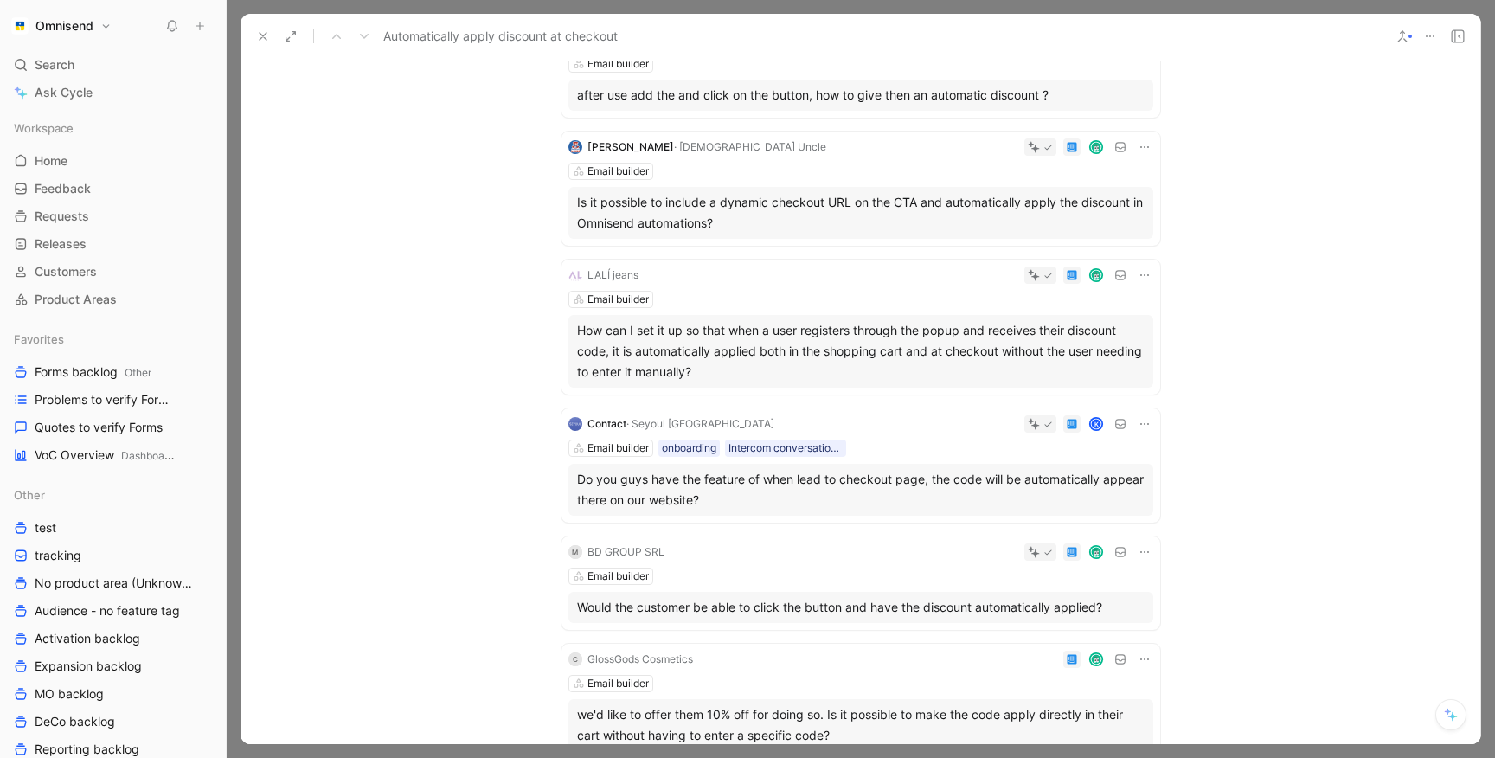
scroll to position [212, 0]
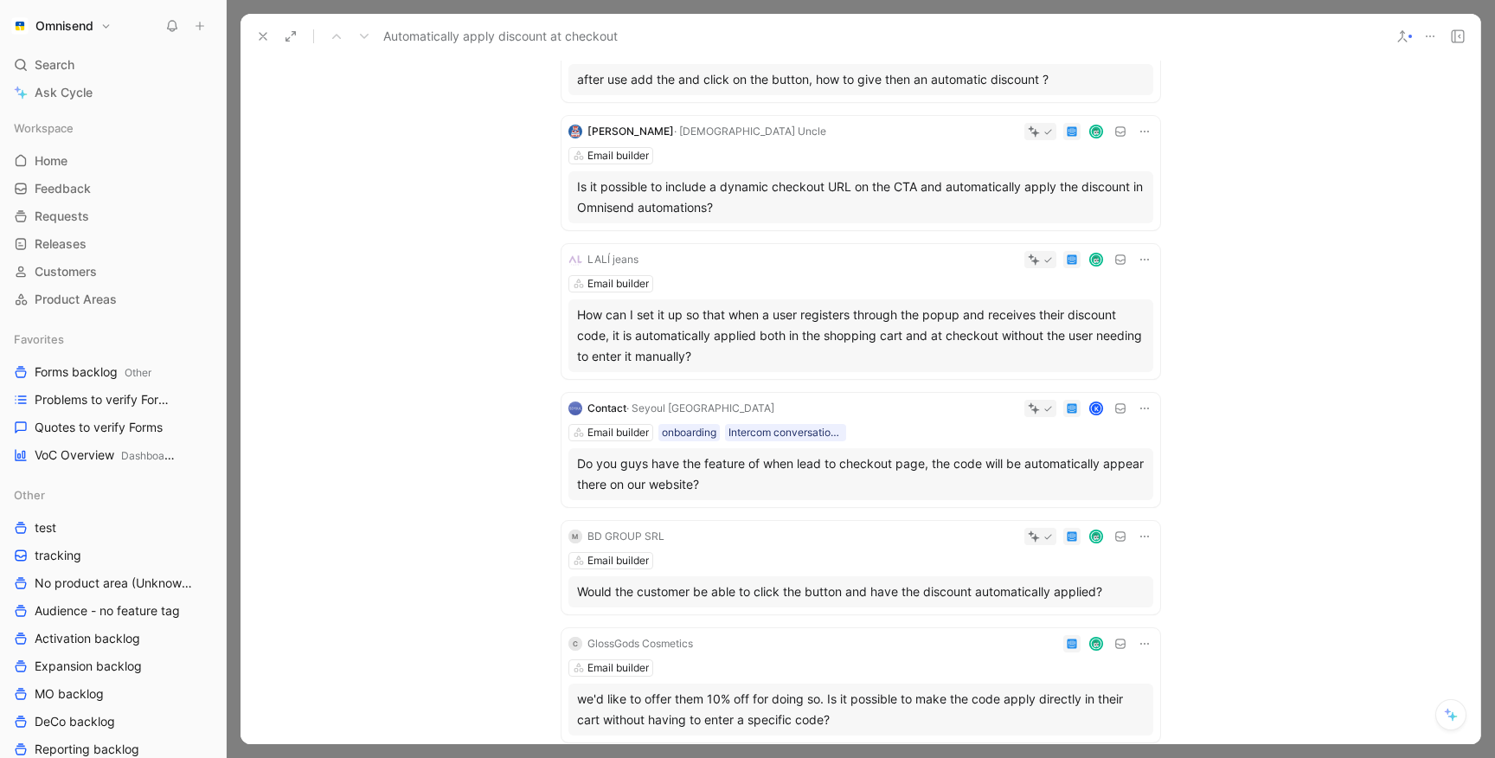
click at [760, 287] on div "Email builder" at bounding box center [860, 283] width 585 height 17
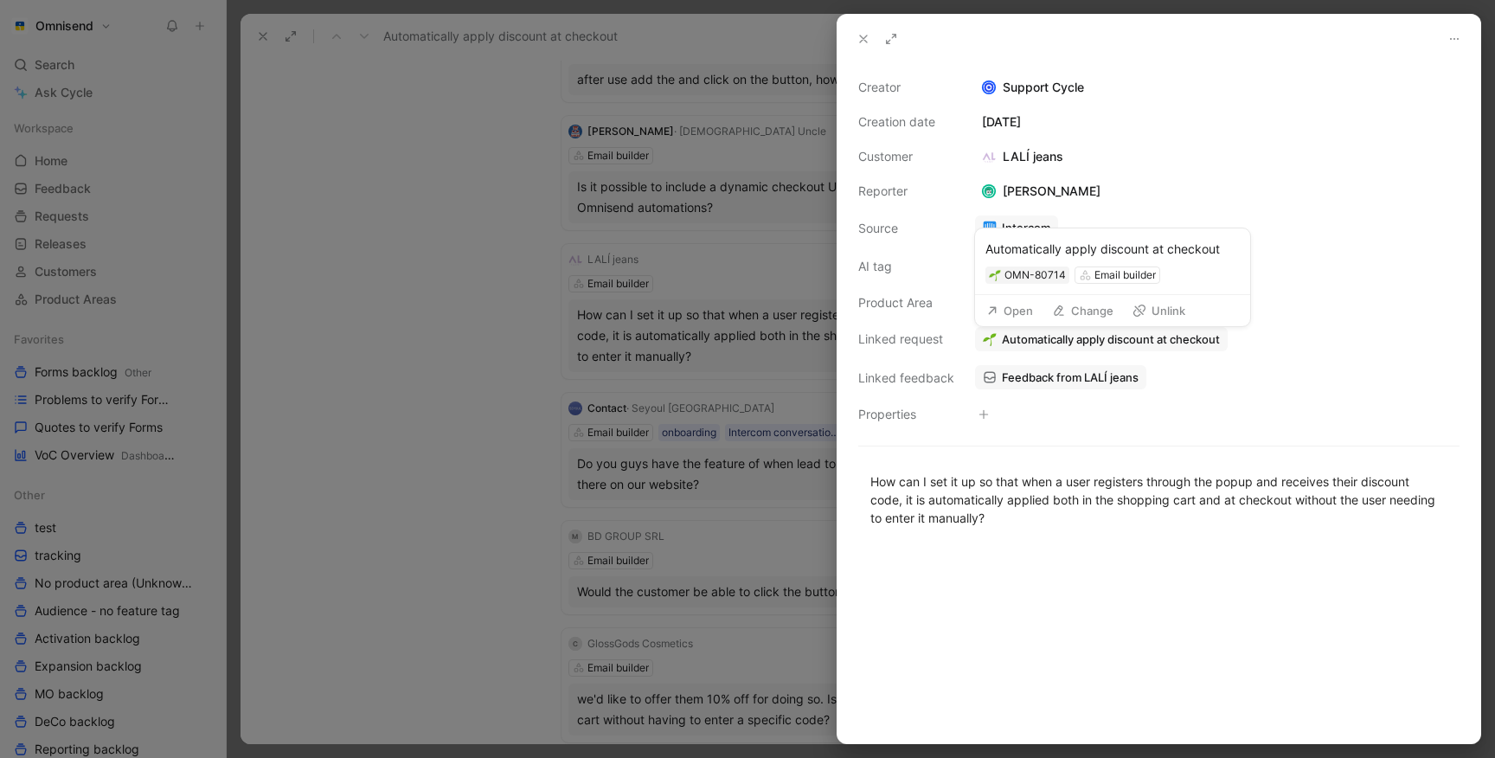
click at [1023, 341] on span "Automatically apply discount at checkout" at bounding box center [1111, 339] width 218 height 16
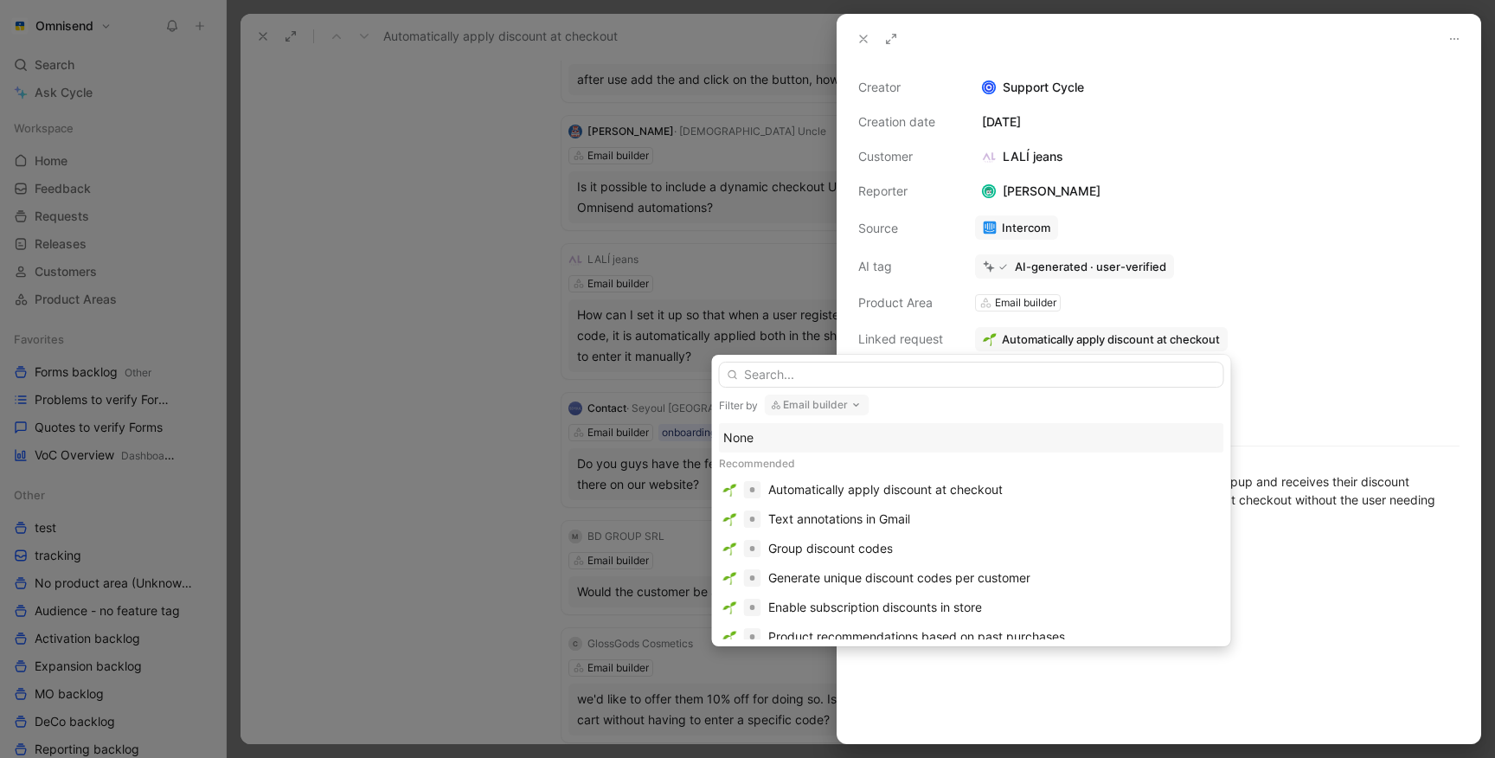
click at [839, 405] on button "Email builder" at bounding box center [817, 404] width 105 height 21
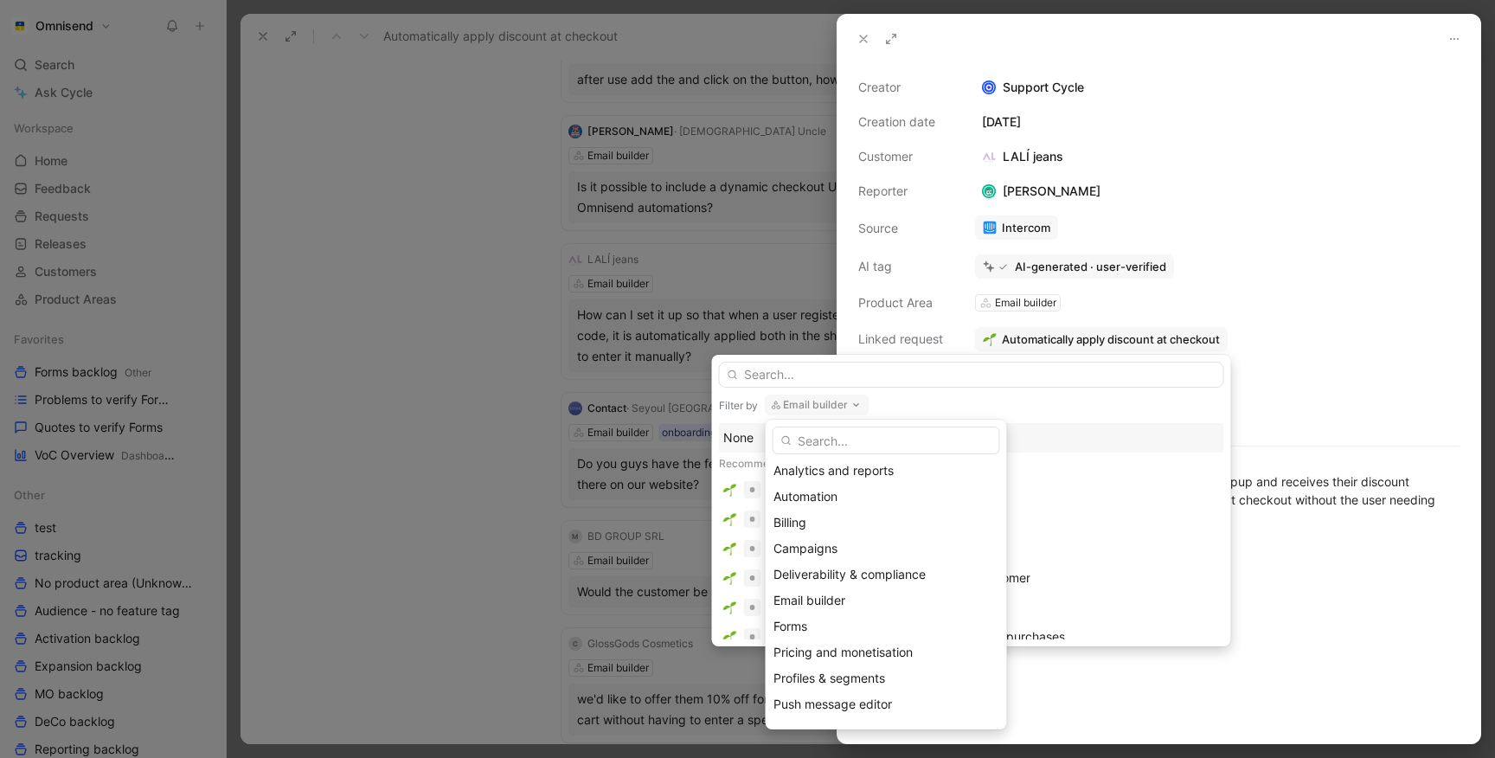
scroll to position [179, 0]
click at [810, 605] on div "Forms" at bounding box center [886, 606] width 226 height 21
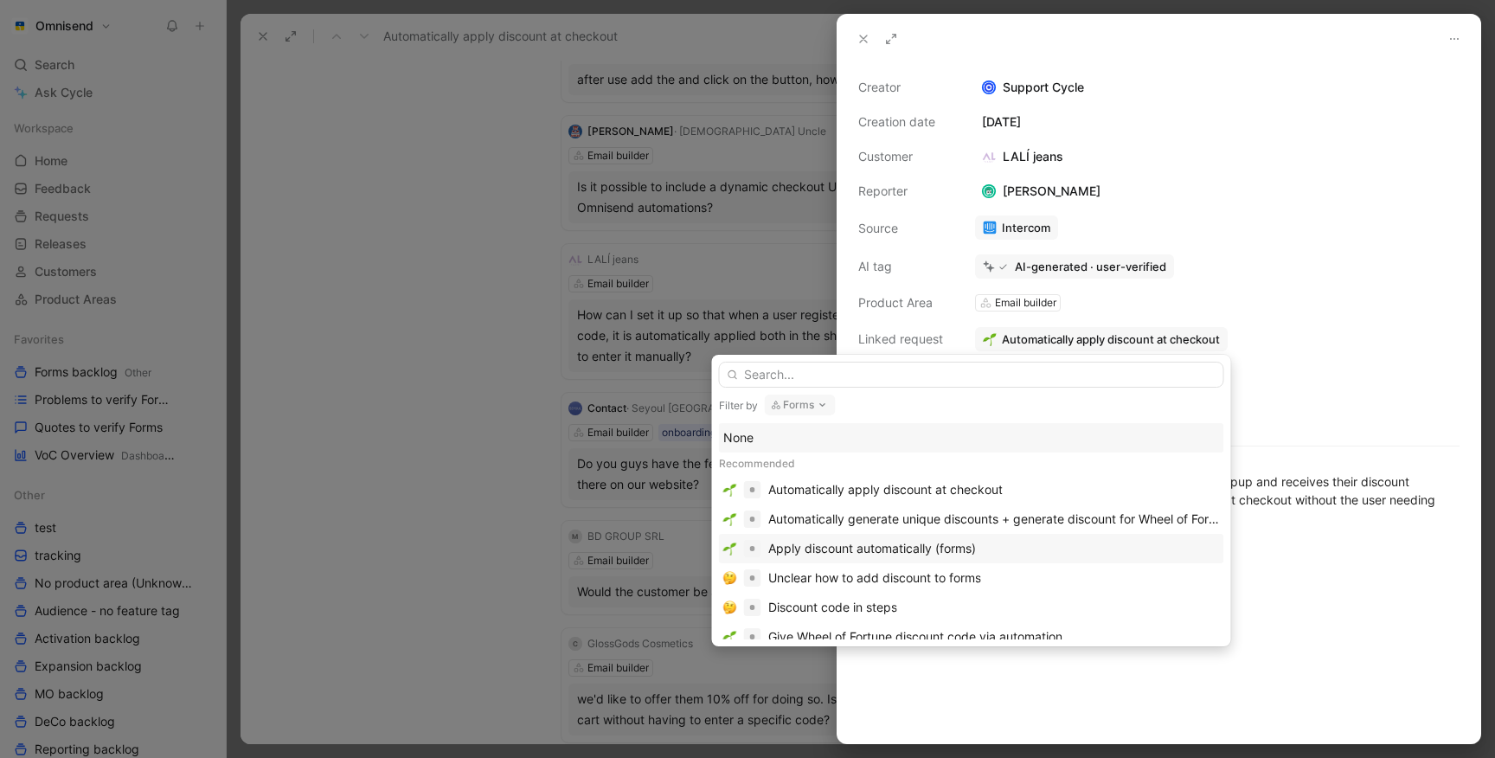
click at [875, 550] on div "Apply discount automatically (forms)" at bounding box center [872, 548] width 208 height 21
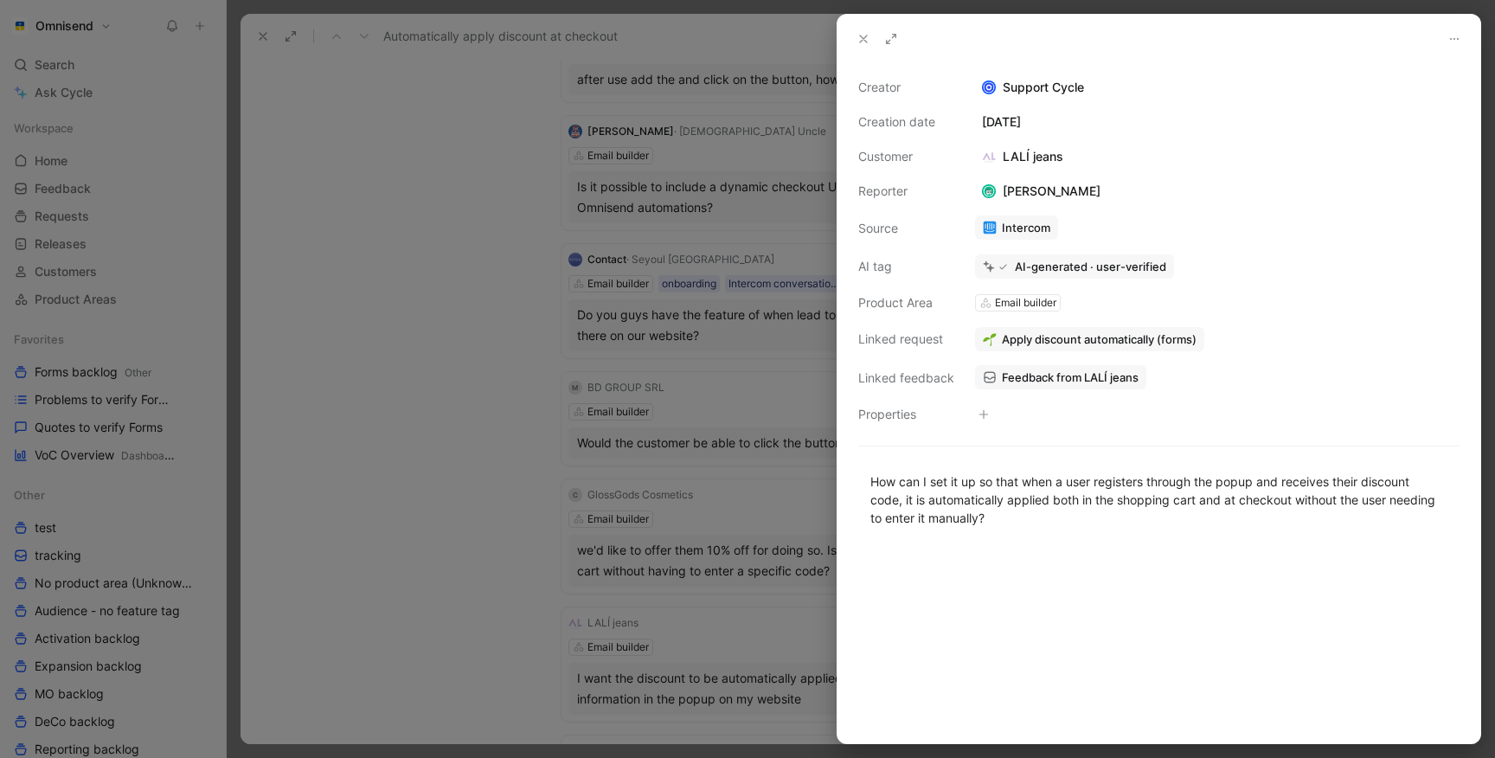
click at [228, 388] on div at bounding box center [747, 379] width 1495 height 758
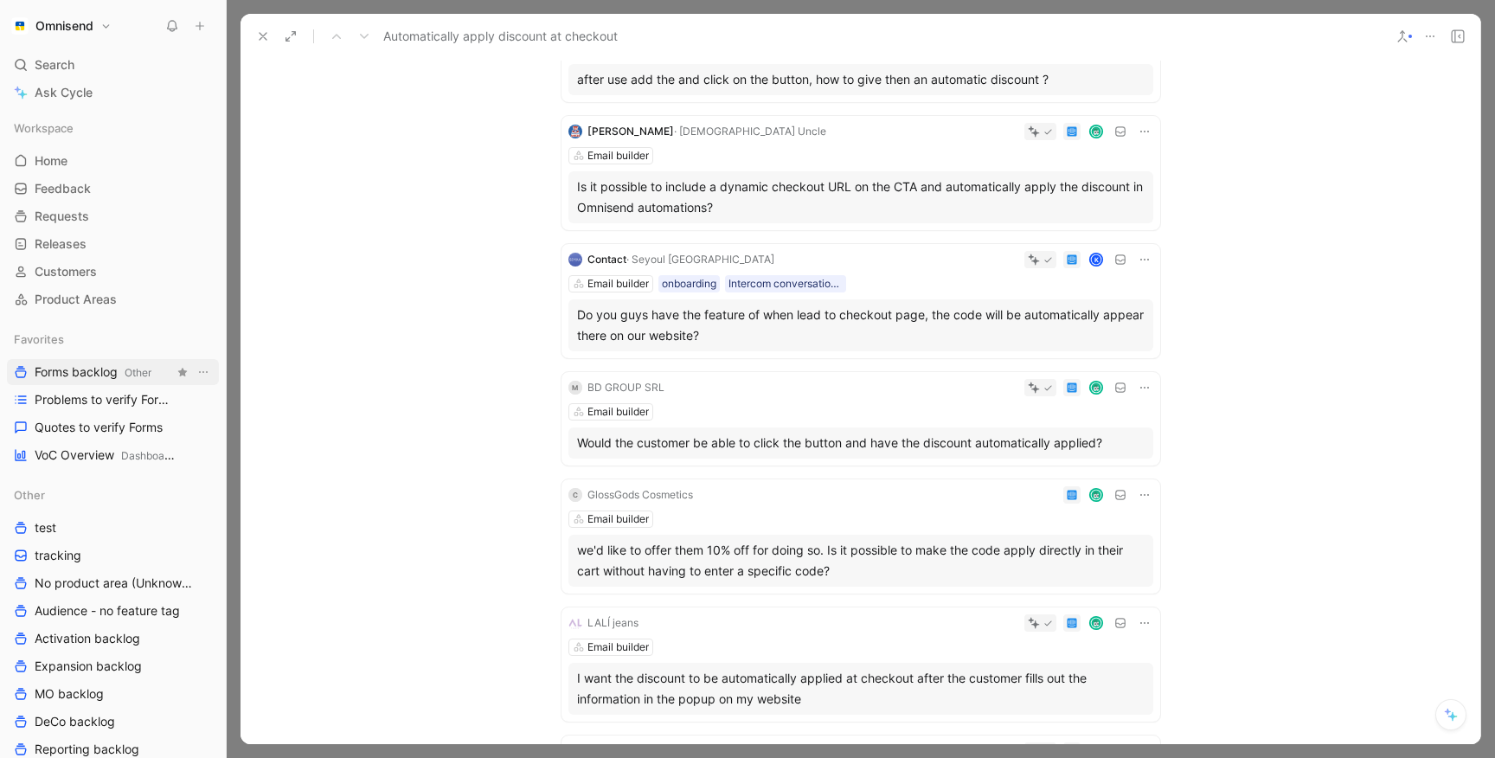
click at [129, 373] on span "Other" at bounding box center [138, 372] width 27 height 13
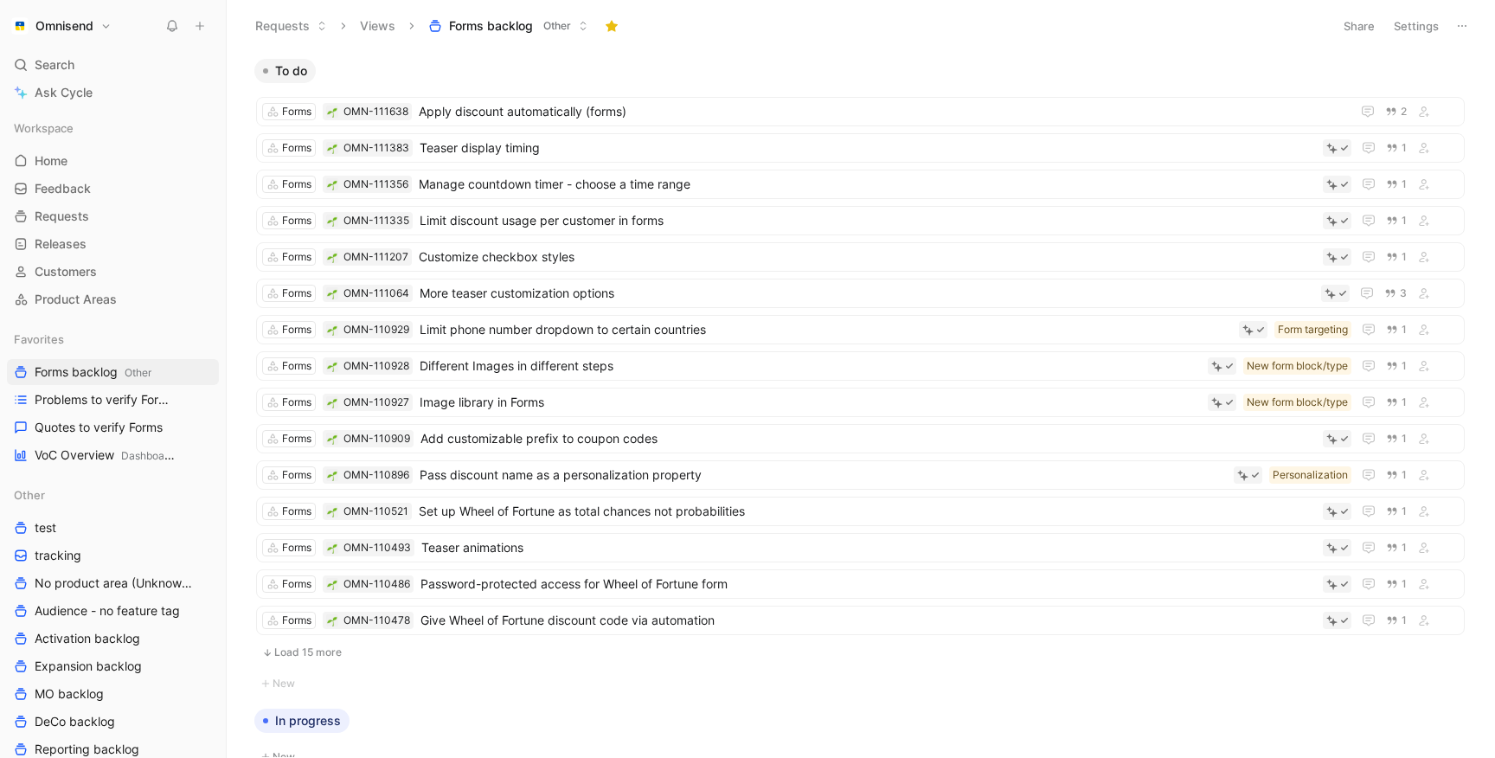
click at [318, 655] on button "Load 15 more" at bounding box center [860, 652] width 1209 height 21
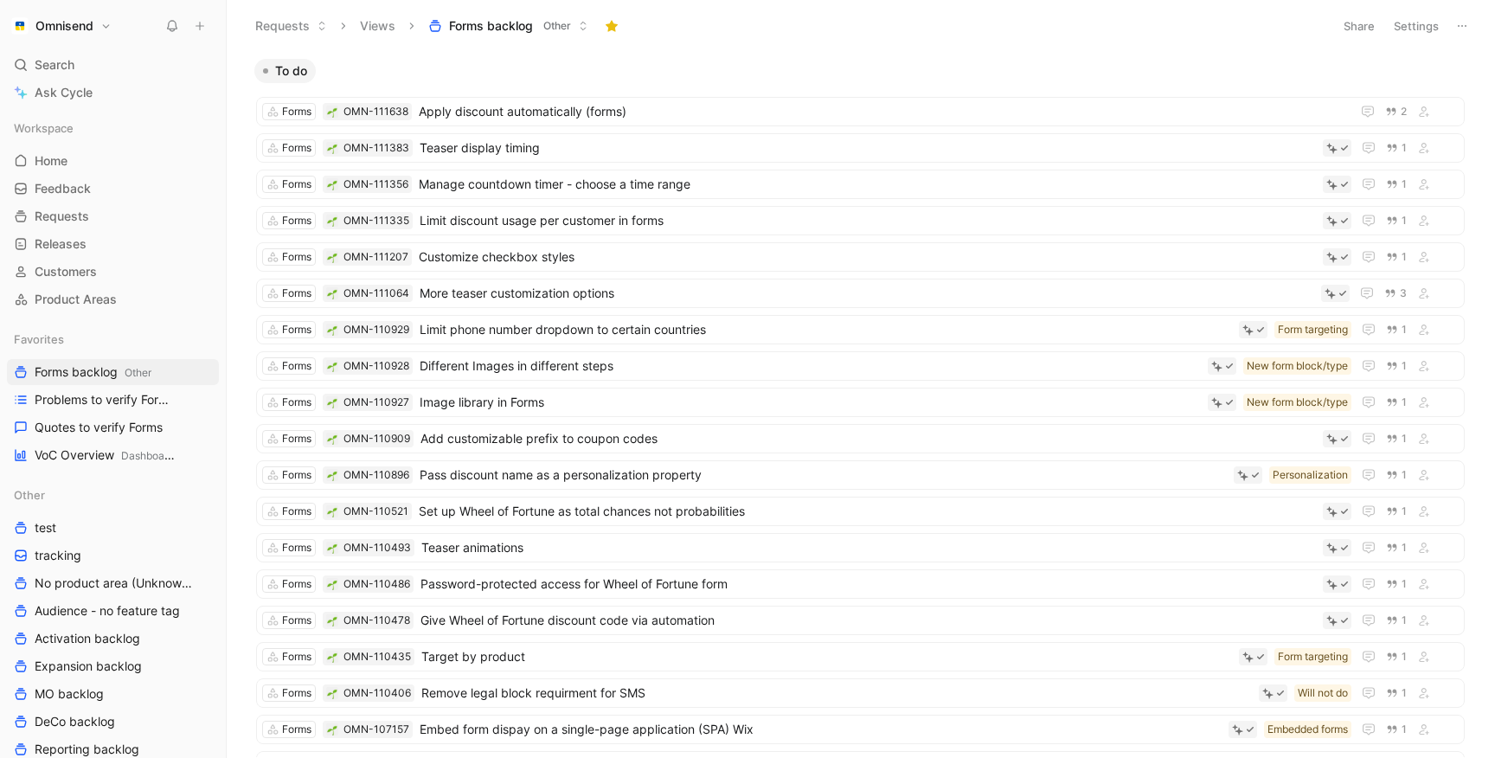
click at [1421, 20] on button "Settings" at bounding box center [1416, 26] width 61 height 24
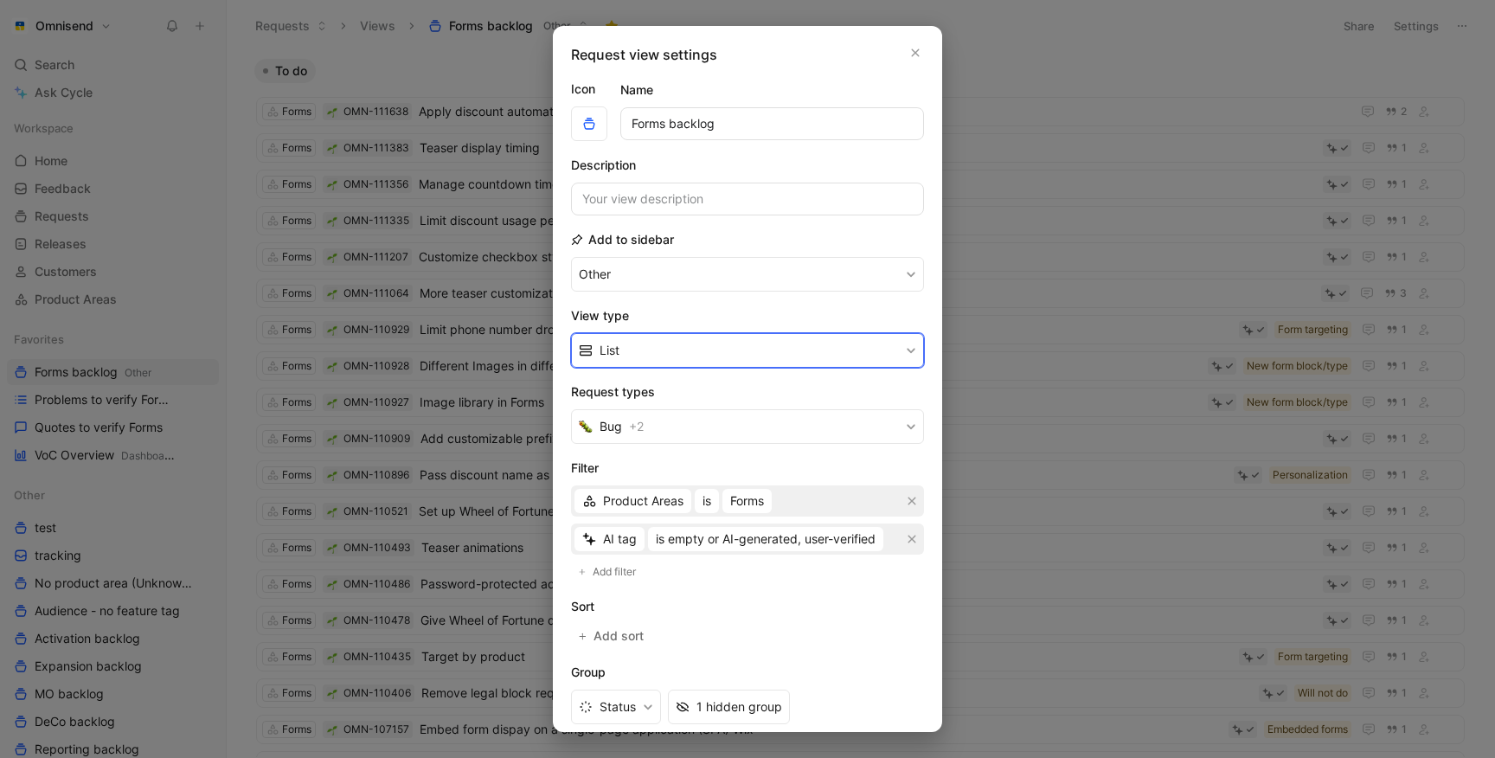
click at [673, 357] on button "List" at bounding box center [747, 350] width 353 height 35
click at [650, 398] on div "Kanban" at bounding box center [757, 391] width 317 height 21
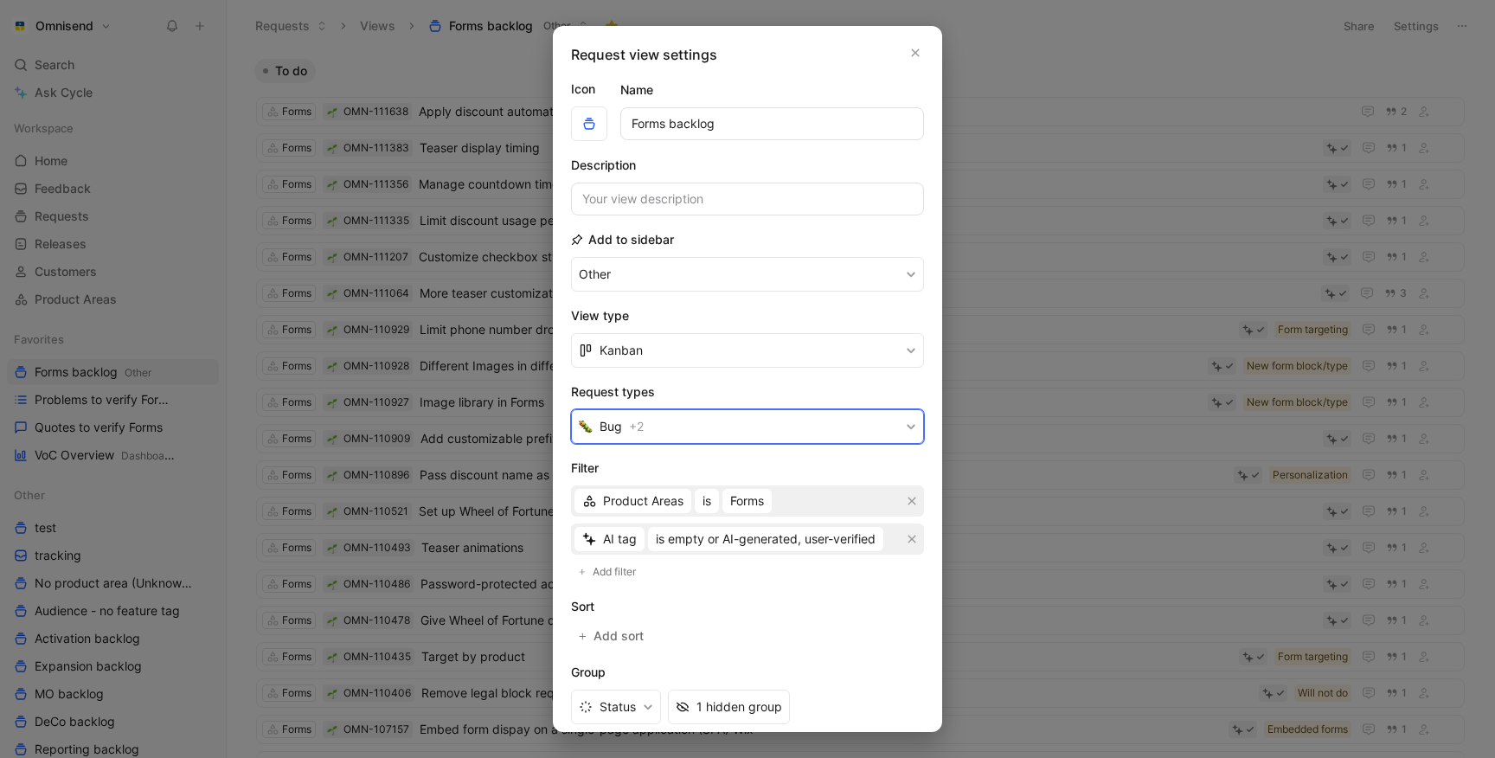
click at [731, 418] on button "Bug + 2" at bounding box center [747, 426] width 353 height 35
click at [919, 59] on icon "button" at bounding box center [915, 53] width 10 height 14
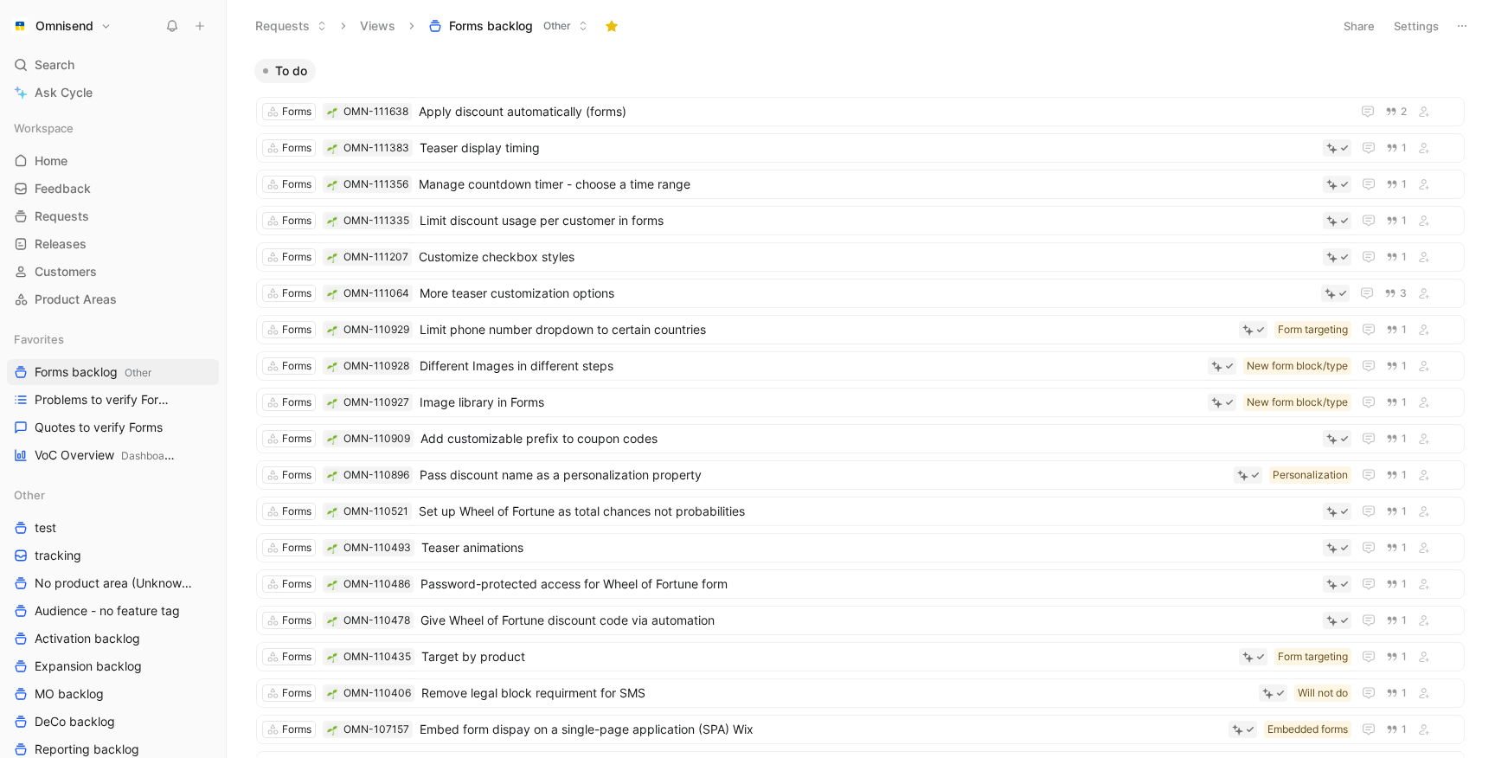
click at [1417, 23] on button "Settings" at bounding box center [1416, 26] width 61 height 24
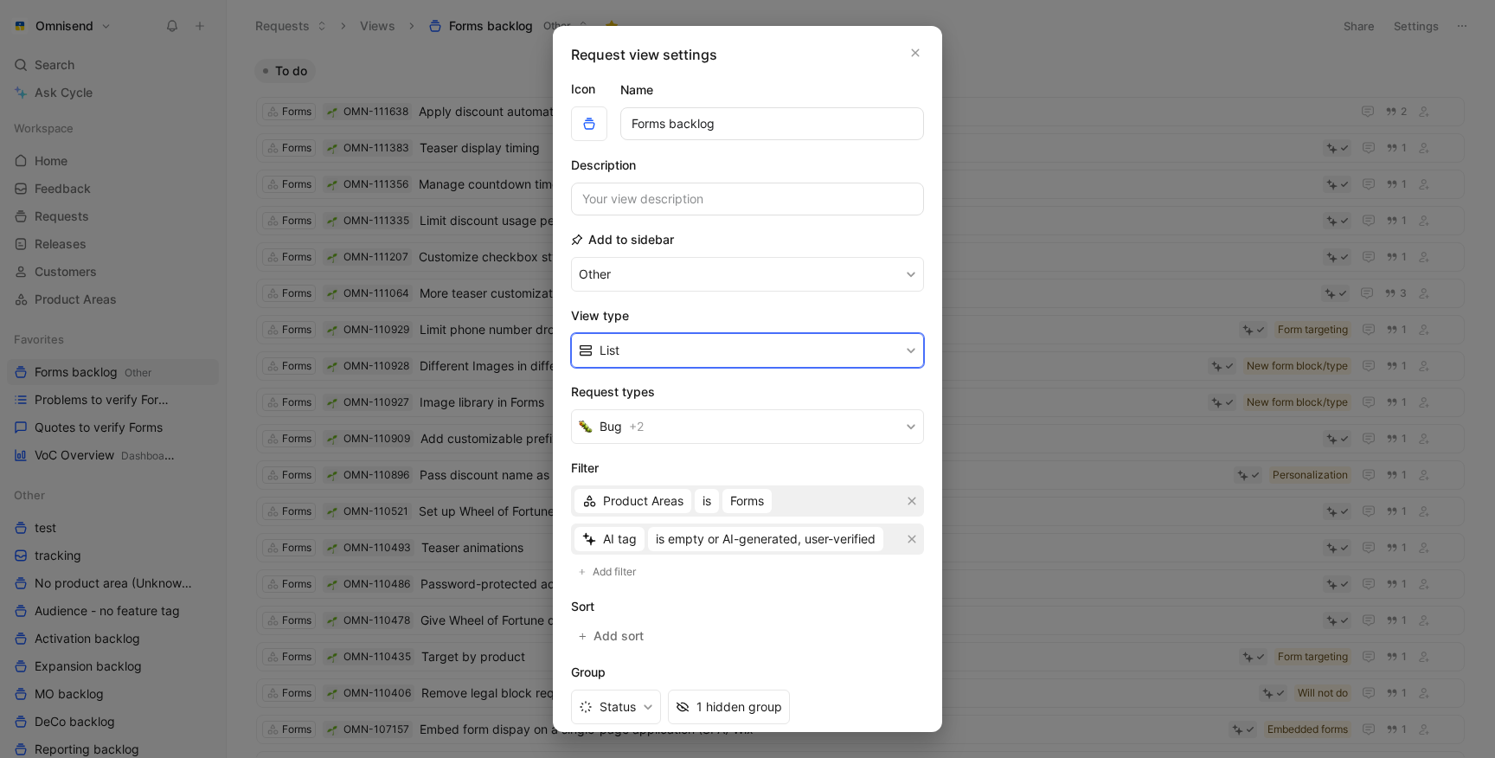
click at [651, 355] on button "List" at bounding box center [747, 350] width 353 height 35
click at [643, 388] on div "Kanban" at bounding box center [757, 391] width 317 height 21
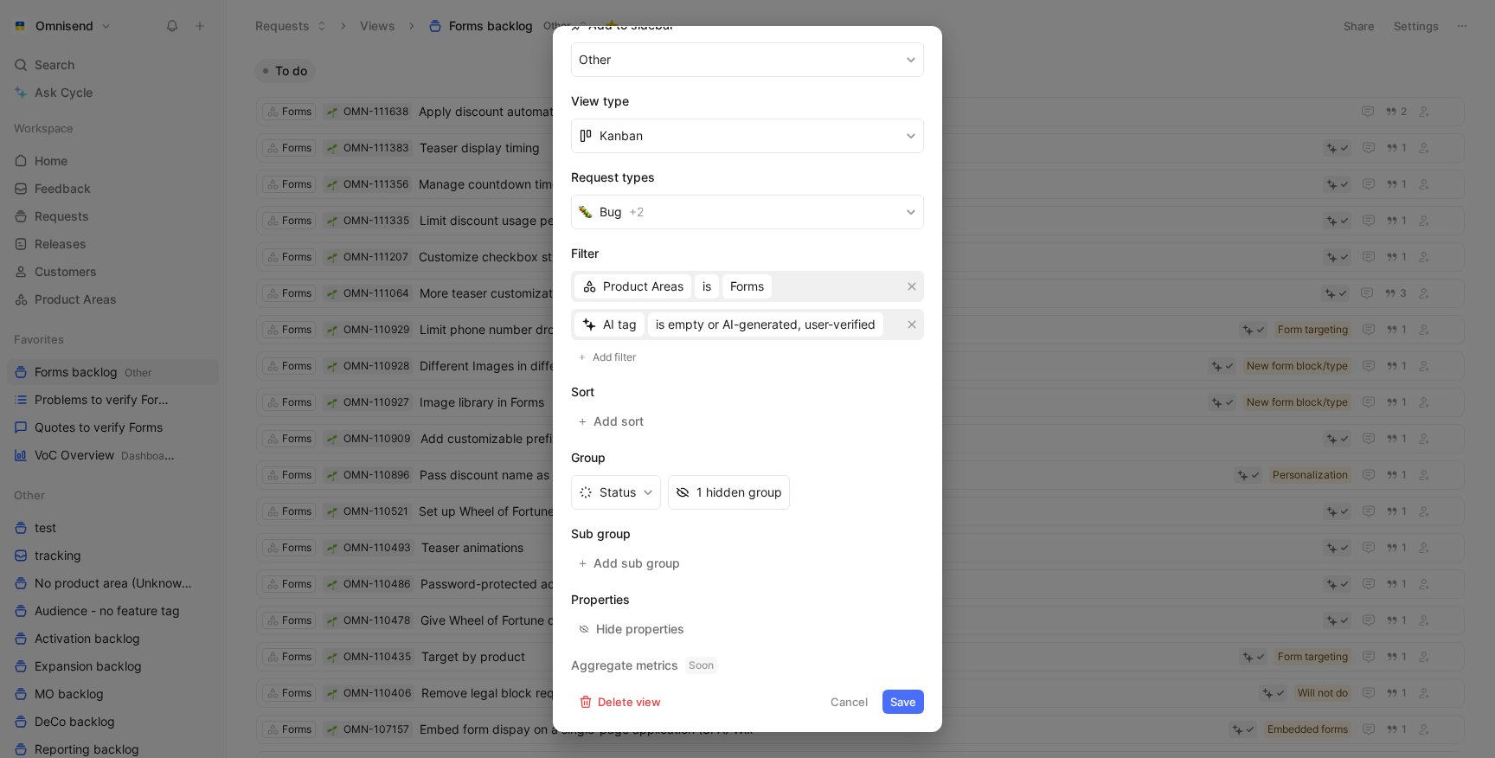
click at [898, 708] on button "Save" at bounding box center [903, 701] width 42 height 24
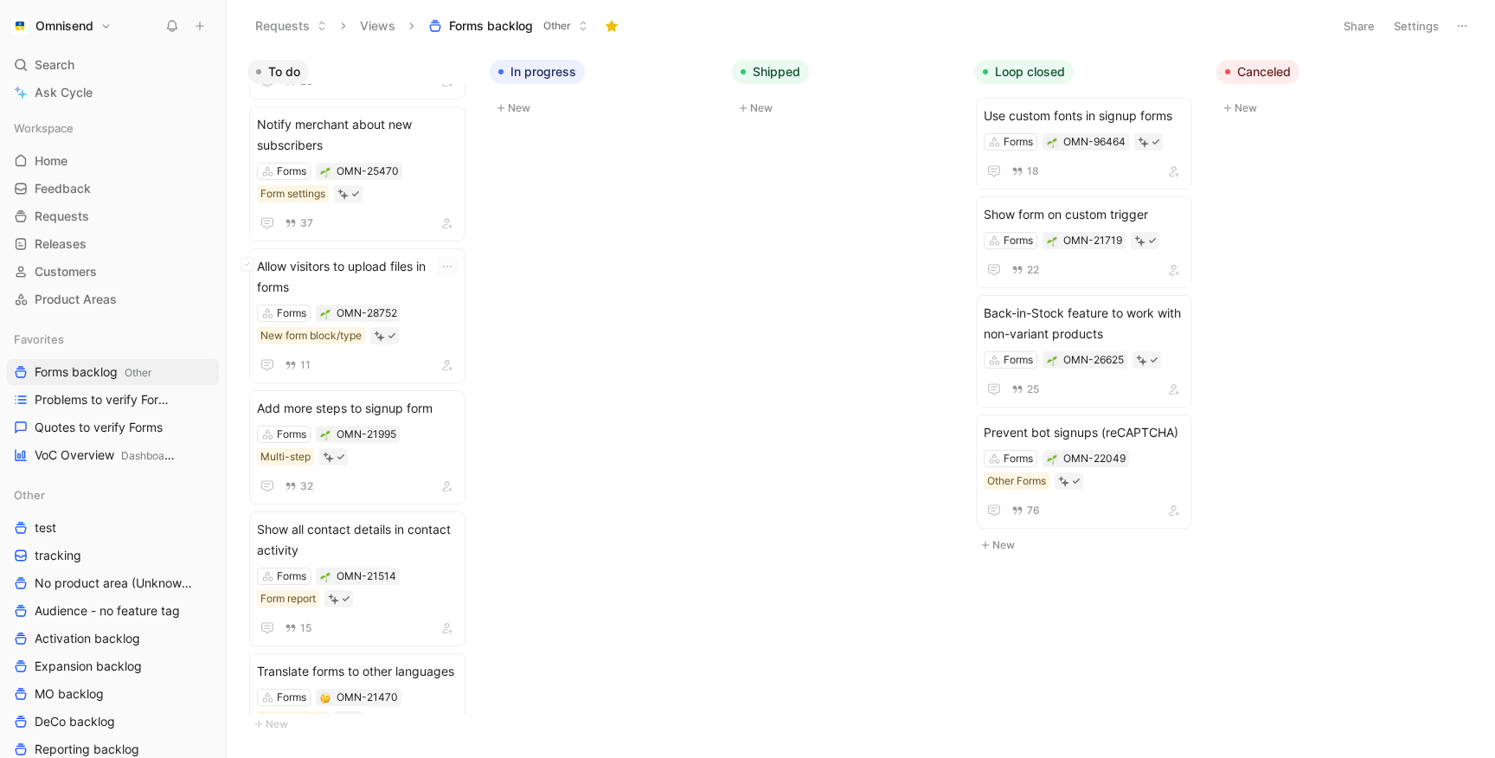
scroll to position [3074, 0]
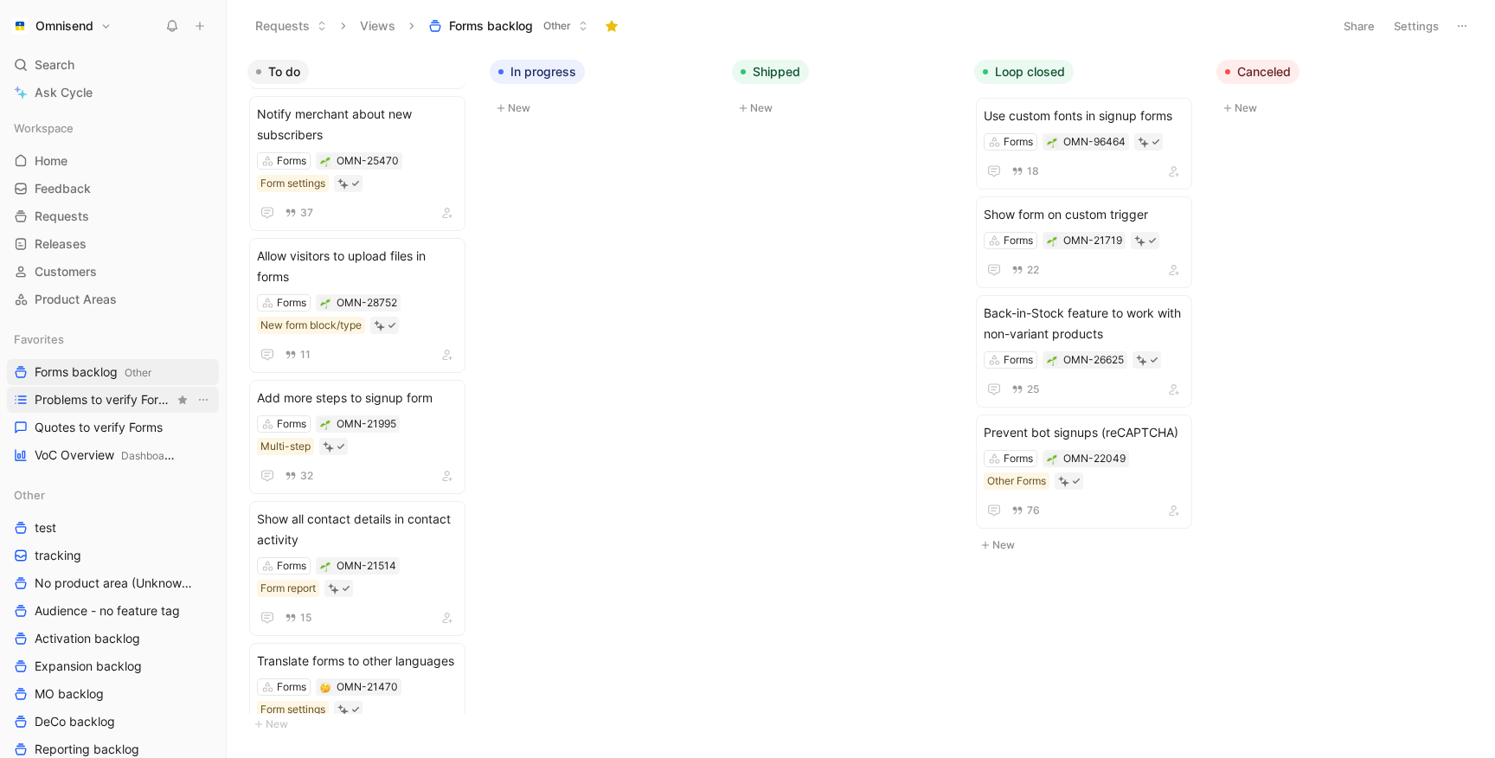
click at [109, 400] on span "Problems to verify Forms" at bounding box center [104, 399] width 139 height 17
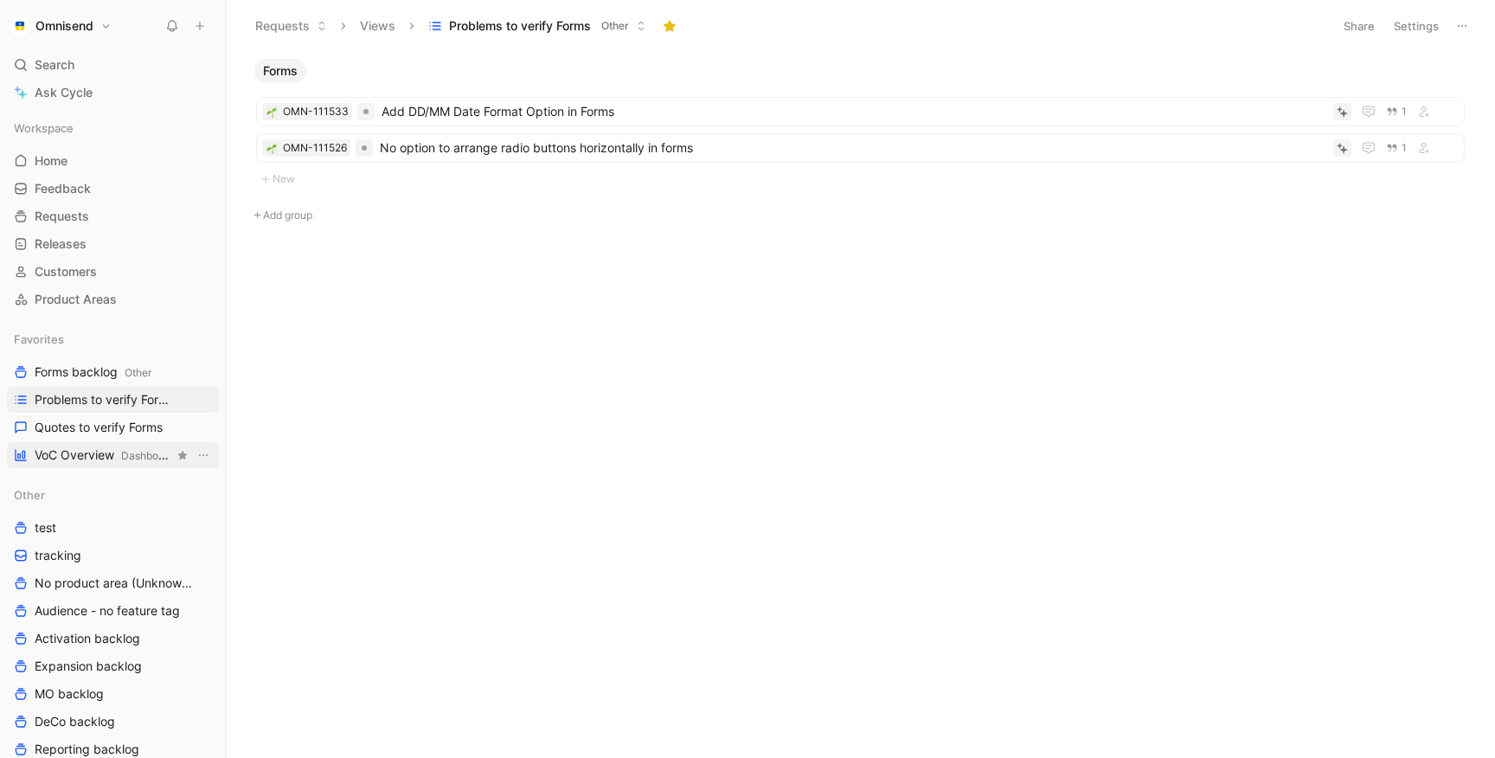
click at [87, 456] on span "VoC Overview Dashboards" at bounding box center [104, 455] width 139 height 18
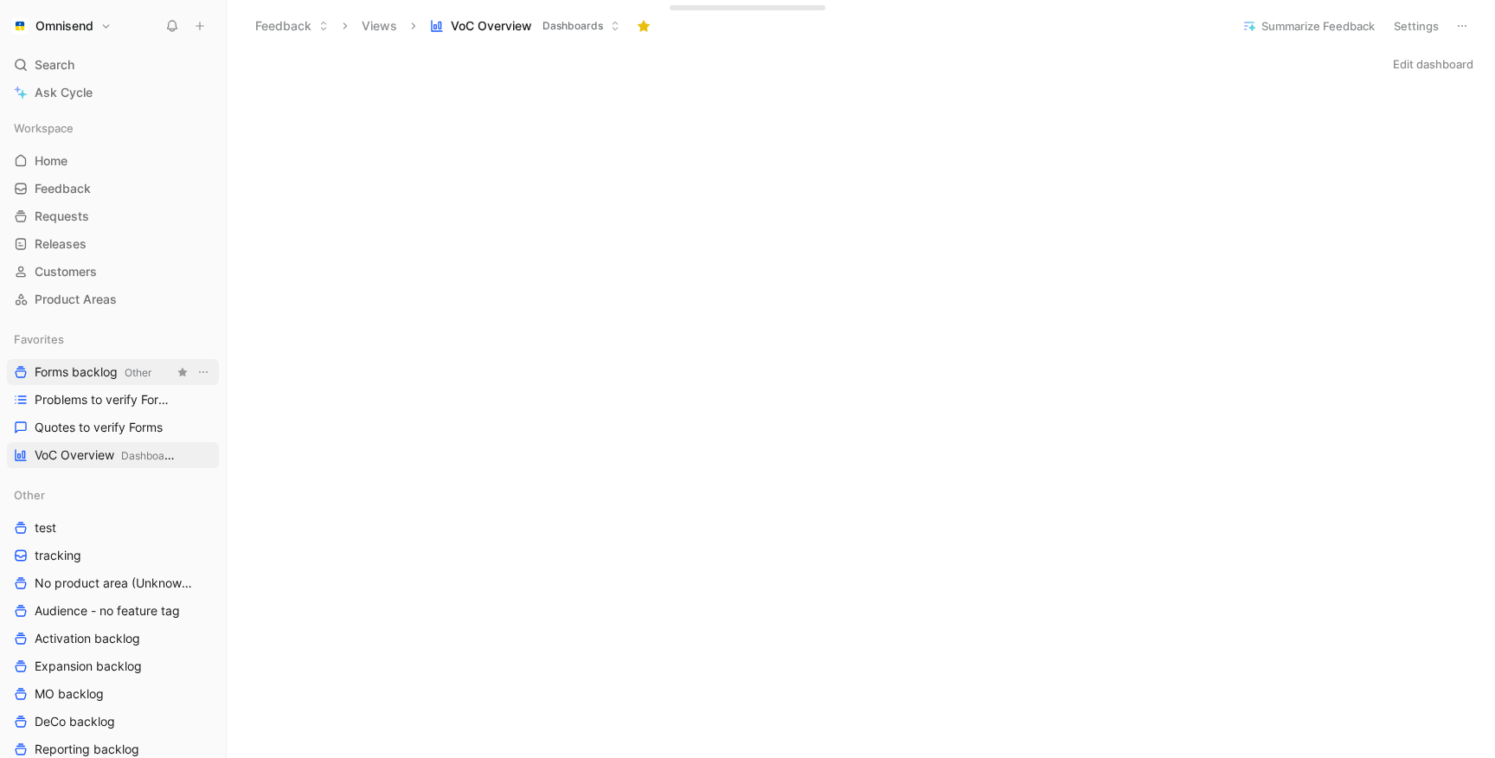
click at [91, 376] on span "Forms backlog Other" at bounding box center [93, 372] width 117 height 18
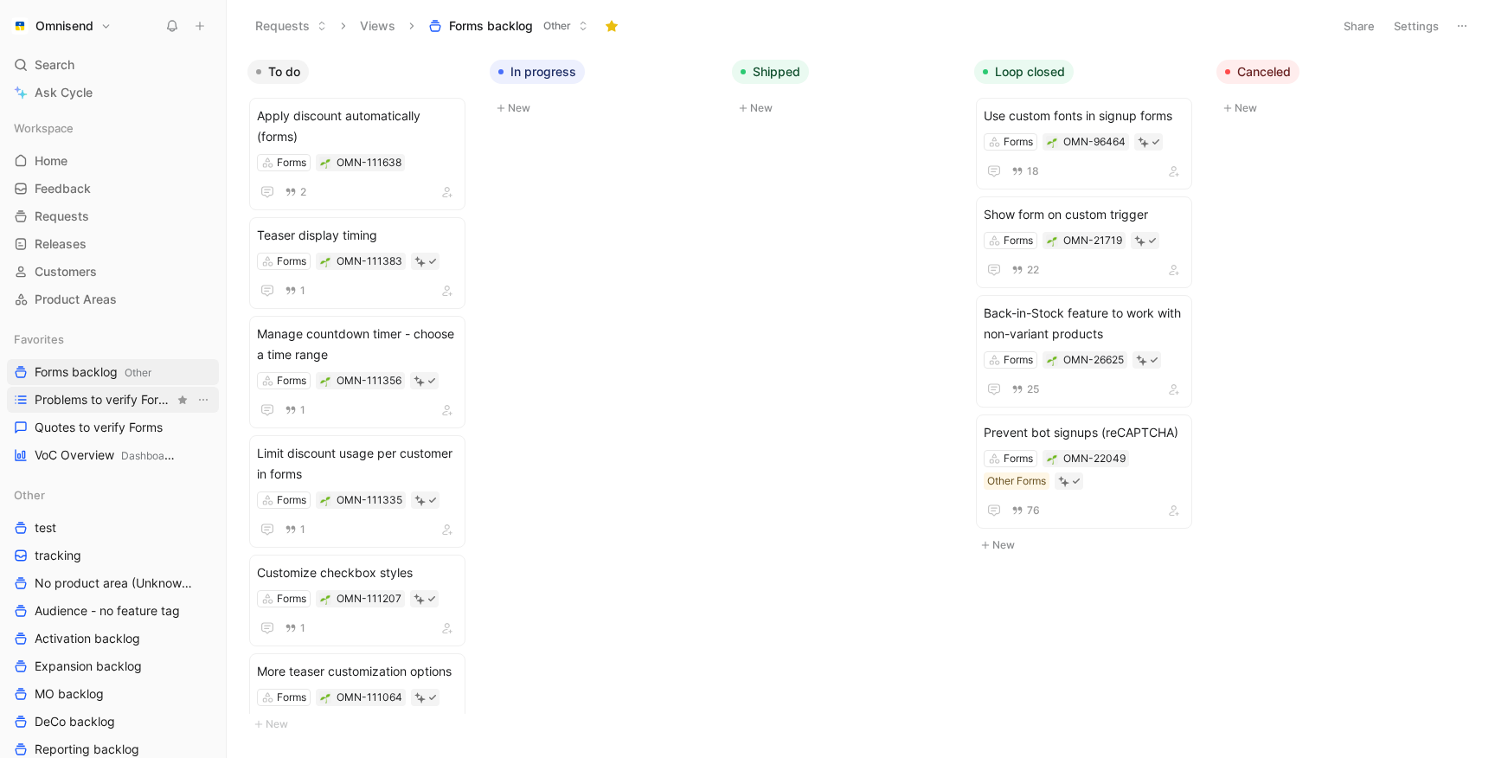
click at [91, 392] on span "Problems to verify Forms" at bounding box center [104, 399] width 139 height 17
